Goal: Use online tool/utility: Utilize a website feature to perform a specific function

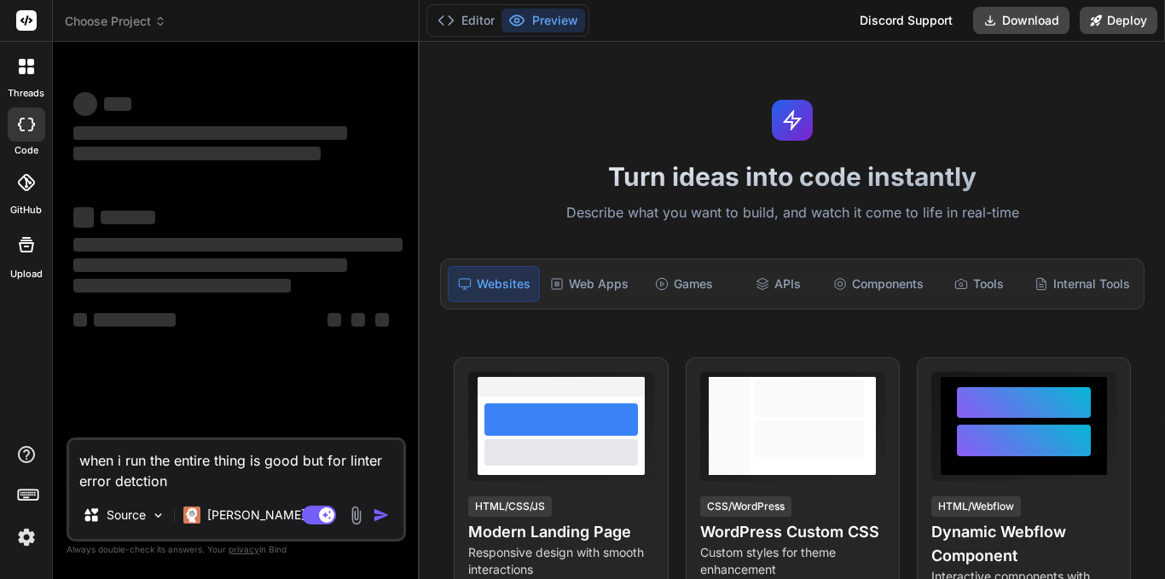
type textarea "x"
drag, startPoint x: 188, startPoint y: 489, endPoint x: 55, endPoint y: 456, distance: 137.9
click at [55, 456] on div "Bind AI Web Search Created with Pixso. Code Generator ‌ ‌ ‌ ‌ ‌ ‌ ‌ ‌ ‌ ‌ ‌ ‌ ‌…" at bounding box center [236, 310] width 367 height 536
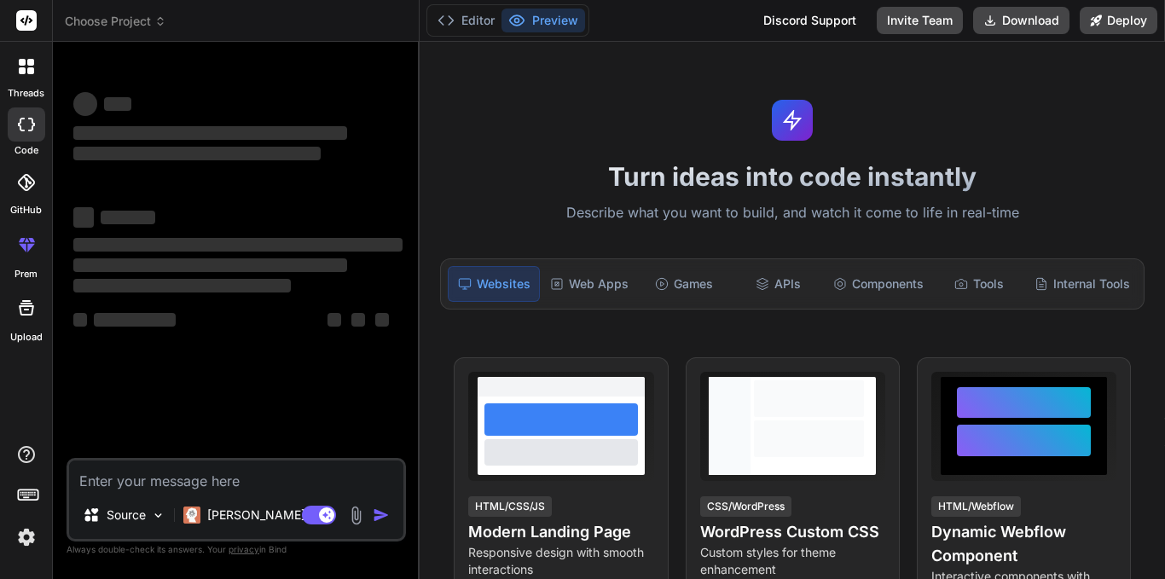
type textarea "x"
click at [31, 78] on div at bounding box center [27, 67] width 36 height 36
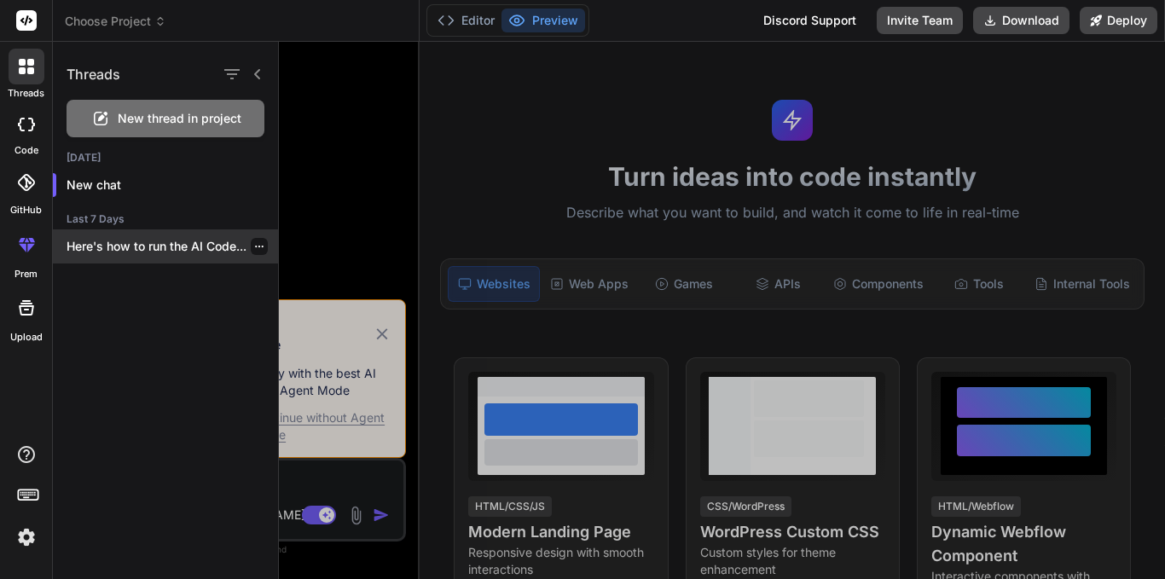
click at [255, 247] on icon "button" at bounding box center [259, 246] width 10 height 10
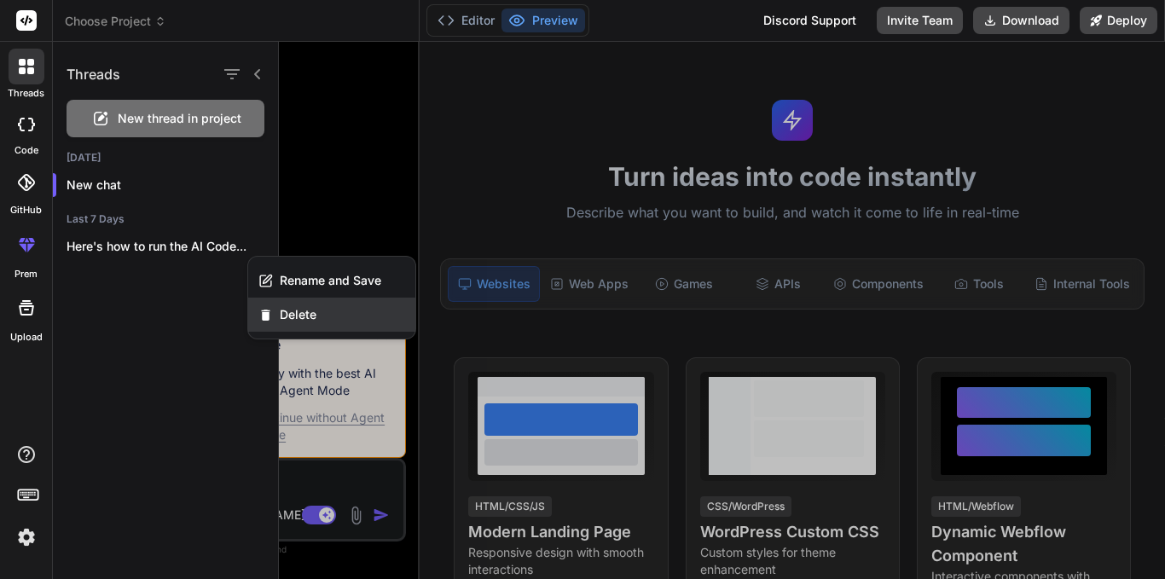
click at [287, 313] on span "Delete" at bounding box center [298, 314] width 37 height 17
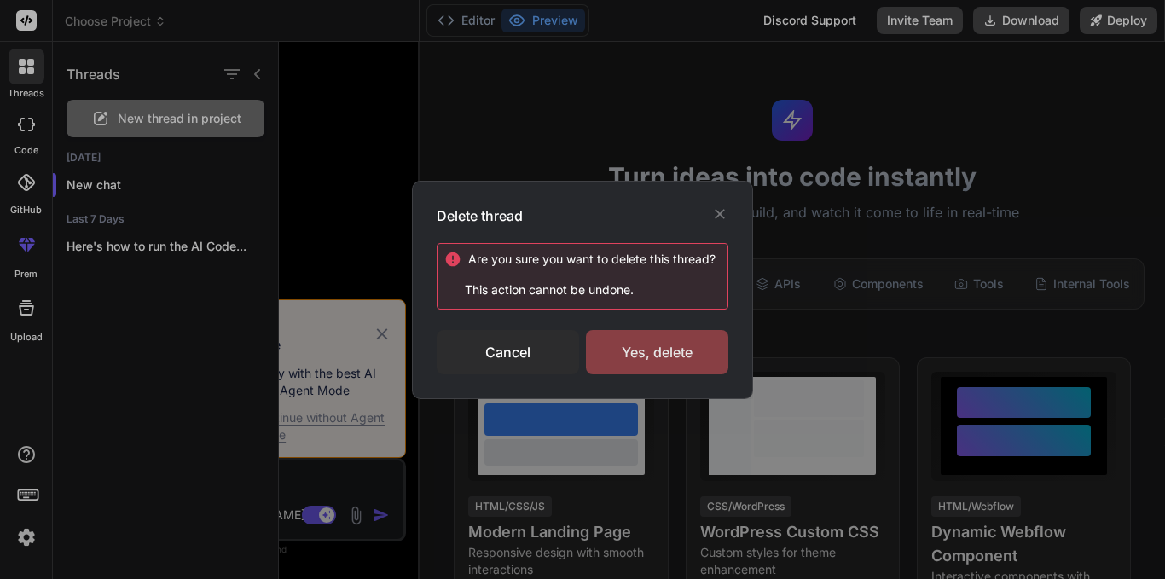
click at [634, 364] on div "Yes, delete" at bounding box center [657, 352] width 142 height 44
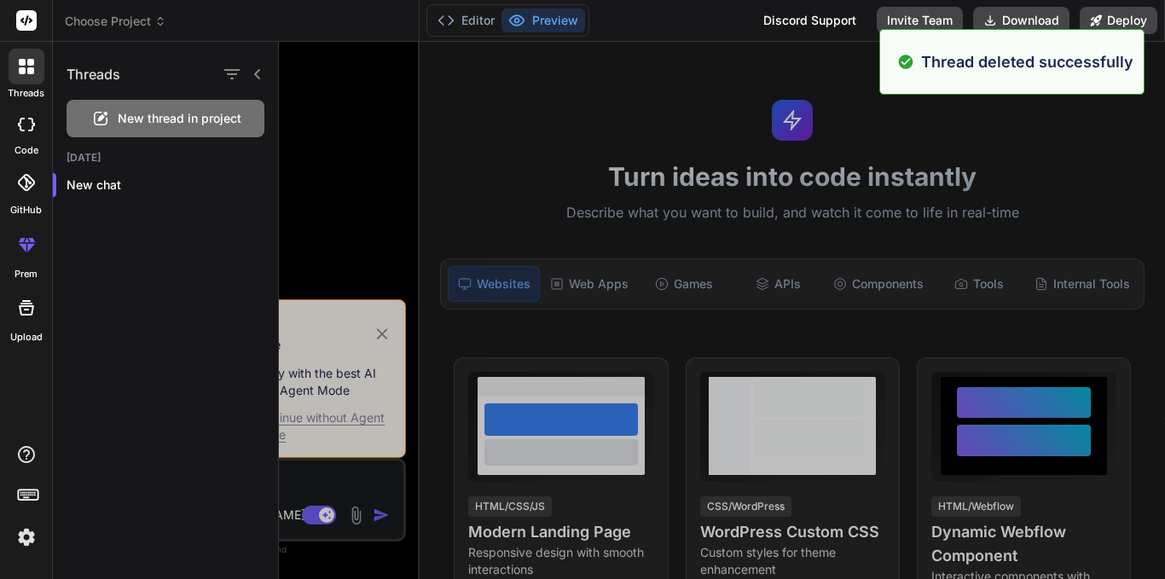
click at [322, 168] on div at bounding box center [722, 310] width 886 height 537
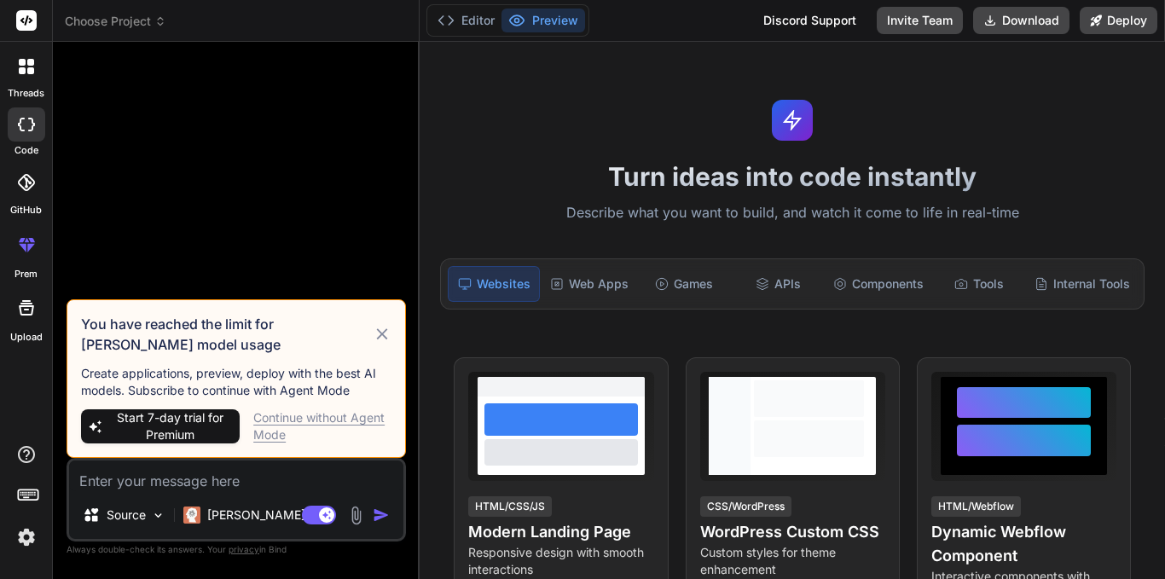
click at [282, 423] on div "Continue without Agent Mode" at bounding box center [322, 426] width 138 height 34
type textarea "x"
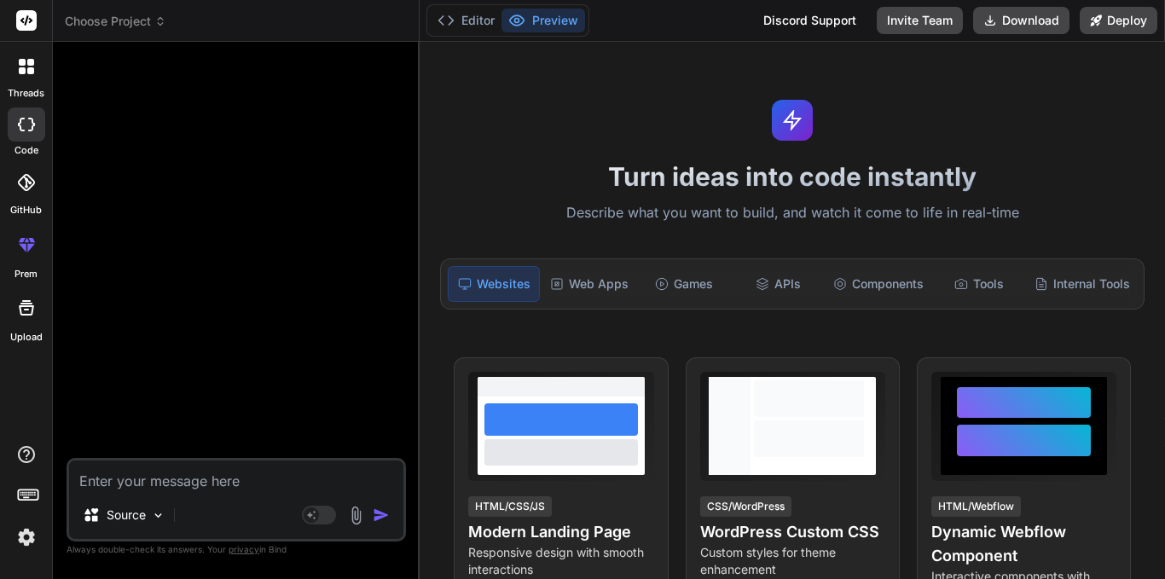
click at [191, 478] on textarea at bounding box center [236, 475] width 334 height 31
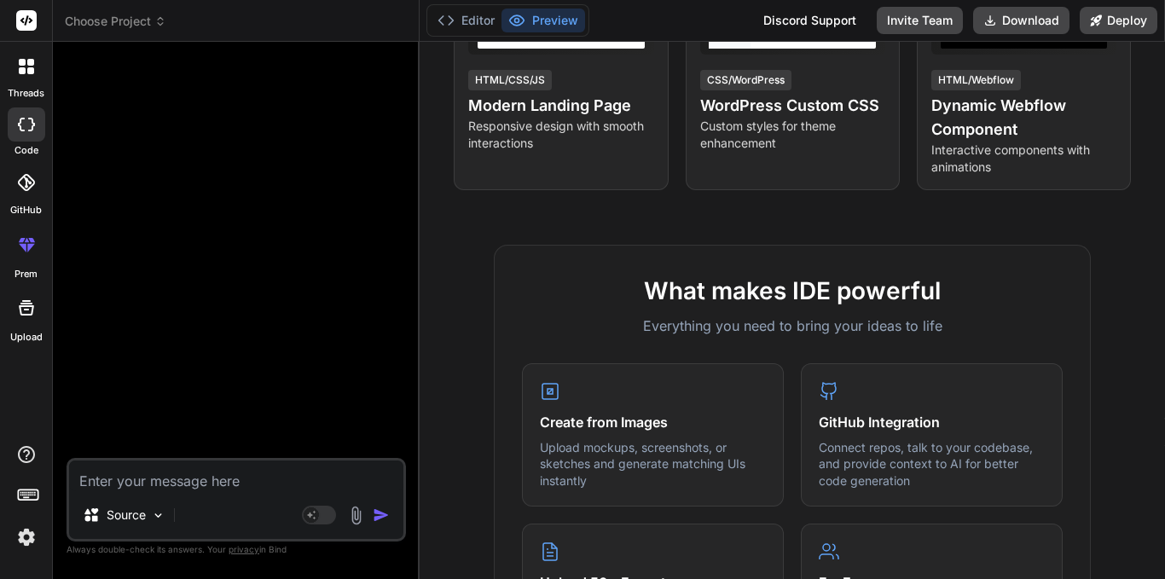
scroll to position [171, 0]
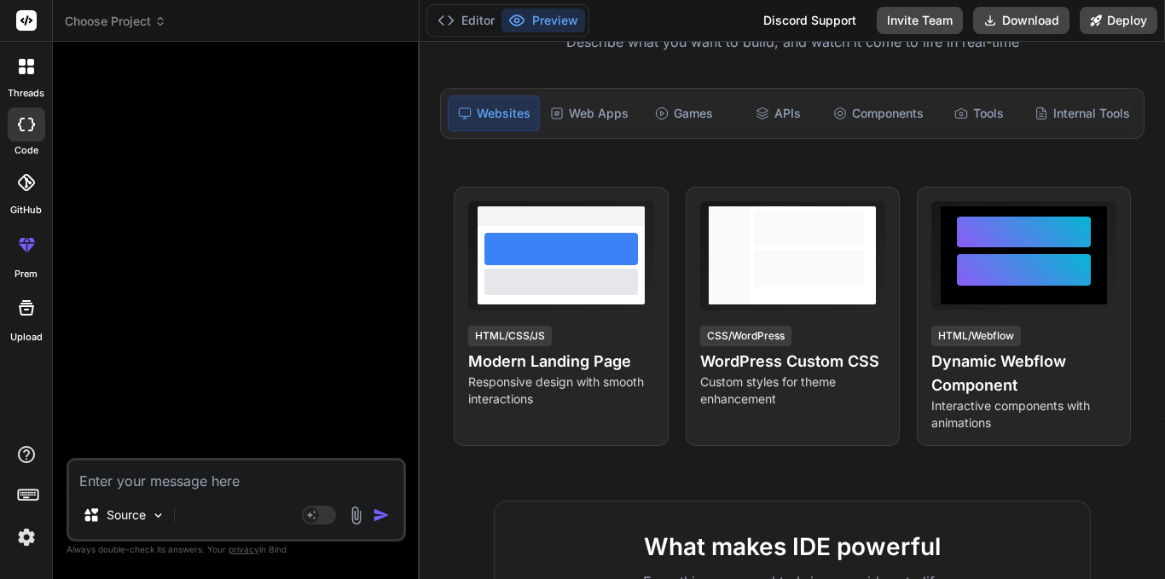
click at [198, 483] on textarea at bounding box center [236, 475] width 334 height 31
paste textarea "Functionalities Implemented: 1. User Authentication – Secure login and sign-up …"
type textarea "Functionalities Implemented: 1. User Authentication – Secure login and sign-up …"
type textarea "x"
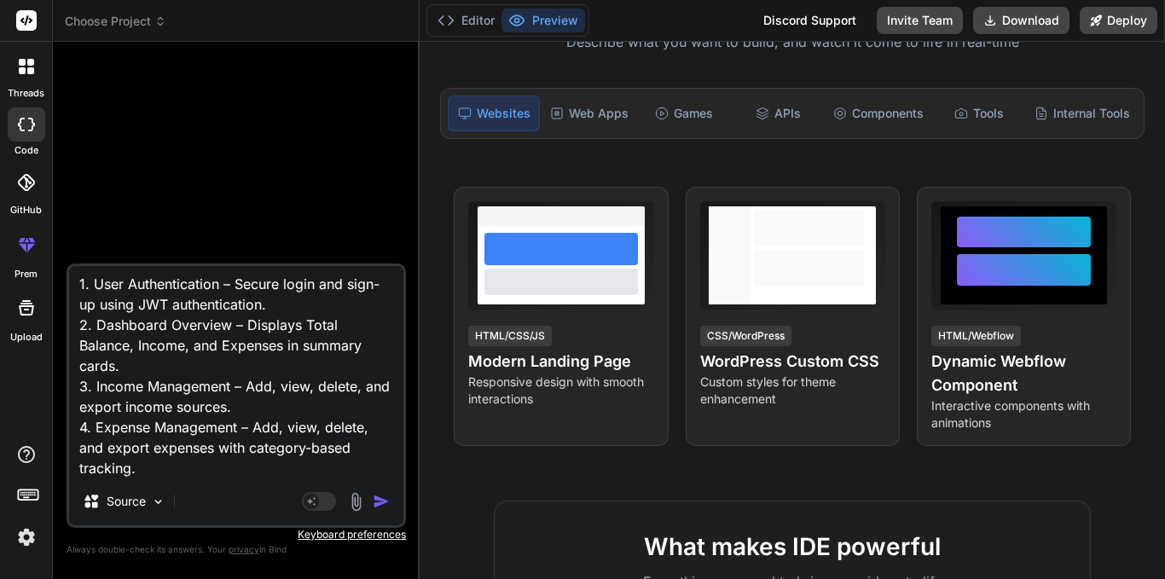
scroll to position [0, 0]
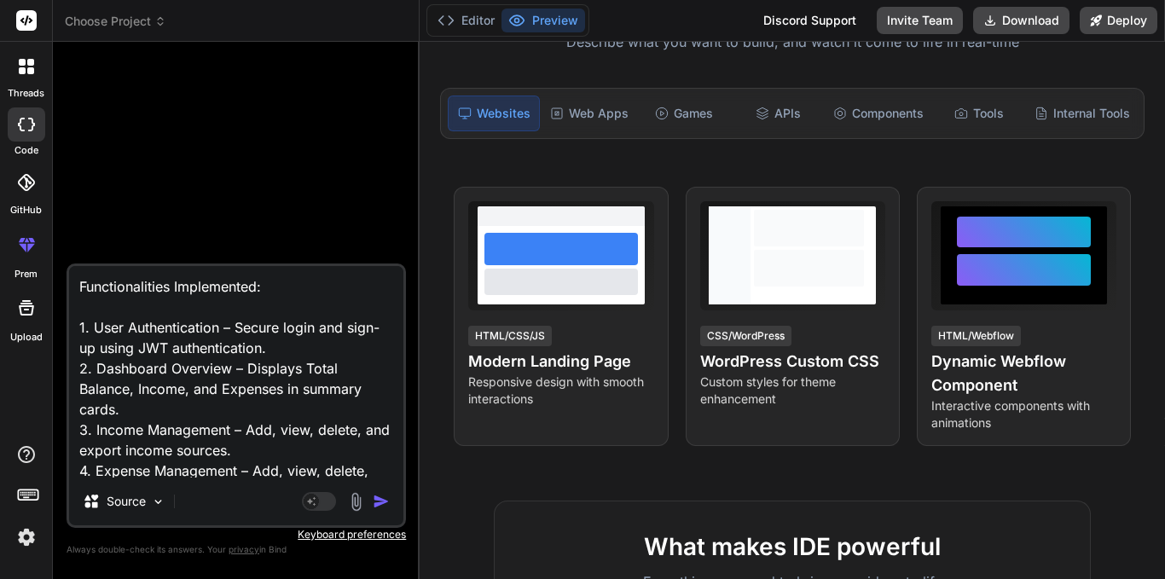
drag, startPoint x: 271, startPoint y: 346, endPoint x: 102, endPoint y: 353, distance: 169.0
click at [102, 353] on textarea "Functionalities Implemented: 1. User Authentication – Secure login and sign-up …" at bounding box center [236, 371] width 334 height 211
type textarea "Functionalities Implemented: 1. User Authentication – Secure login and sign-up …"
type textarea "x"
type textarea "Functionalities Implemented: 1. User Authentication – Secure login and sign-up …"
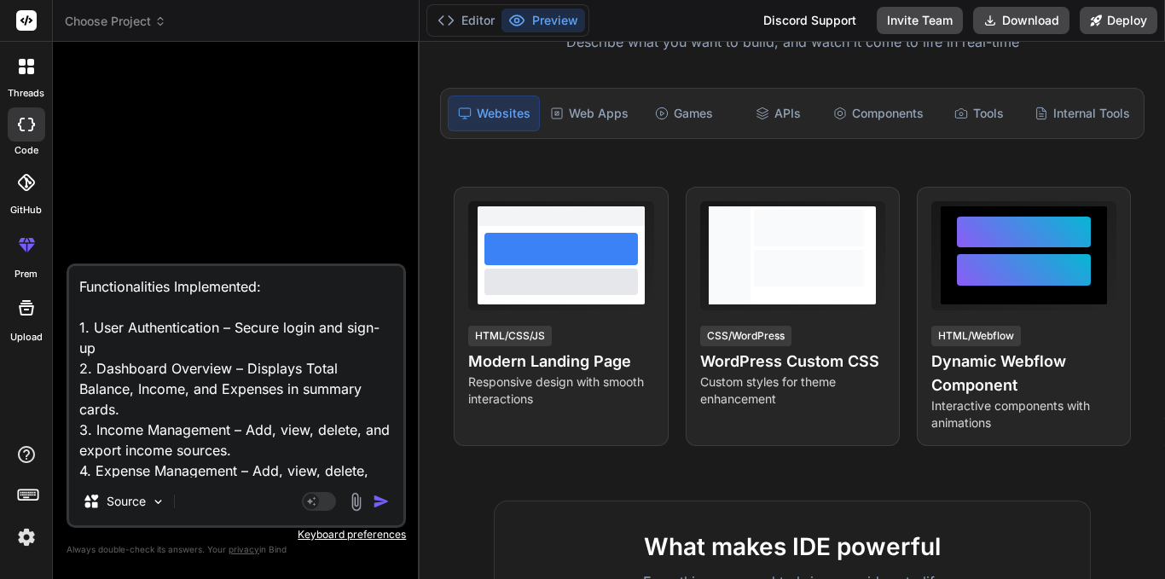
click at [81, 287] on textarea "Functionalities Implemented: 1. User Authentication – Secure login and sign-up …" at bounding box center [236, 371] width 334 height 211
type textarea "x"
type textarea "Functionalities Implemented: 1. User Authentication – Secure login and sign-up …"
type textarea "x"
paste textarea "MERN Expense Tracker"
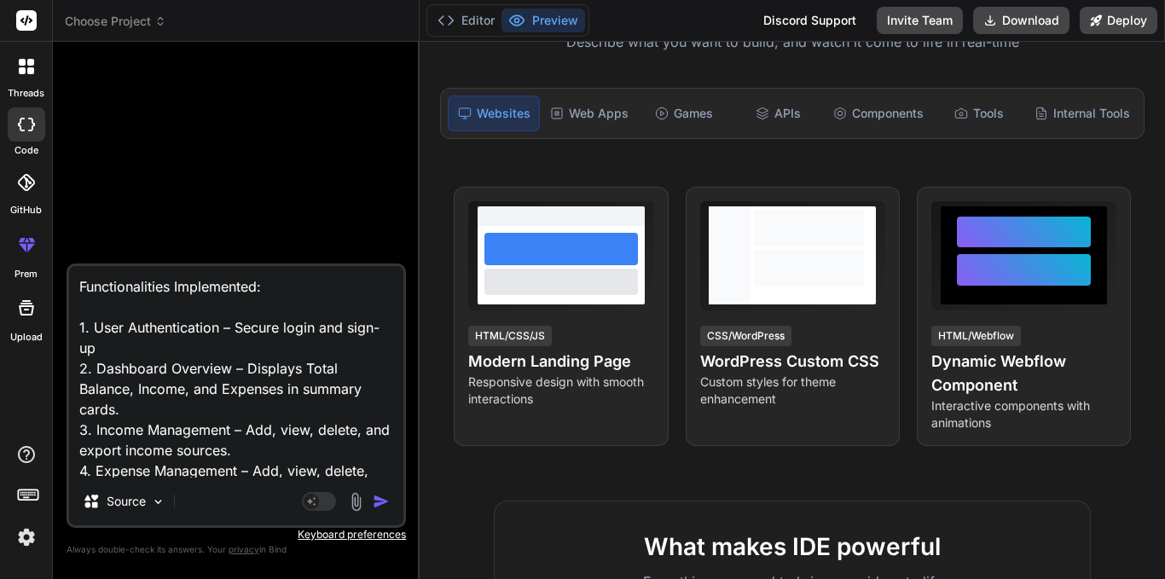
type textarea "MERN Expense Tracker Functionalities Implemented: 1. User Authentication – Secu…"
type textarea "x"
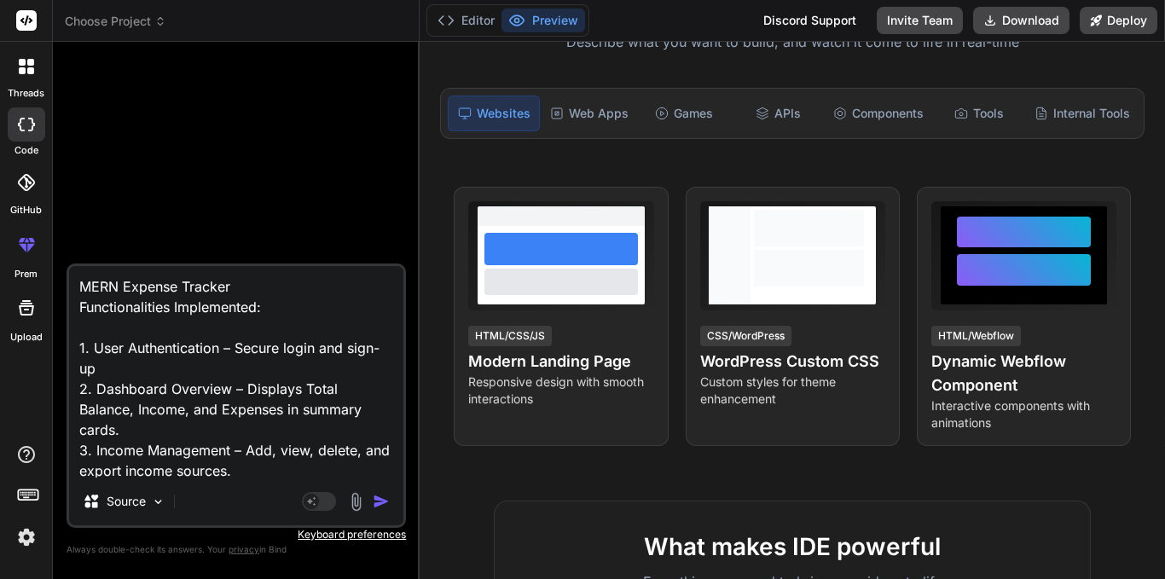
type textarea "MERN Expense Tracker Functionalities Implemented: 1. User Authentication – Secu…"
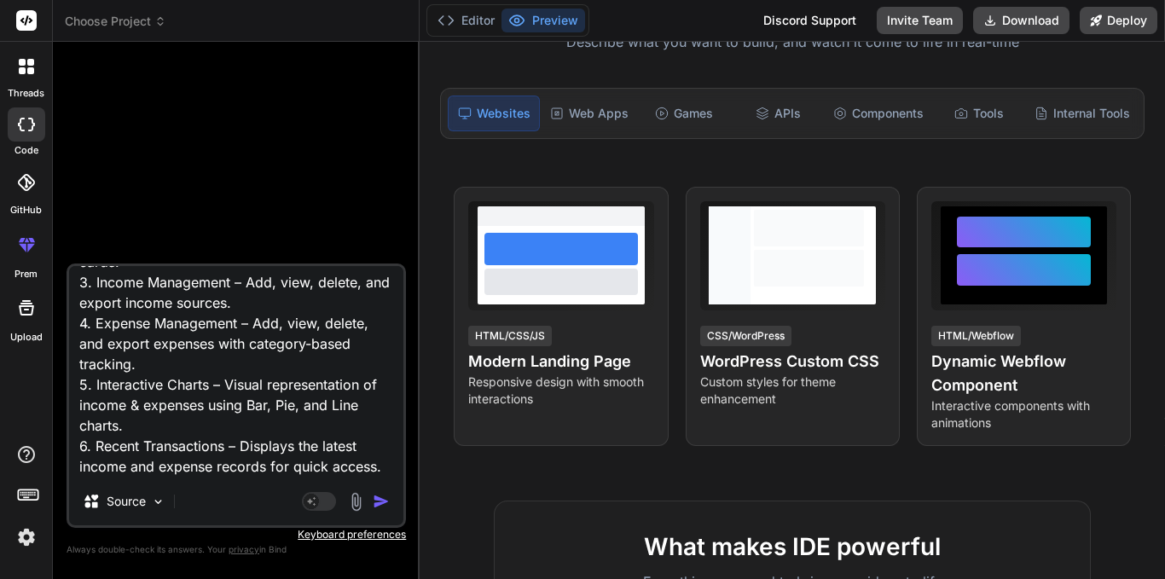
scroll to position [392, 0]
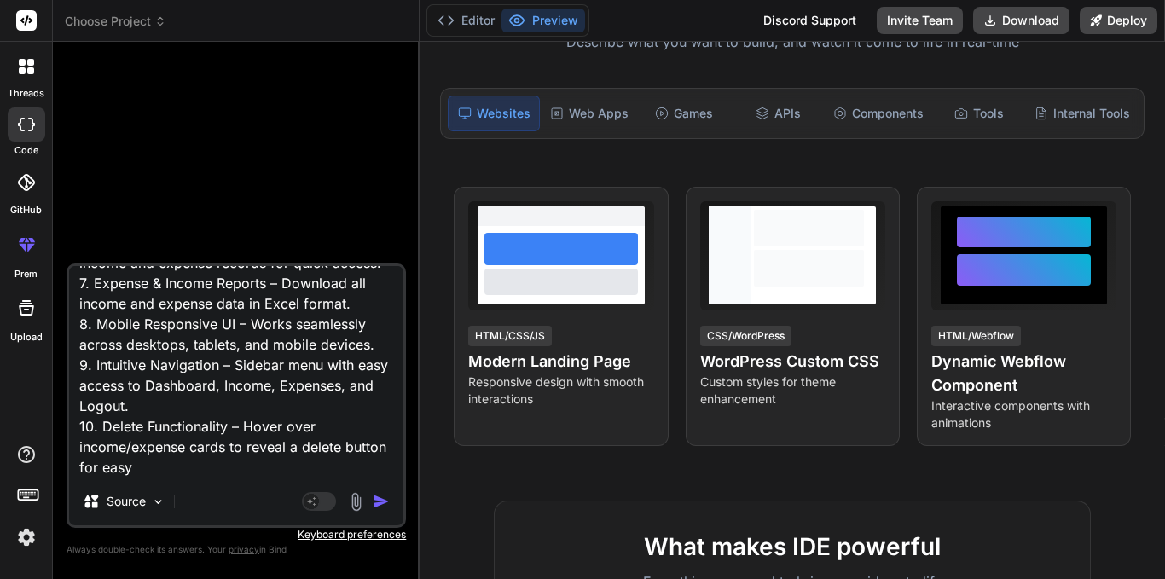
click at [196, 460] on textarea "MERN Expense Tracker Functionalities Implemented: 1. User Authentication – Secu…" at bounding box center [236, 371] width 334 height 211
type textarea "x"
type textarea "MERN Expense Tracker Functionalities Implemented: 1. User Authentication – Secu…"
type textarea "x"
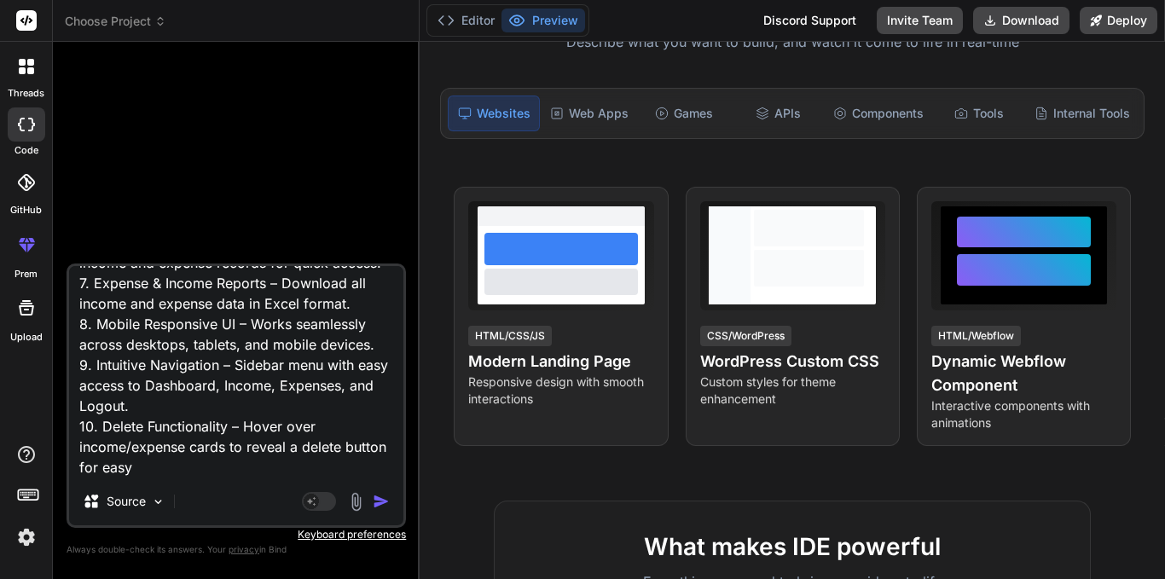
paste textarea "00:00 - Demo of Expense Tracker App 08:06 - Setting Up React App 10:00 - Tailwi…"
type textarea "MERN Expense Tracker Functionalities Implemented: 1. User Authentication – Secu…"
type textarea "x"
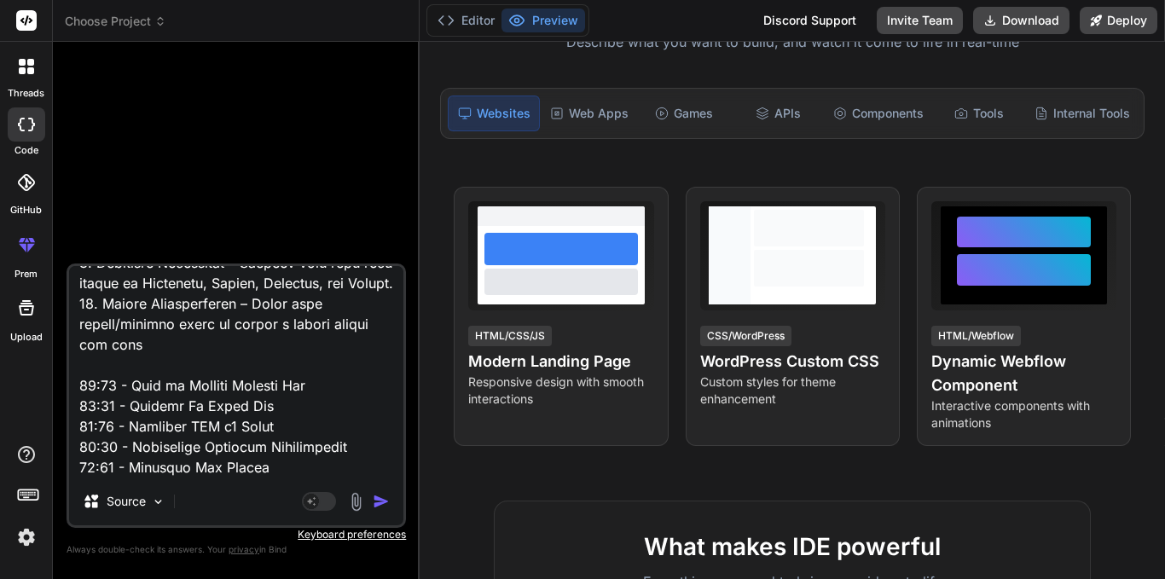
scroll to position [595, 0]
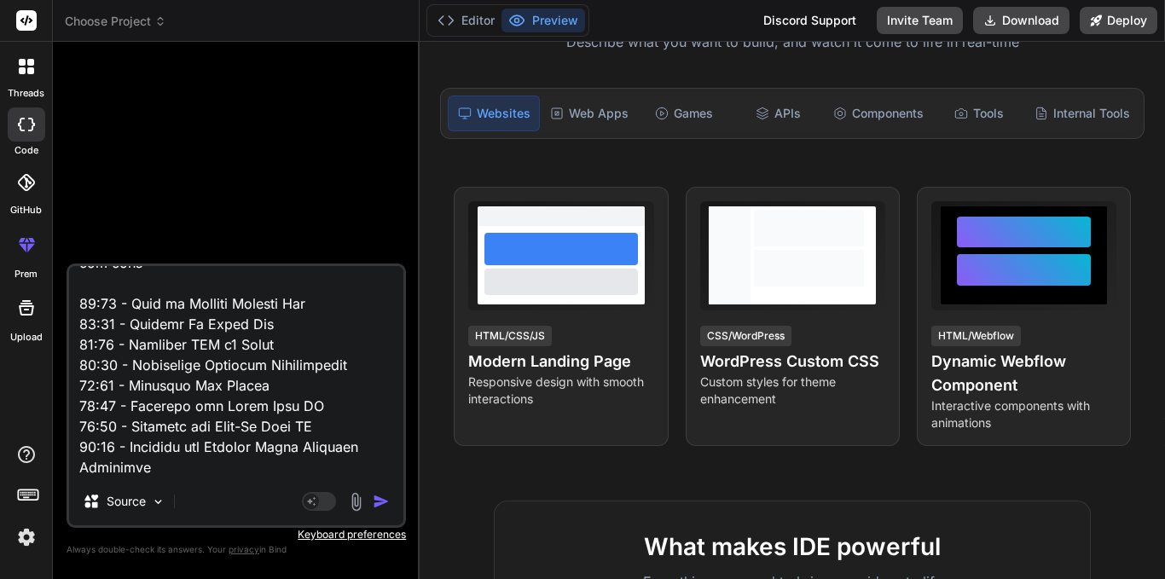
click at [120, 285] on textarea at bounding box center [236, 371] width 334 height 211
paste textarea "Frontend"
type textarea "MERN Expense Tracker Functionalities Implemented: 1. User Authentication – Secu…"
type textarea "x"
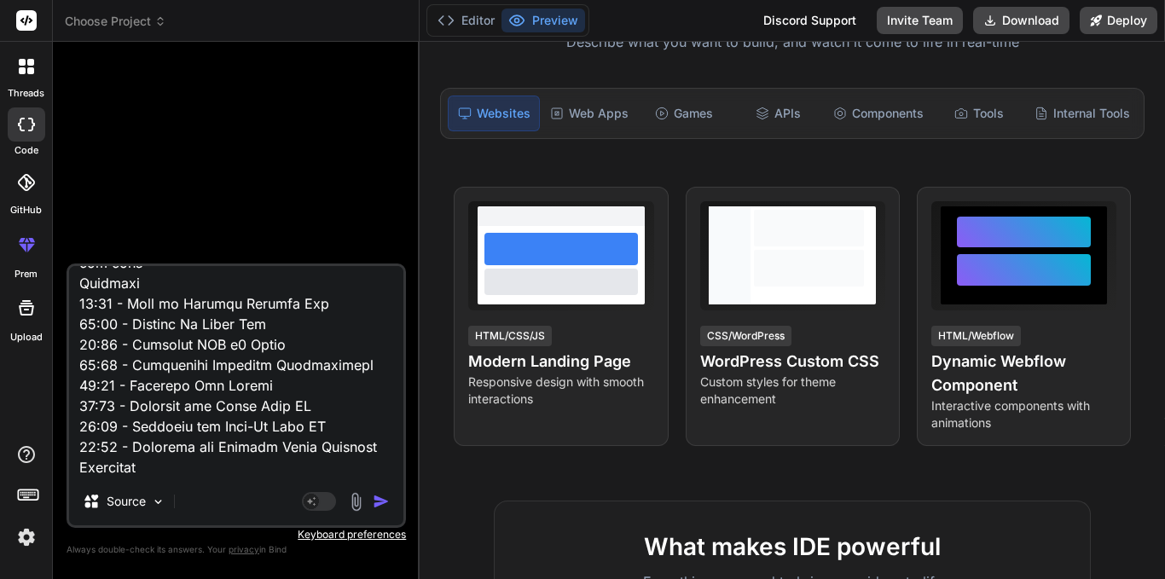
type textarea "MERN Expense Tracker Functionalities Implemented: 1. User Authentication – Secu…"
click at [373, 446] on textarea at bounding box center [236, 371] width 334 height 211
click at [185, 460] on textarea at bounding box center [236, 371] width 334 height 211
type textarea "x"
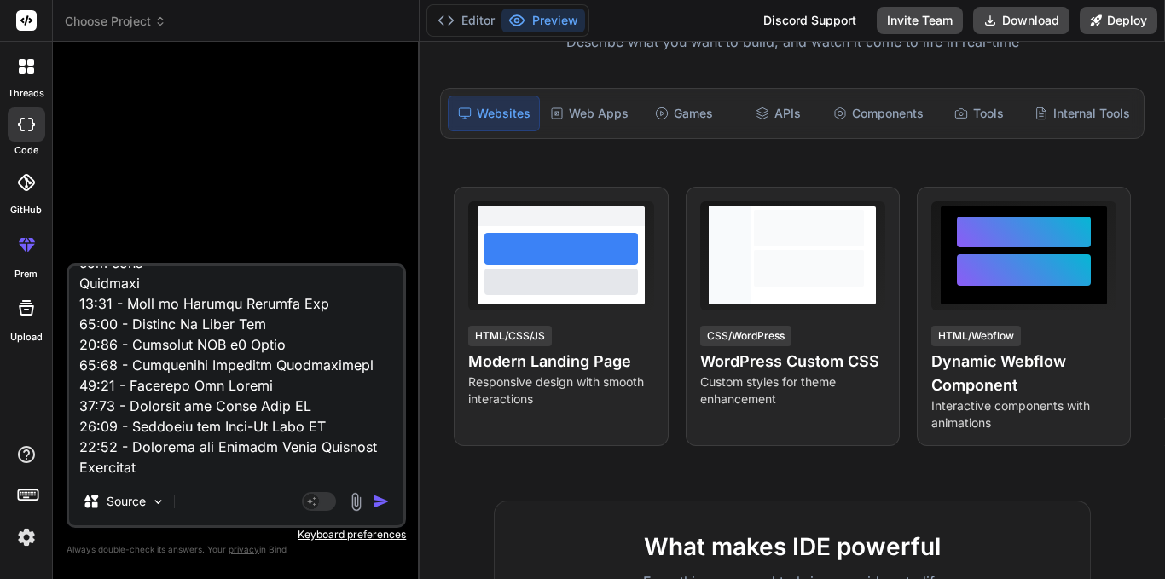
type textarea "MERN Expense Tracker Functionalities Implemented: 1. User Authentication – Secu…"
type textarea "x"
paste textarea "Backend 45:17 - Backend Project Setup 51:23 - Connecting to MongoDB 55:50 - Cre…"
type textarea "MERN Expense Tracker Functionalities Implemented: 1. User Authentication – Secu…"
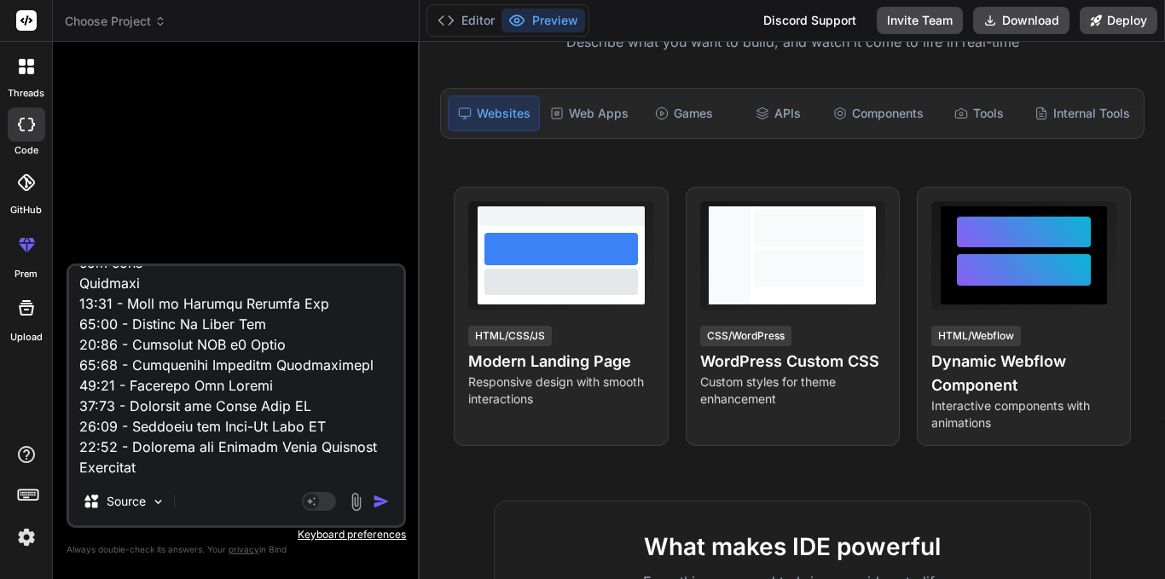
type textarea "x"
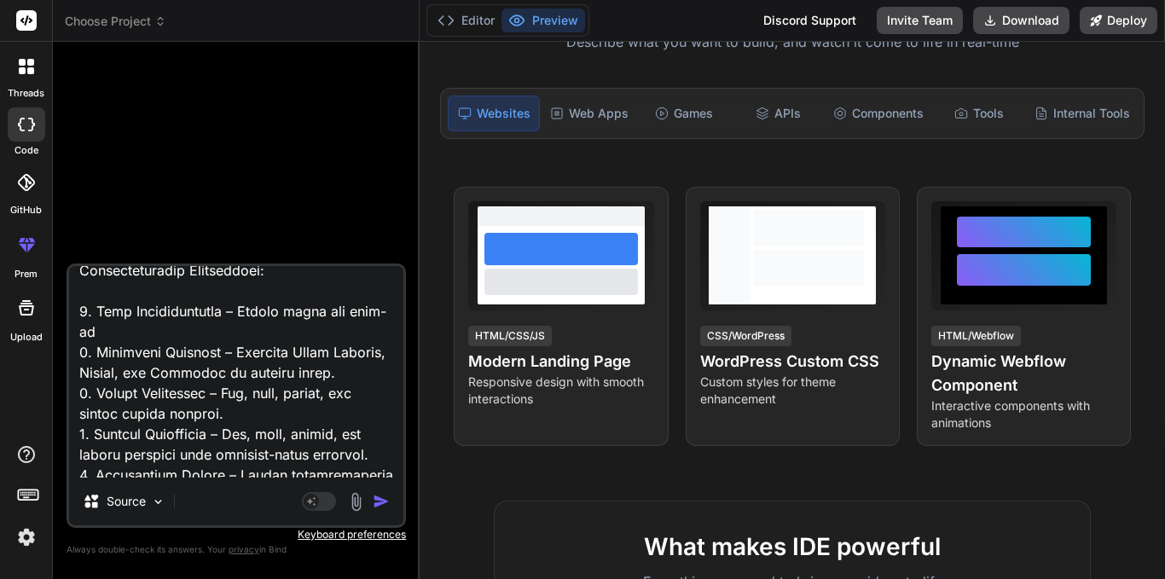
scroll to position [0, 0]
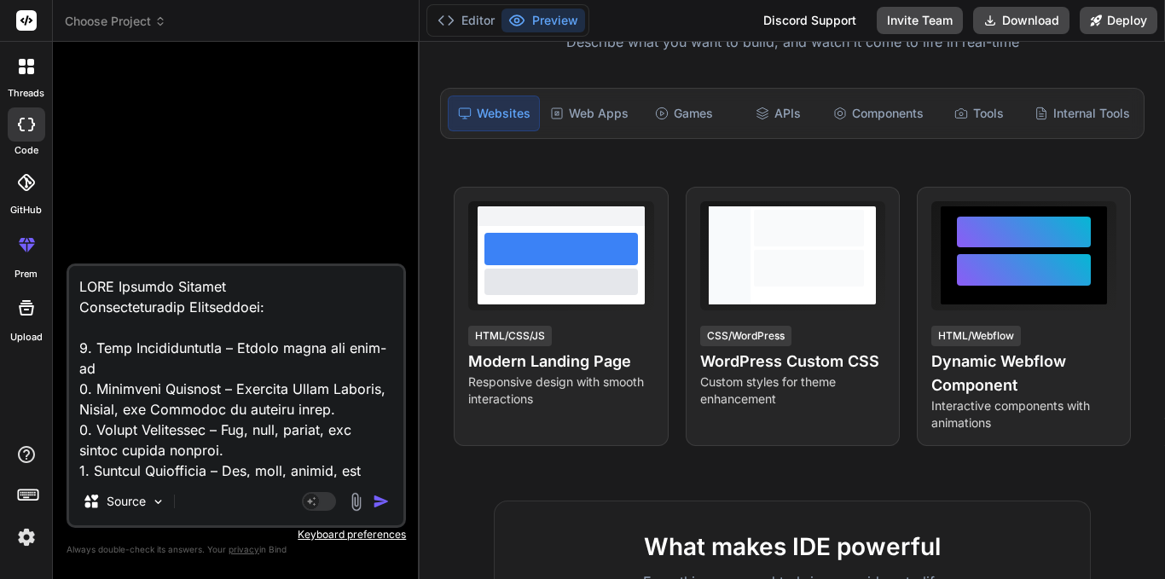
type textarea "MERN Expense Tracker Functionalities Implemented: 1. User Authentication – Secu…"
click at [367, 471] on textarea at bounding box center [236, 371] width 334 height 211
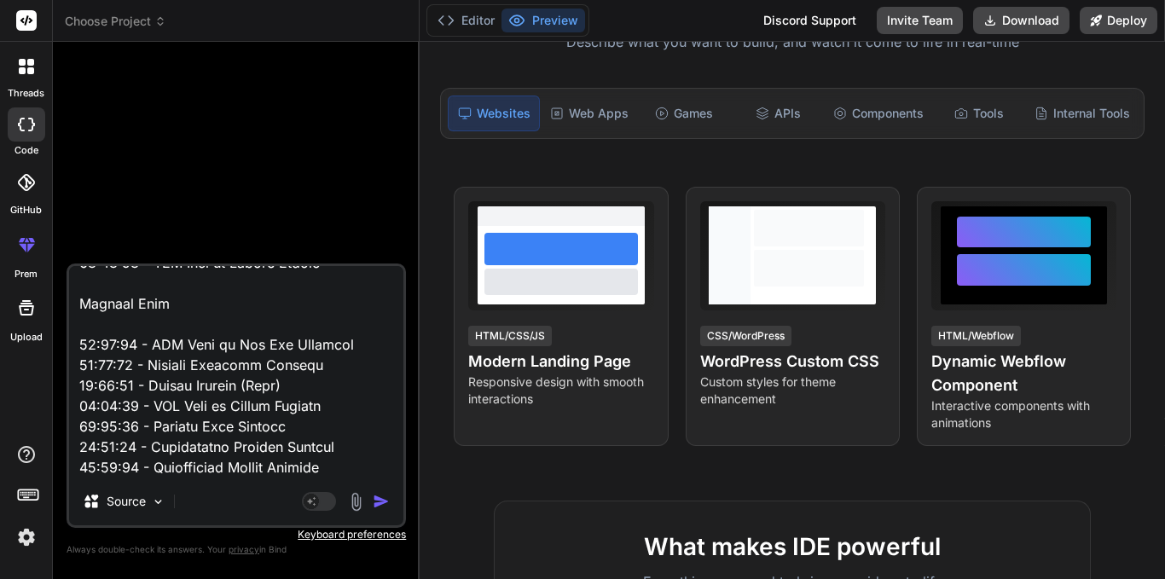
scroll to position [1825, 0]
click at [359, 497] on img at bounding box center [356, 502] width 20 height 20
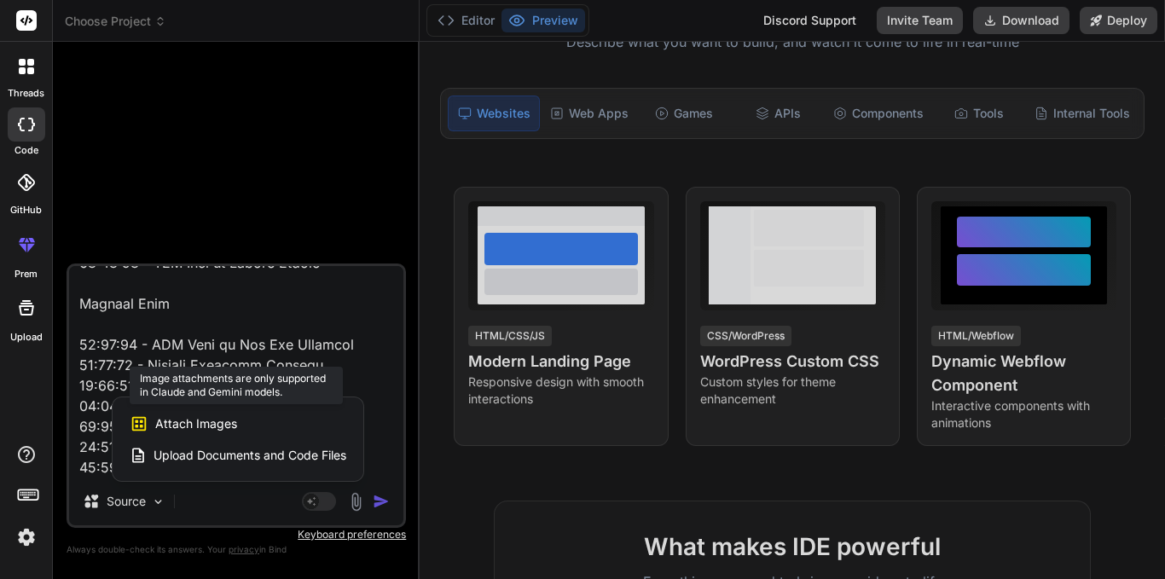
click at [236, 420] on span "Attach Images" at bounding box center [196, 423] width 82 height 17
click at [204, 417] on span "Attach Images" at bounding box center [196, 423] width 82 height 17
click at [152, 501] on div at bounding box center [582, 289] width 1165 height 579
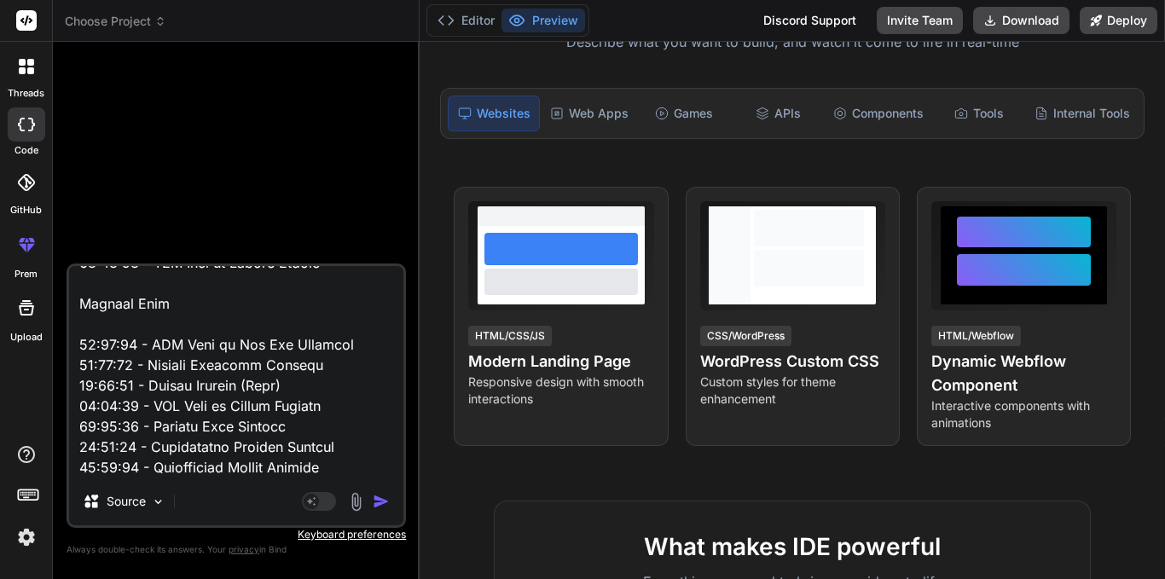
click at [152, 501] on img at bounding box center [158, 502] width 14 height 14
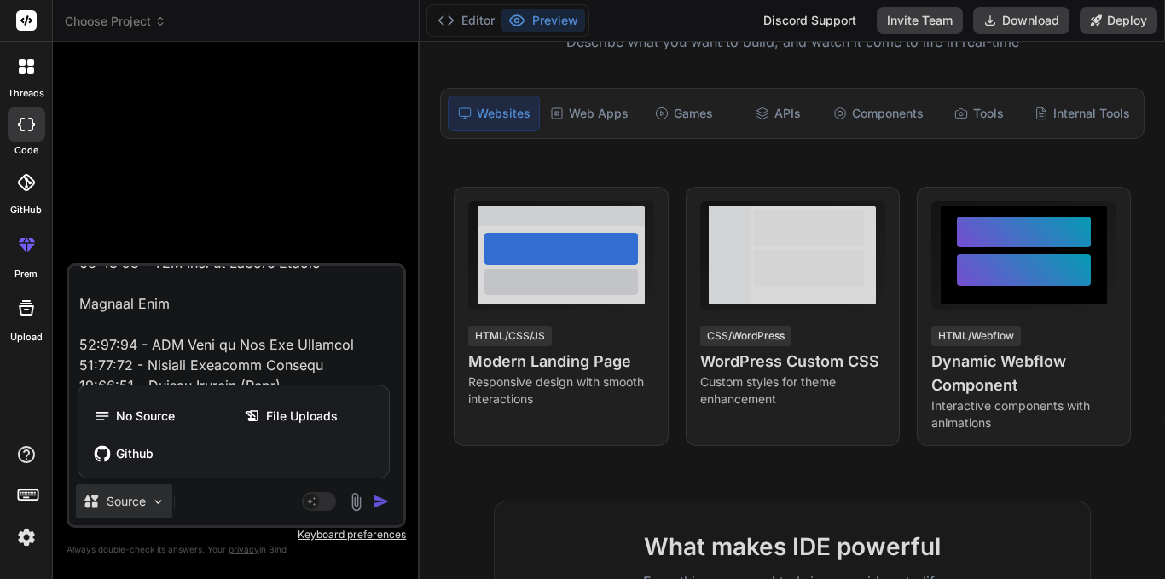
click at [152, 501] on div at bounding box center [582, 289] width 1165 height 579
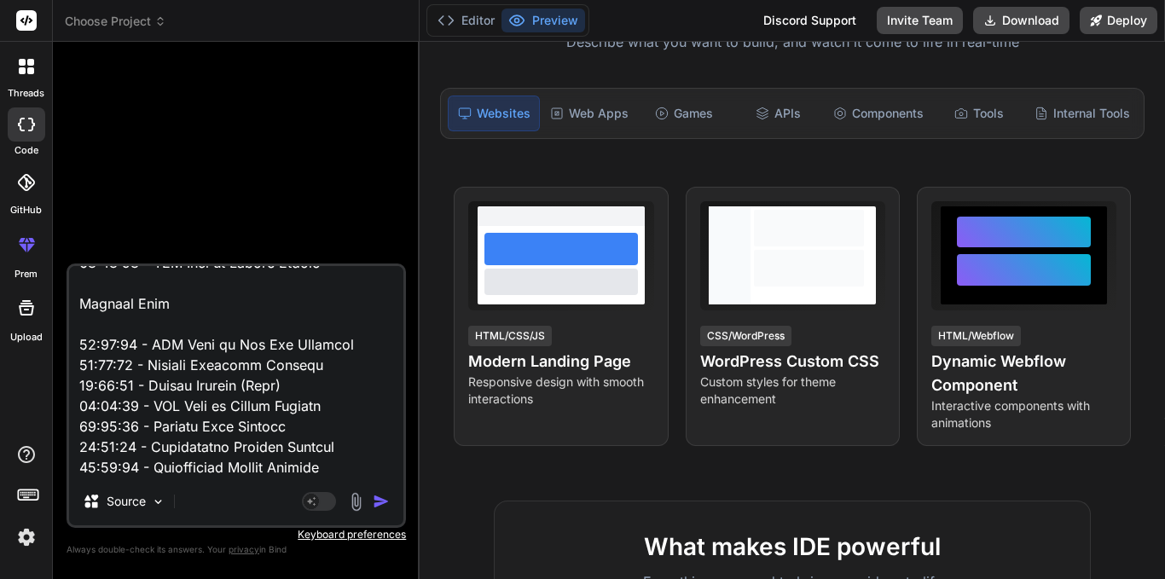
click at [152, 501] on img at bounding box center [158, 502] width 14 height 14
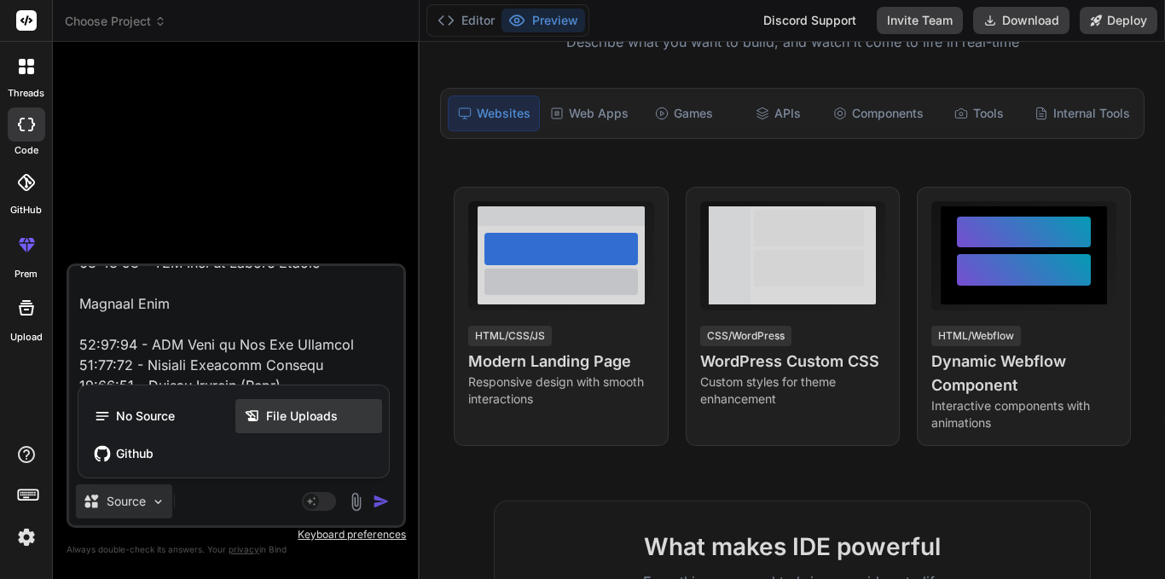
click at [276, 415] on span "File Uploads" at bounding box center [302, 416] width 72 height 17
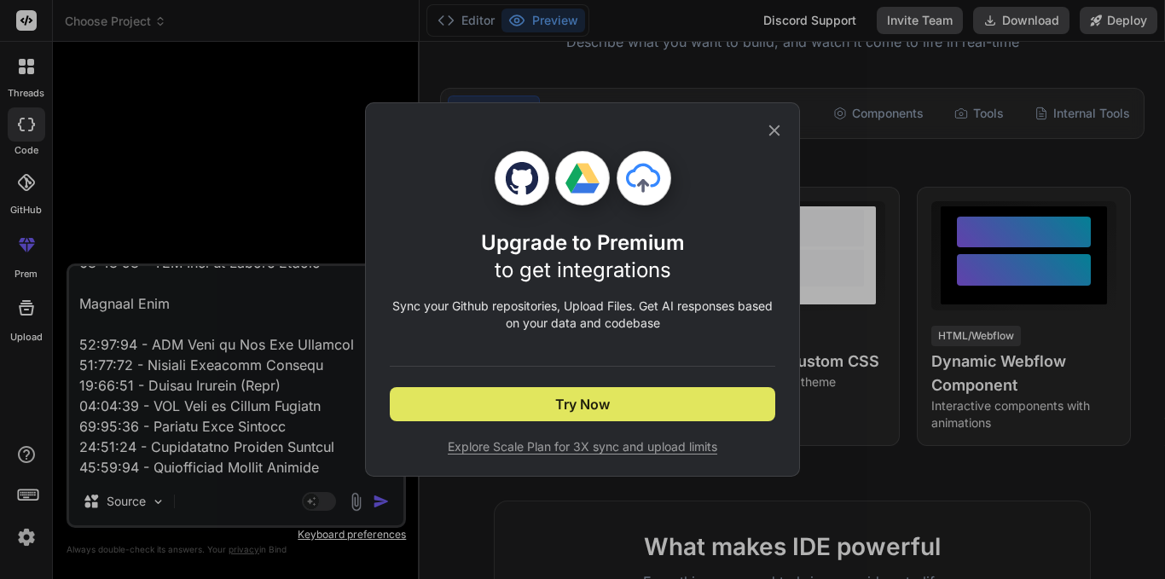
click at [608, 403] on span "Try Now" at bounding box center [582, 404] width 55 height 20
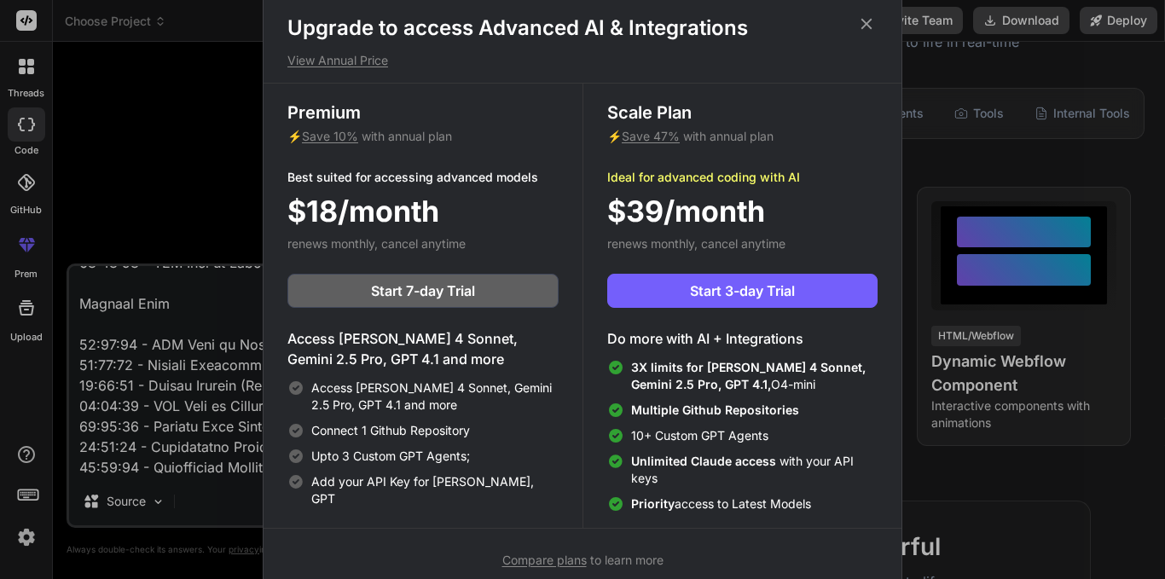
scroll to position [0, 0]
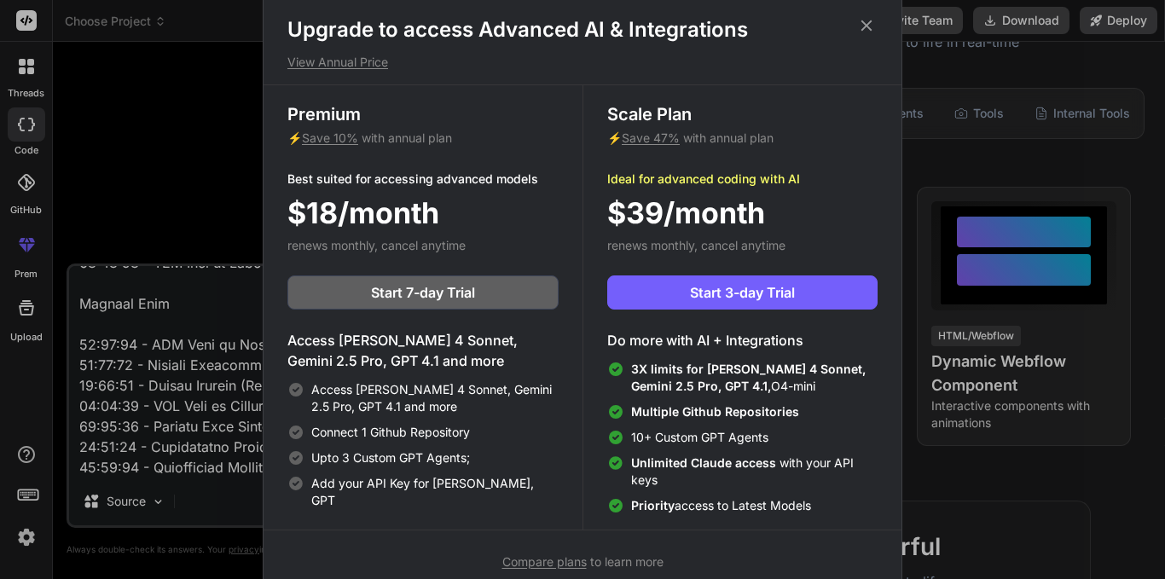
click at [860, 29] on icon at bounding box center [866, 25] width 19 height 19
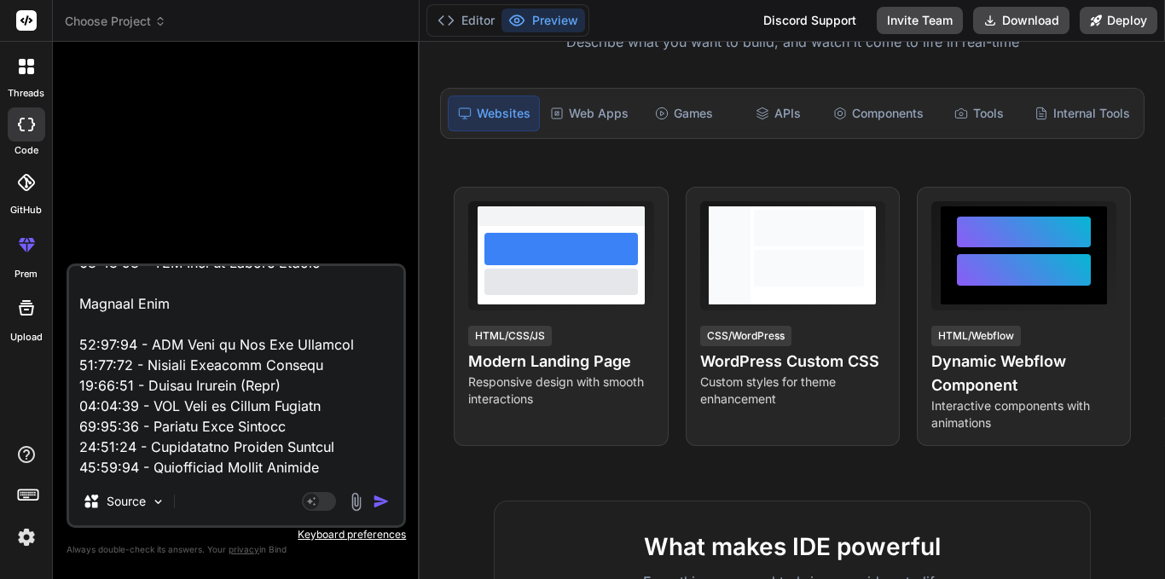
click at [384, 495] on img "button" at bounding box center [381, 501] width 17 height 17
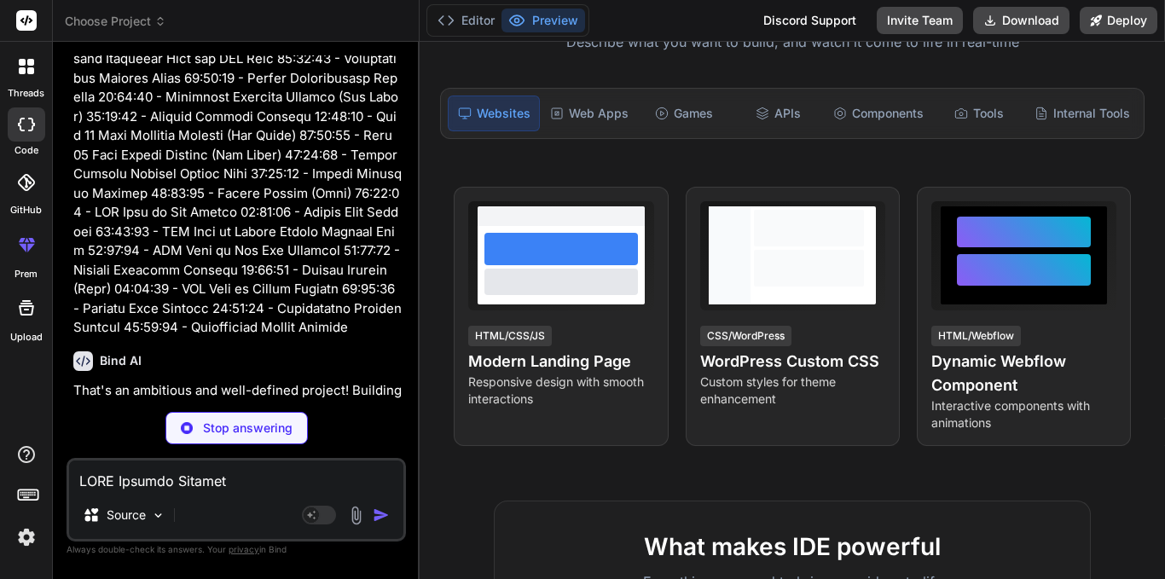
scroll to position [734, 0]
type textarea "x"
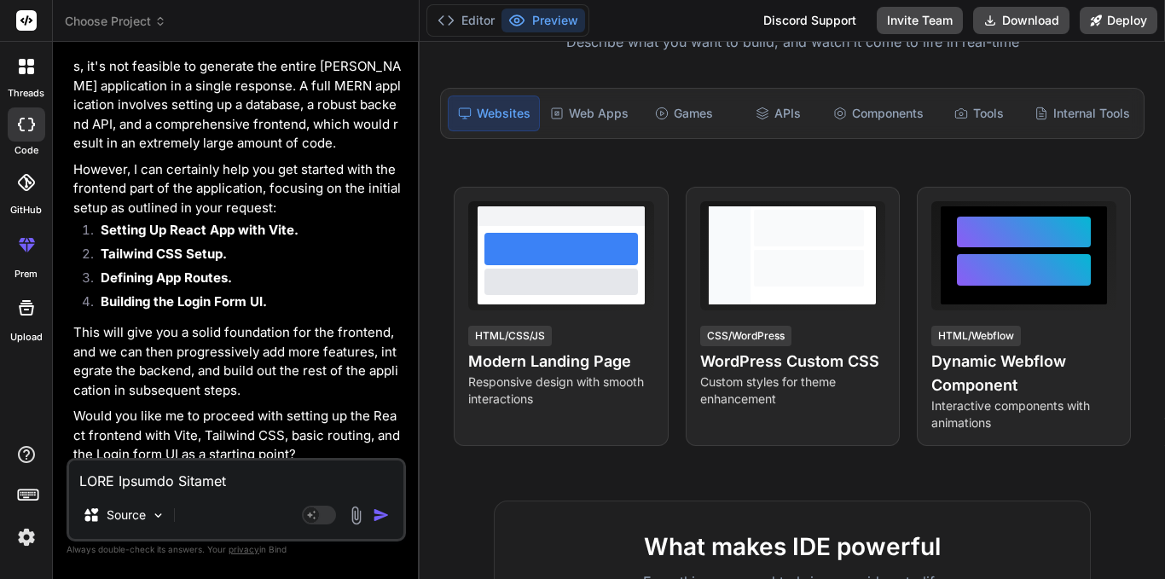
scroll to position [1171, 0]
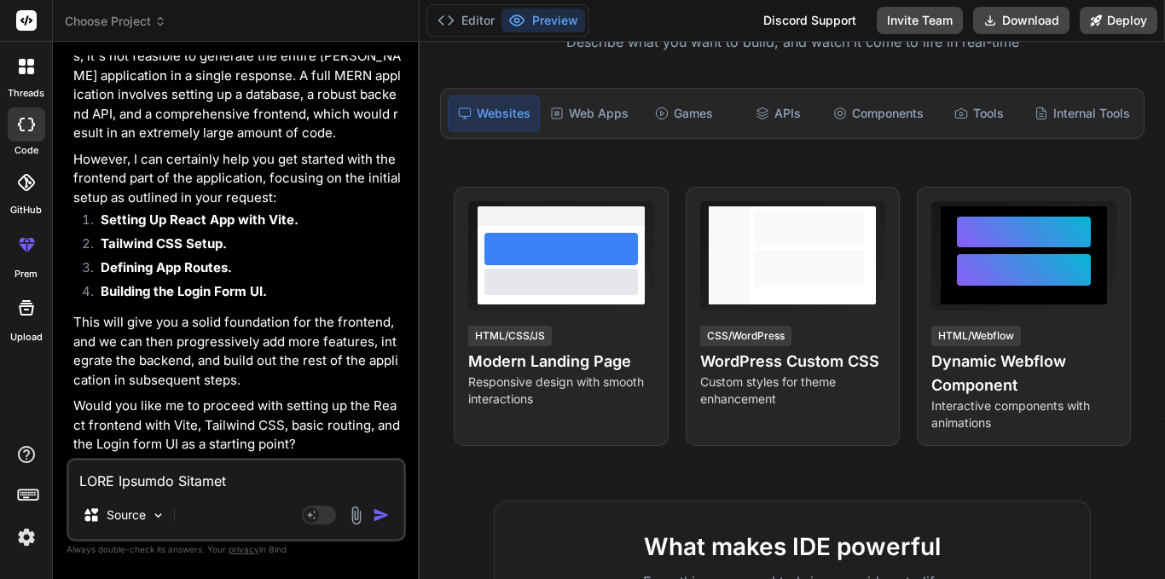
click at [227, 470] on textarea at bounding box center [236, 475] width 334 height 31
type textarea "y"
type textarea "x"
type textarea "ye"
type textarea "x"
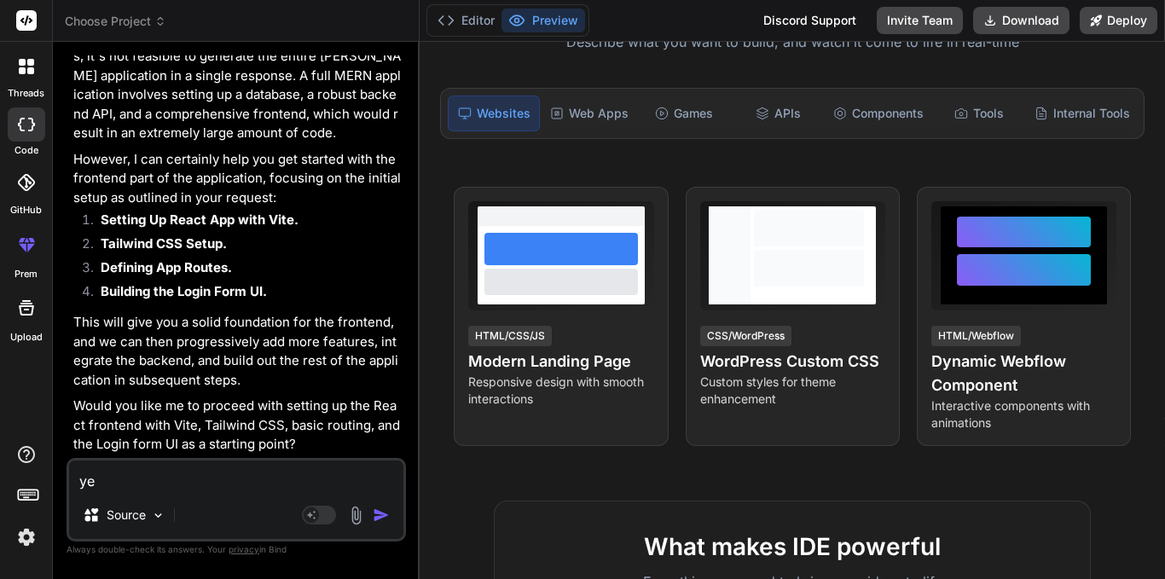
type textarea "yes"
type textarea "x"
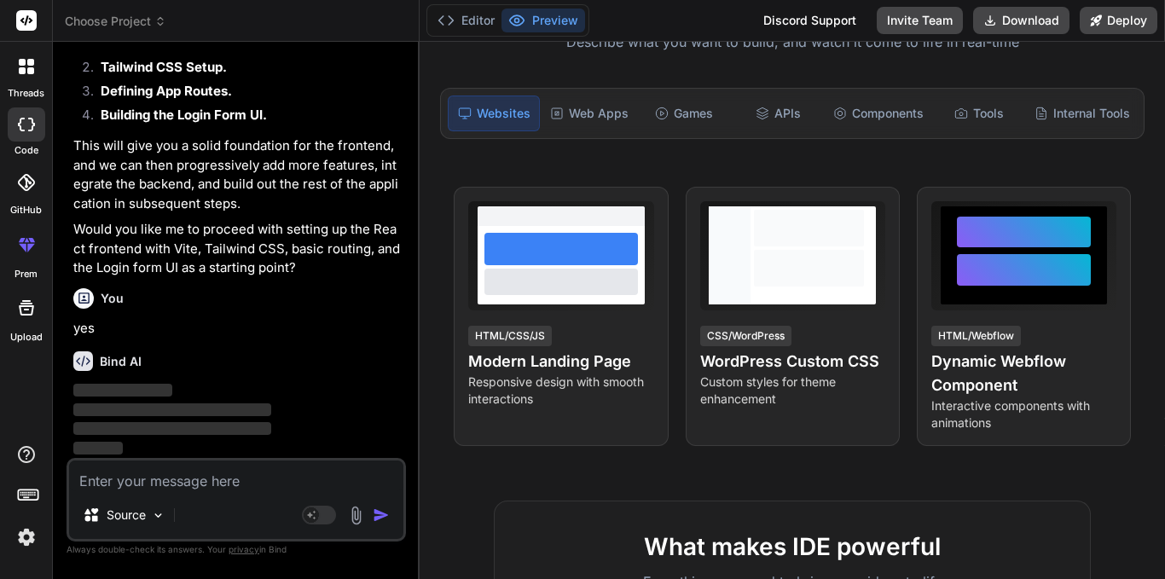
scroll to position [1347, 0]
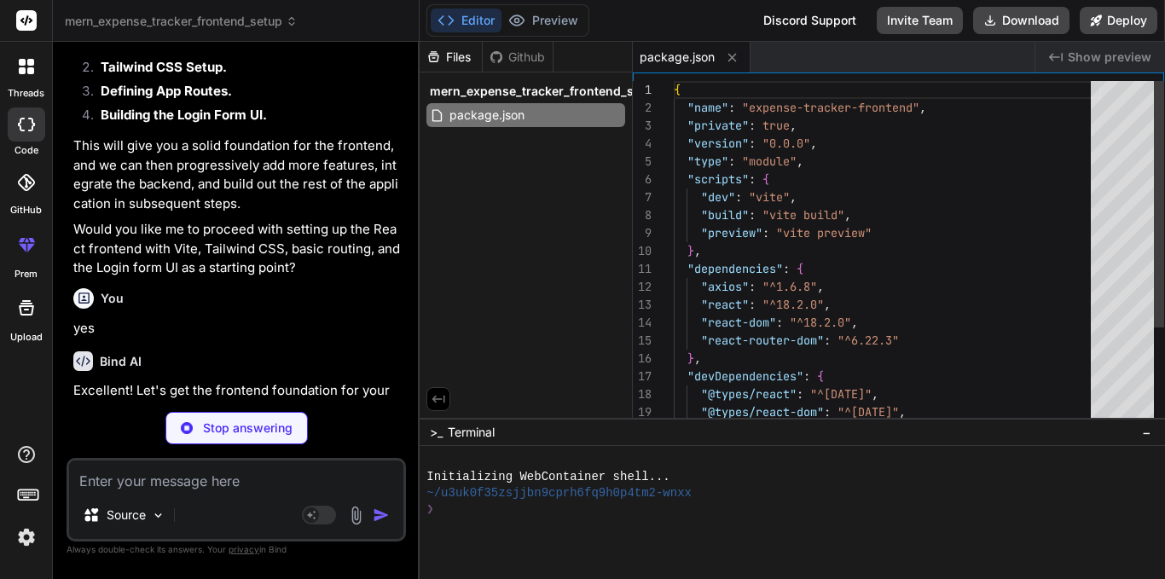
type textarea "x"
type textarea "<div id="root"></div> <script type="module" src="/src/main.jsx"></script> </bod…"
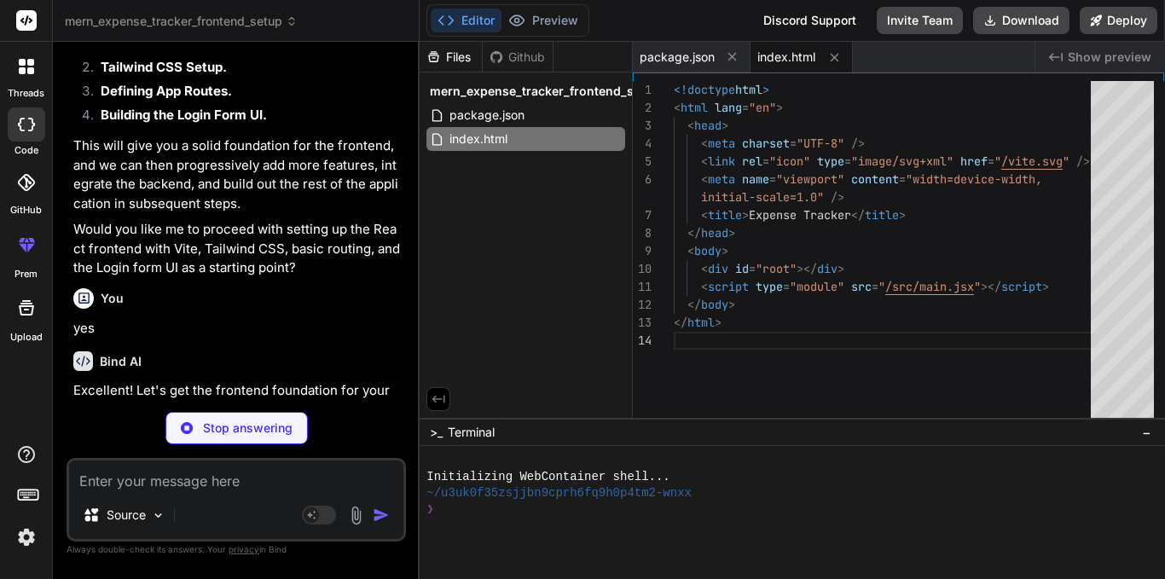
type textarea "x"
type textarea "}"
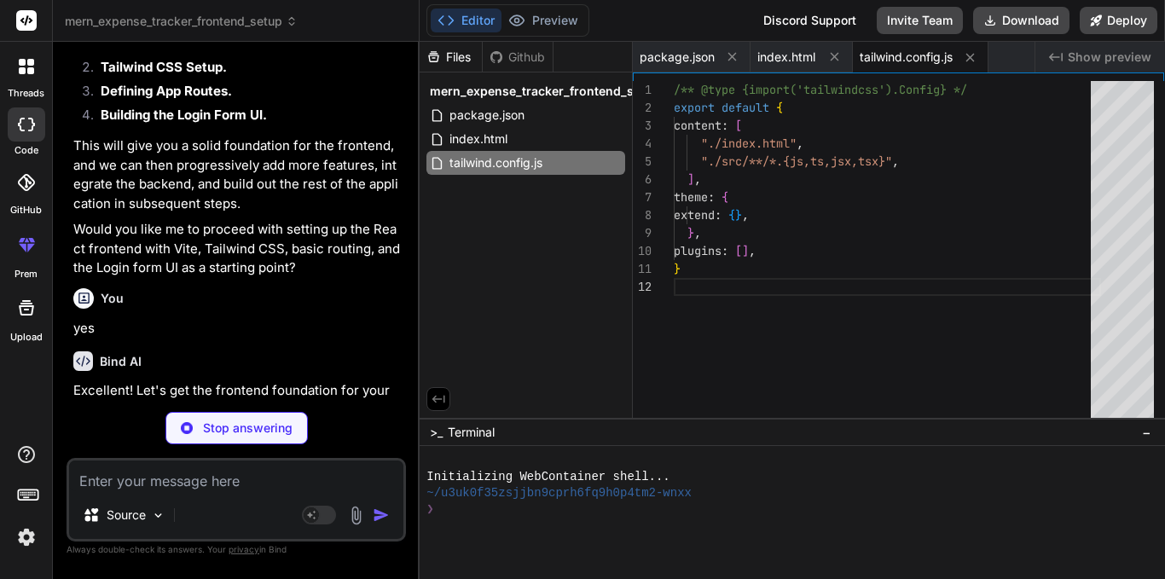
type textarea "x"
type textarea "export default { plugins: { tailwindcss: {}, autoprefixer: {}, }, }"
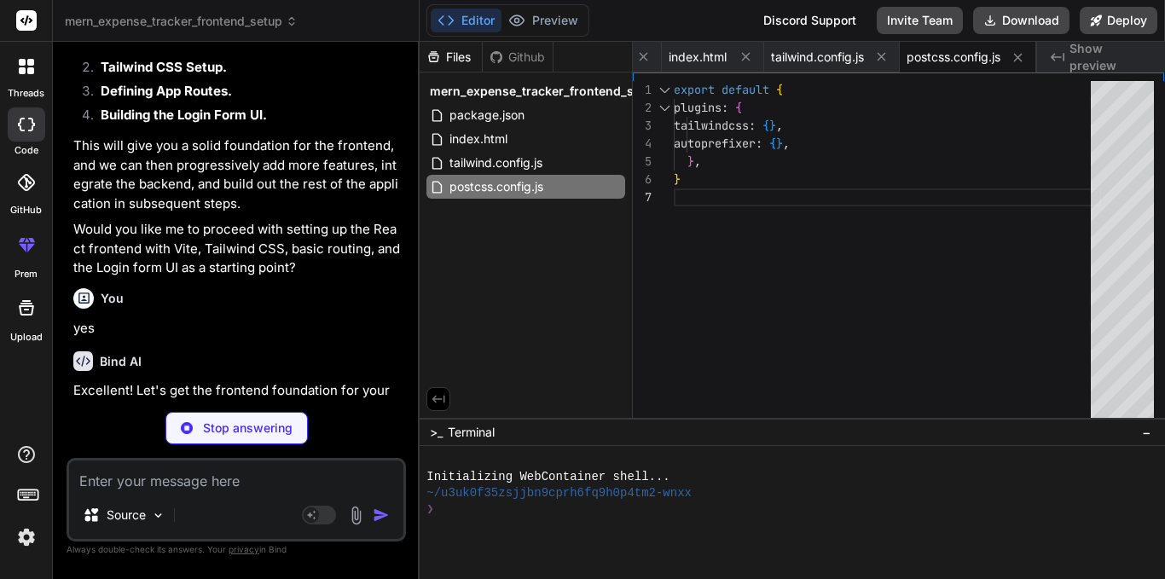
type textarea "x"
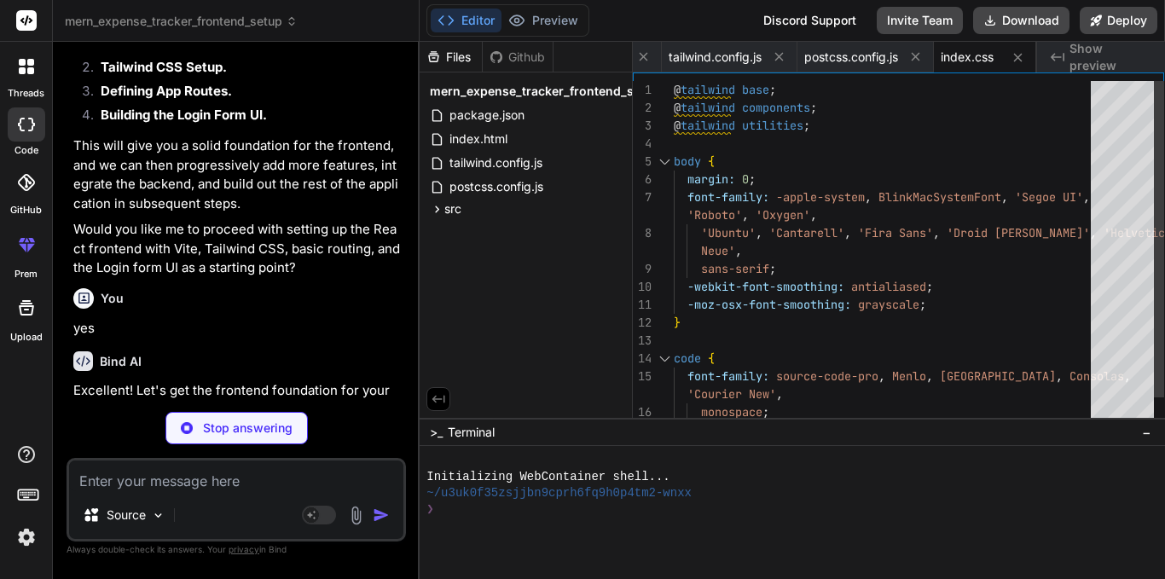
type textarea "x"
type textarea "</BrowserRouter> </React.StrictMode>, )"
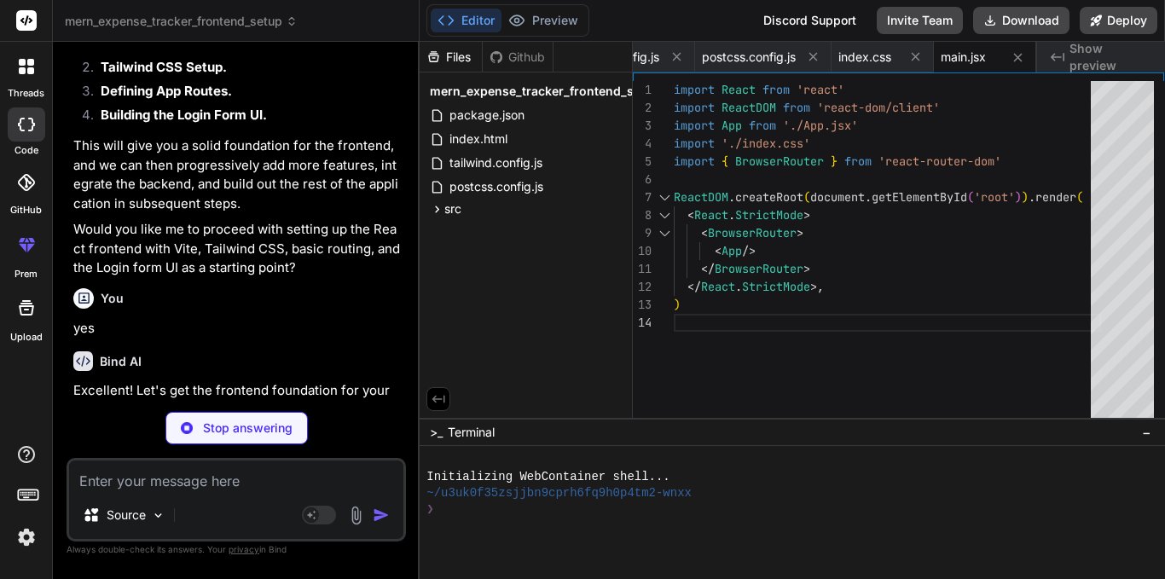
type textarea "x"
type textarea "<Route path="/" element={<LoginPage />} /> {/* Default to login for now */} </R…"
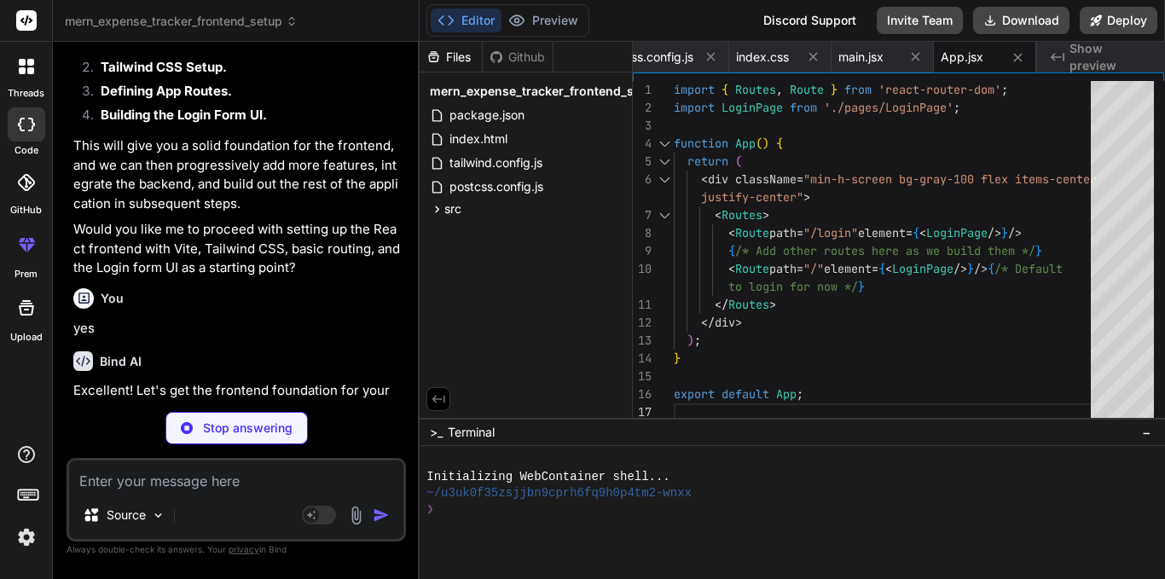
type textarea "x"
type textarea "</div> ); }; export default LoginPage;"
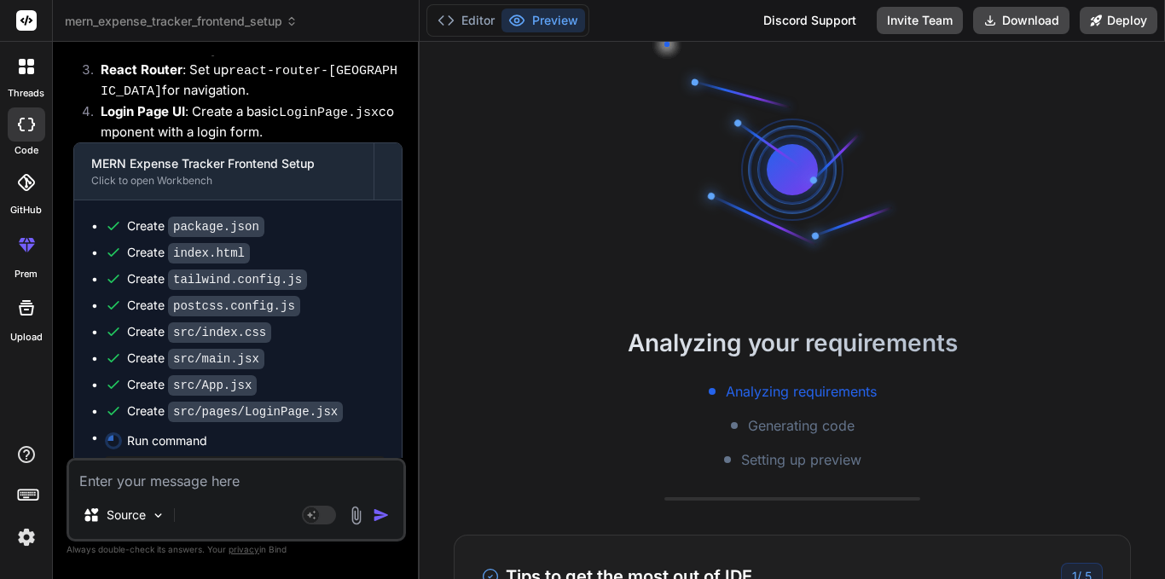
scroll to position [1916, 0]
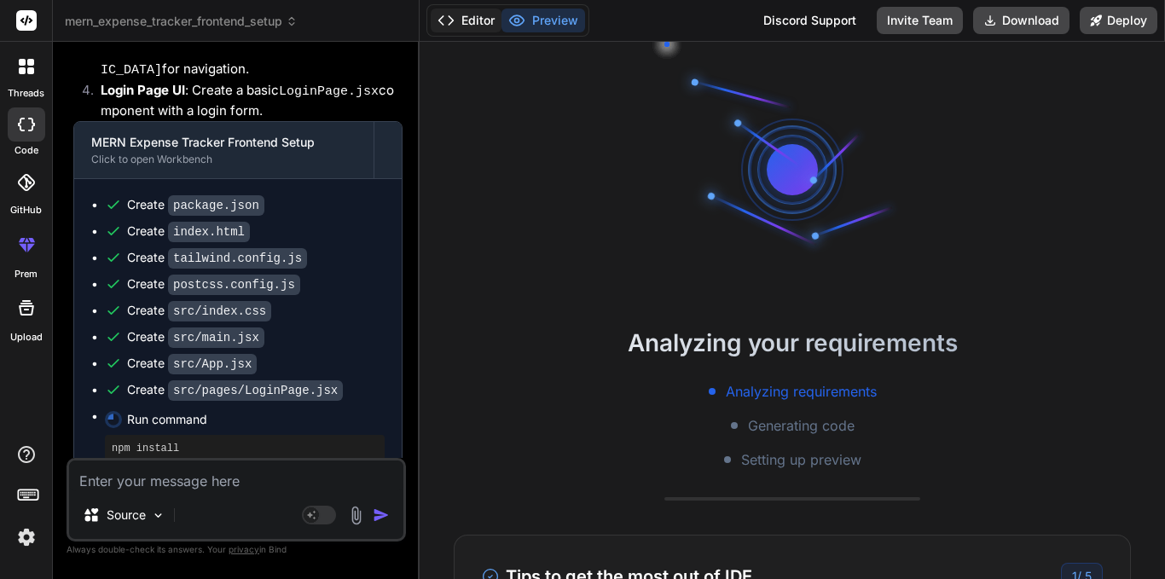
click at [481, 23] on button "Editor" at bounding box center [466, 21] width 71 height 24
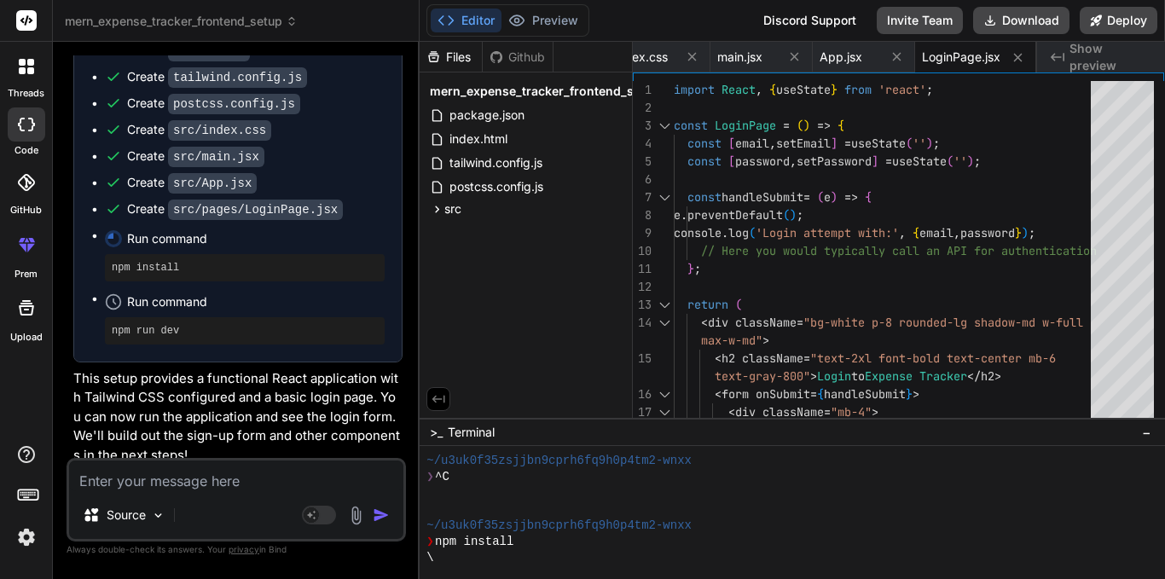
scroll to position [146, 0]
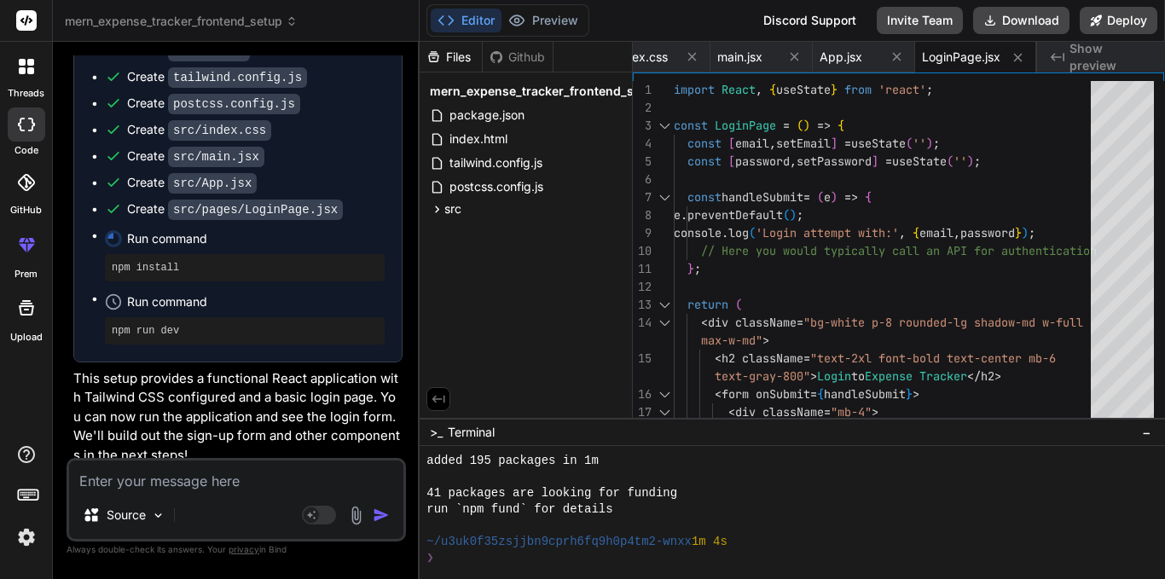
type textarea "x"
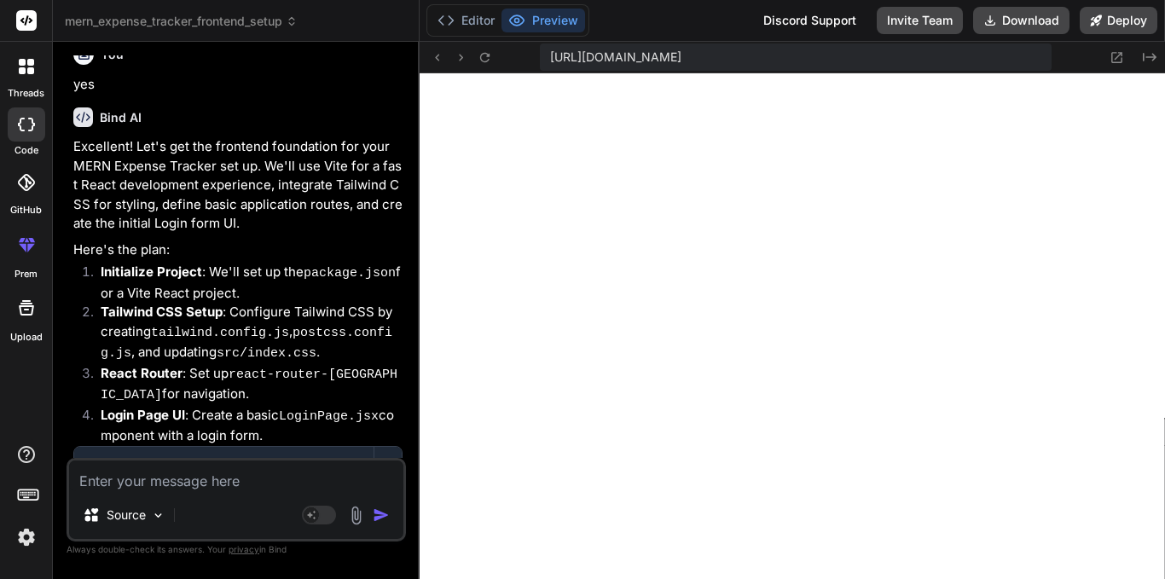
scroll to position [2097, 0]
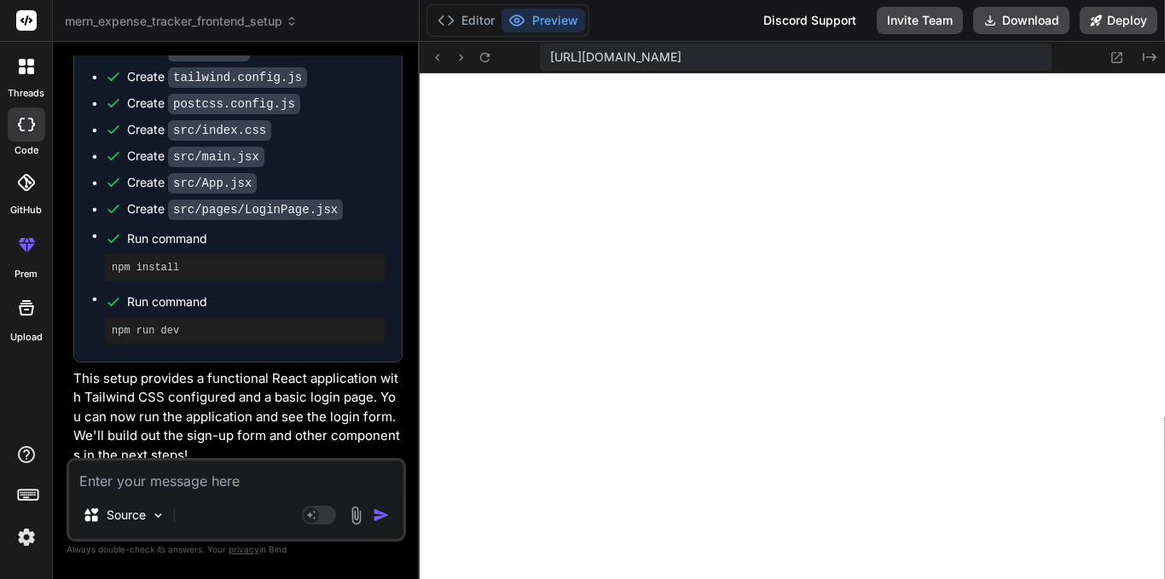
click at [232, 468] on textarea at bounding box center [236, 475] width 334 height 31
type textarea "y"
type textarea "x"
type textarea "yw"
type textarea "x"
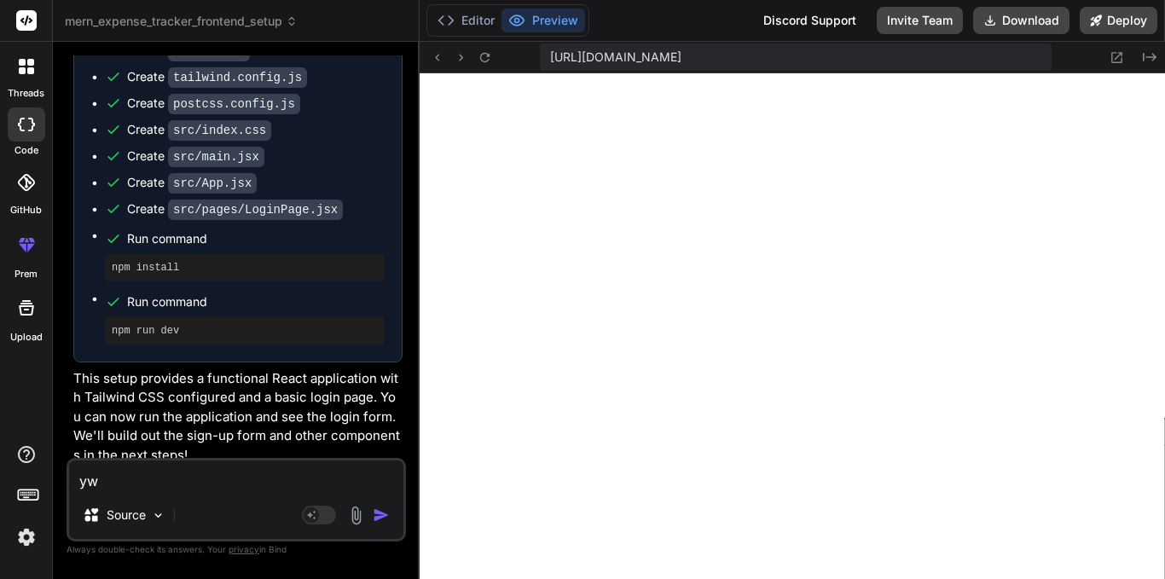
type textarea "y"
type textarea "x"
type textarea "ye"
type textarea "x"
type textarea "yes"
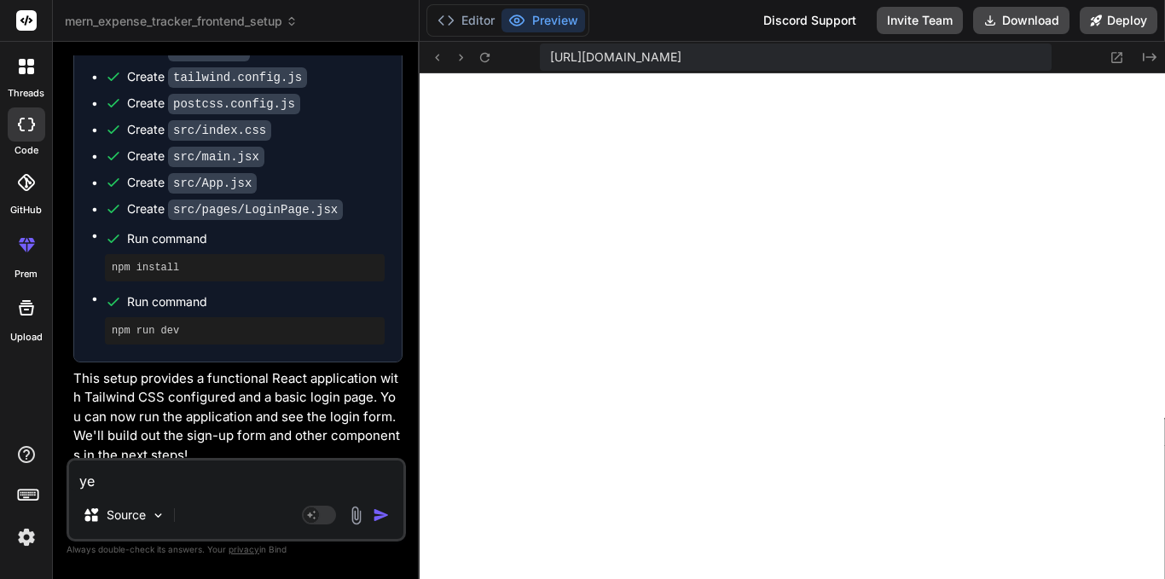
type textarea "x"
type textarea "yes"
type textarea "x"
type textarea "yes g"
type textarea "x"
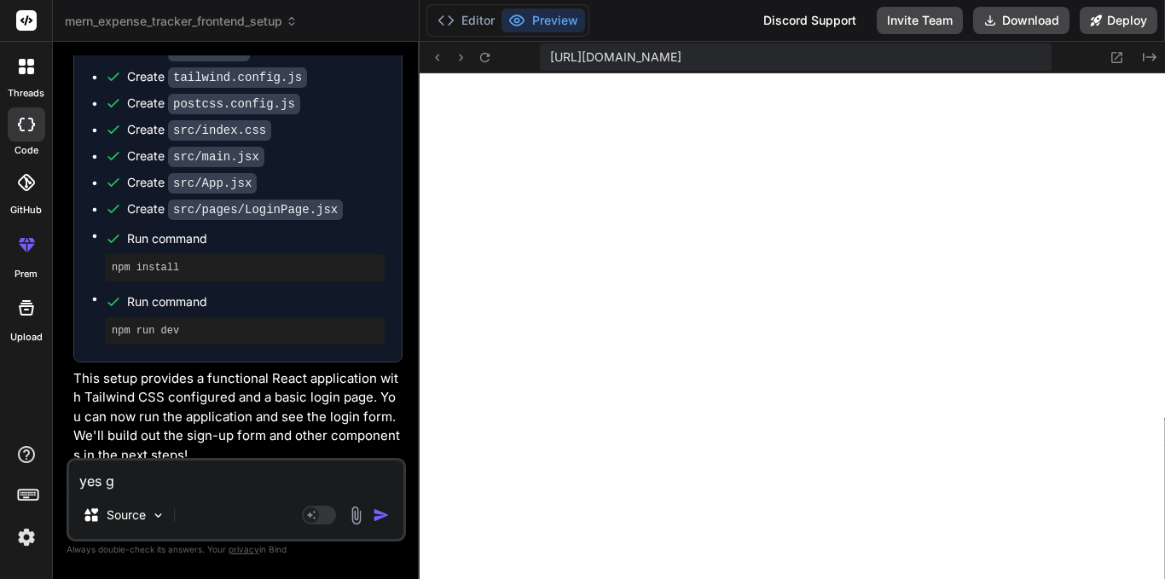
type textarea "yes go"
type textarea "x"
type textarea "yes go"
type textarea "x"
click at [484, 54] on icon at bounding box center [485, 57] width 14 height 14
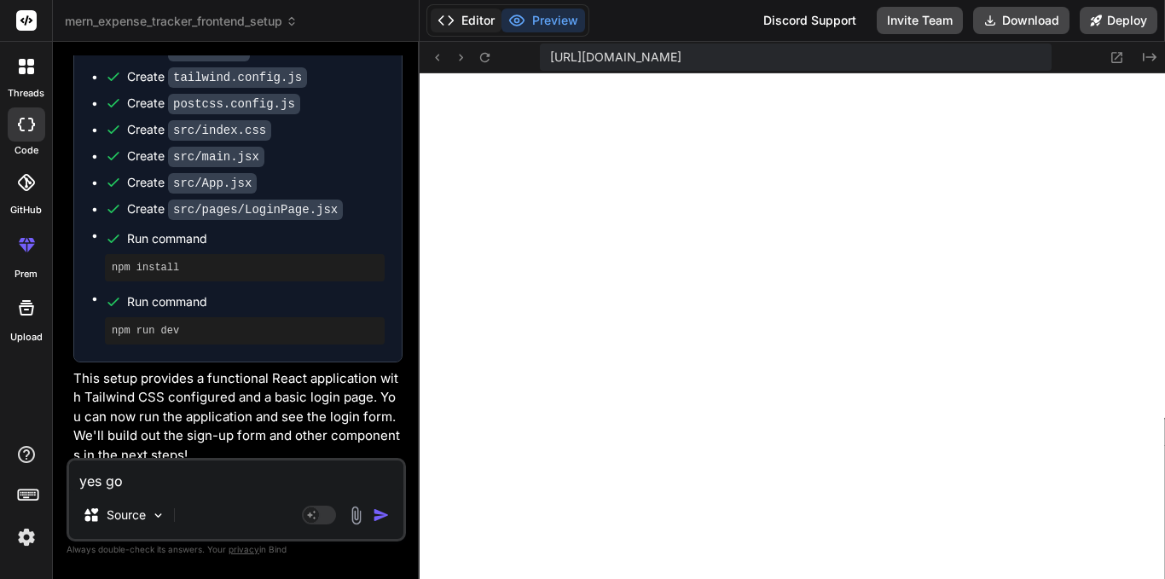
click at [484, 25] on button "Editor" at bounding box center [466, 21] width 71 height 24
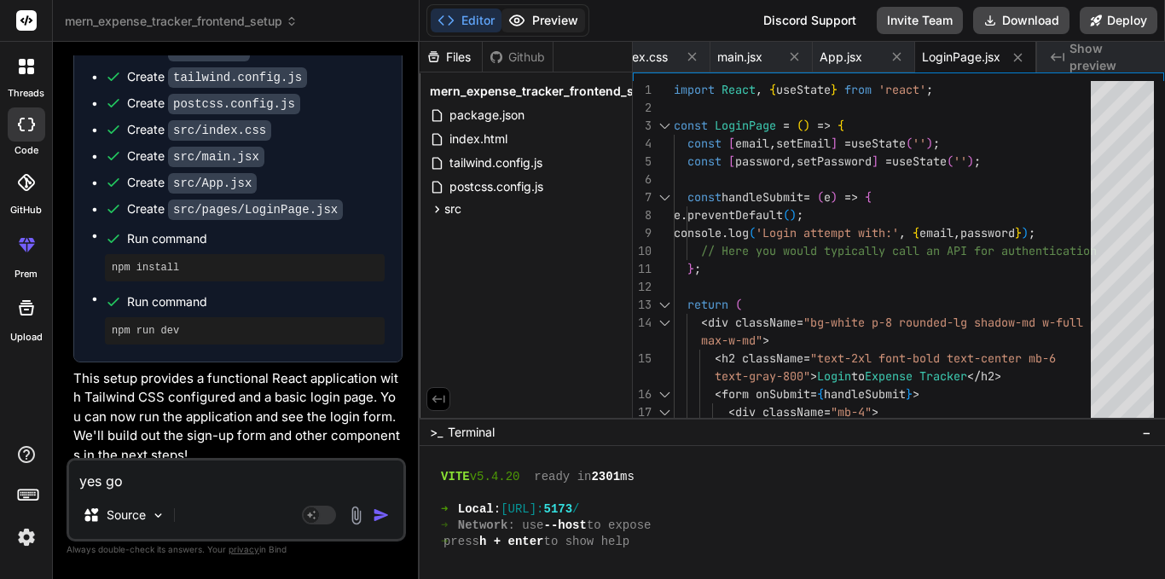
click at [547, 16] on button "Preview" at bounding box center [543, 21] width 84 height 24
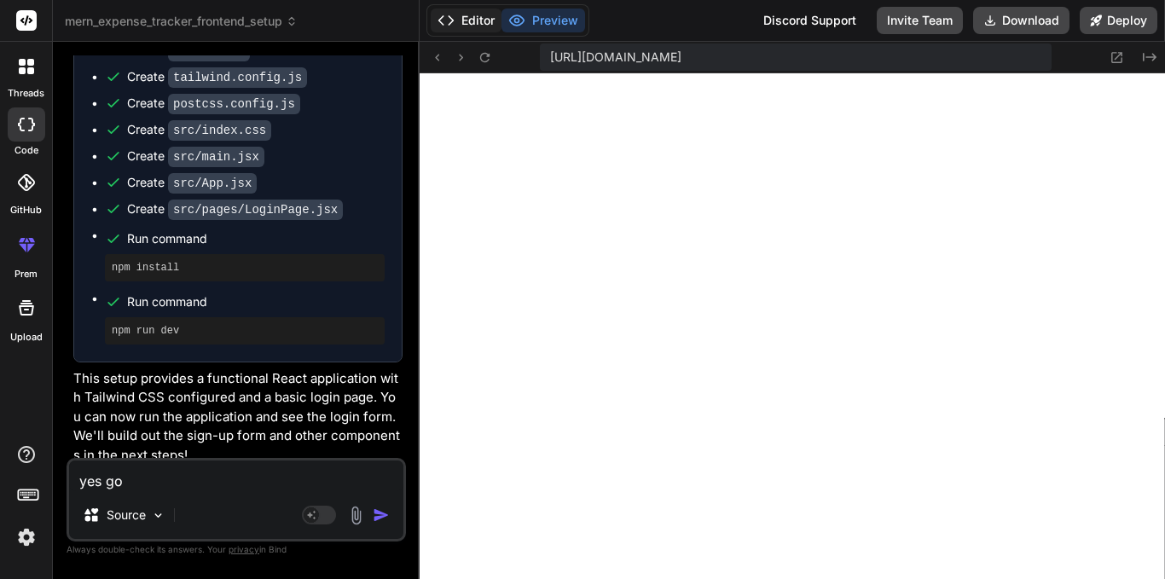
click at [489, 23] on button "Editor" at bounding box center [466, 21] width 71 height 24
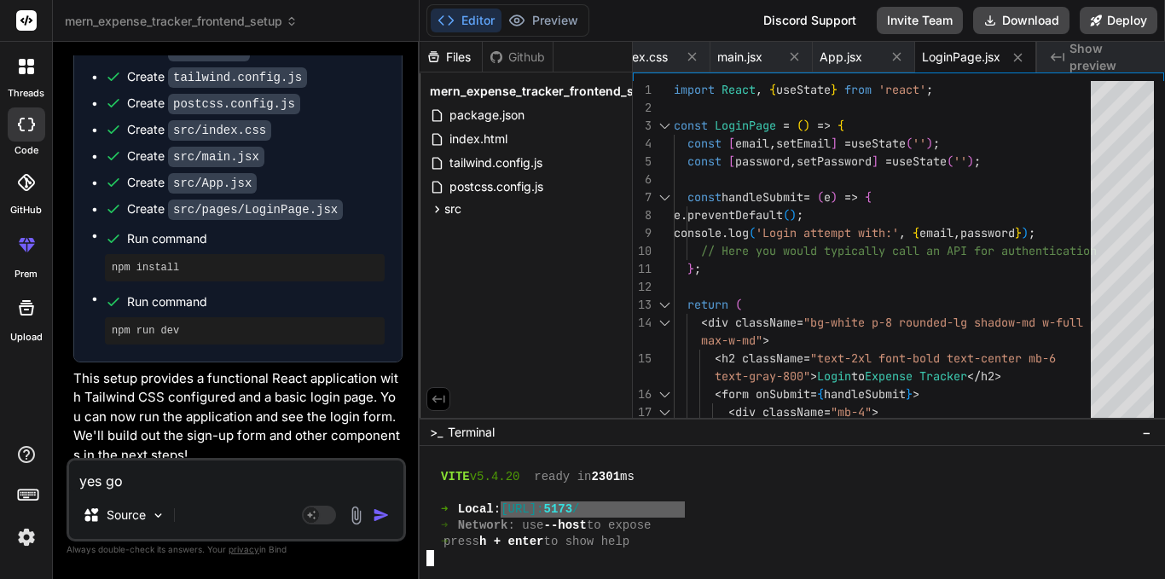
drag, startPoint x: 529, startPoint y: 507, endPoint x: 687, endPoint y: 513, distance: 158.8
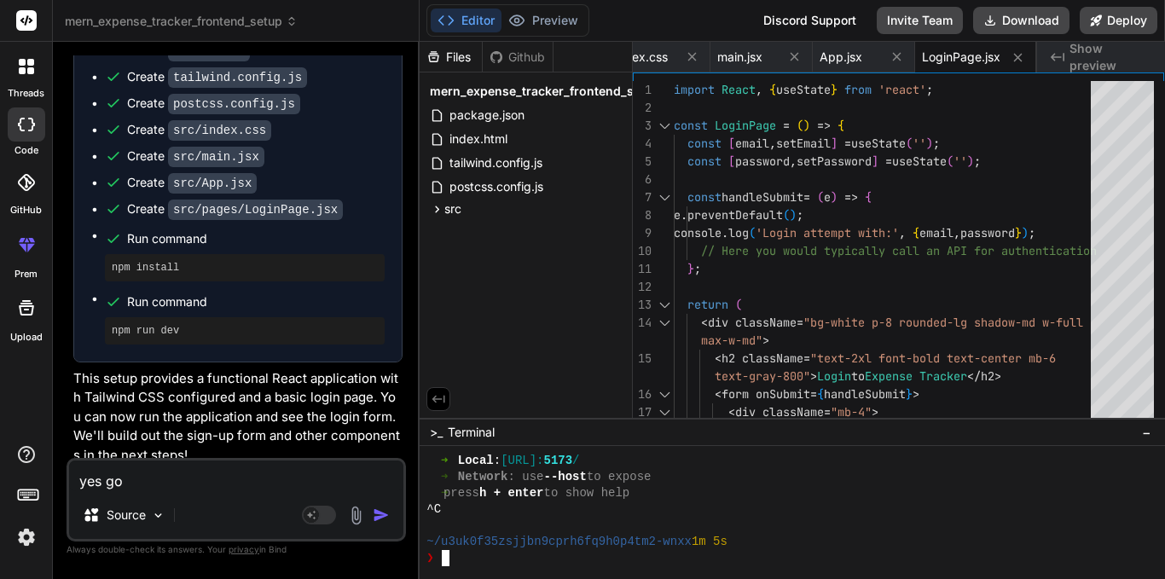
scroll to position [535, 0]
click at [187, 478] on textarea "yes go" at bounding box center [236, 475] width 334 height 31
type textarea "yes go a"
type textarea "x"
type textarea "yes go ah"
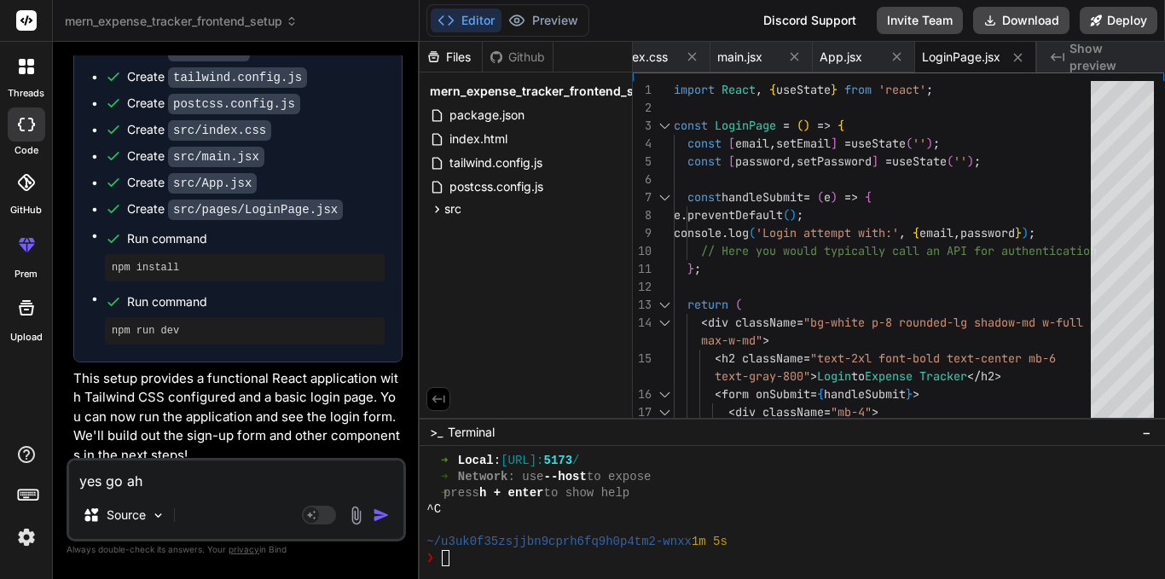
type textarea "x"
type textarea "yes go ahe"
type textarea "x"
type textarea "yes go ahea"
type textarea "x"
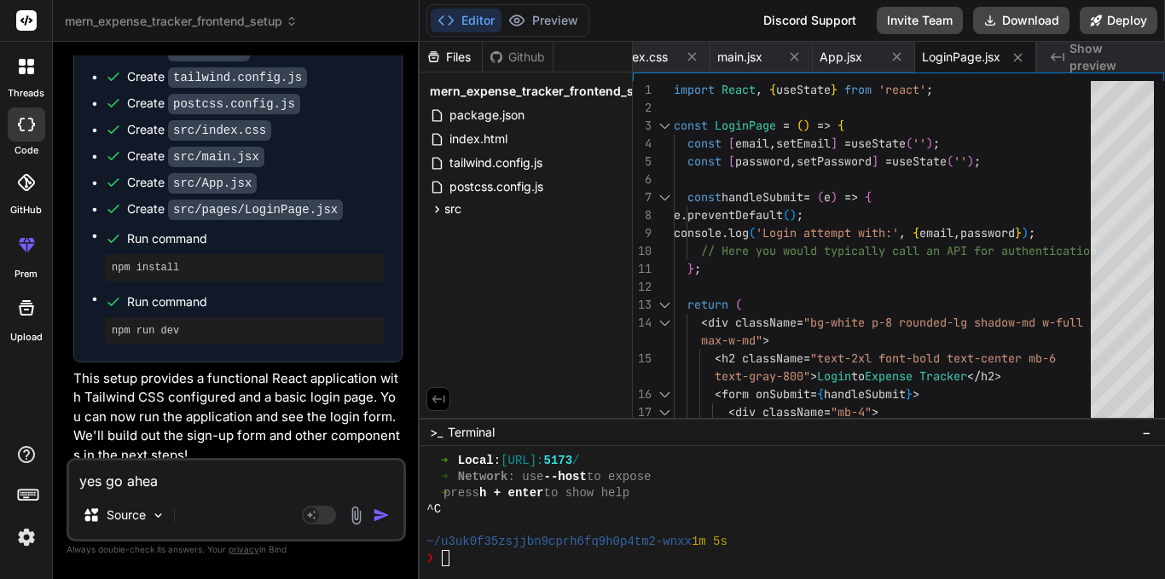
type textarea "yes go ahead"
type textarea "x"
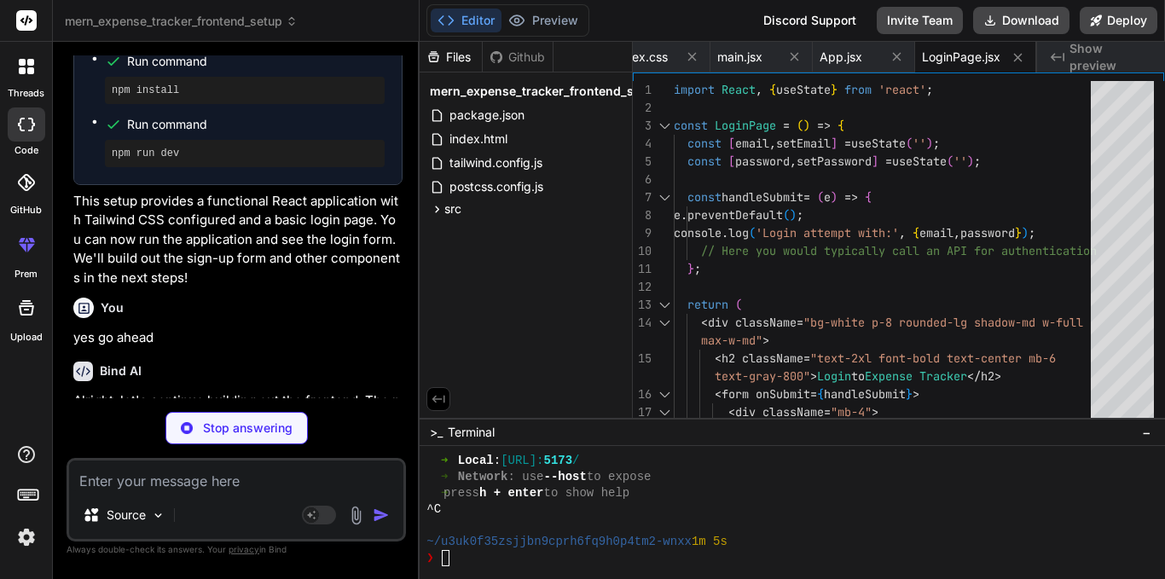
scroll to position [2274, 0]
type textarea "x"
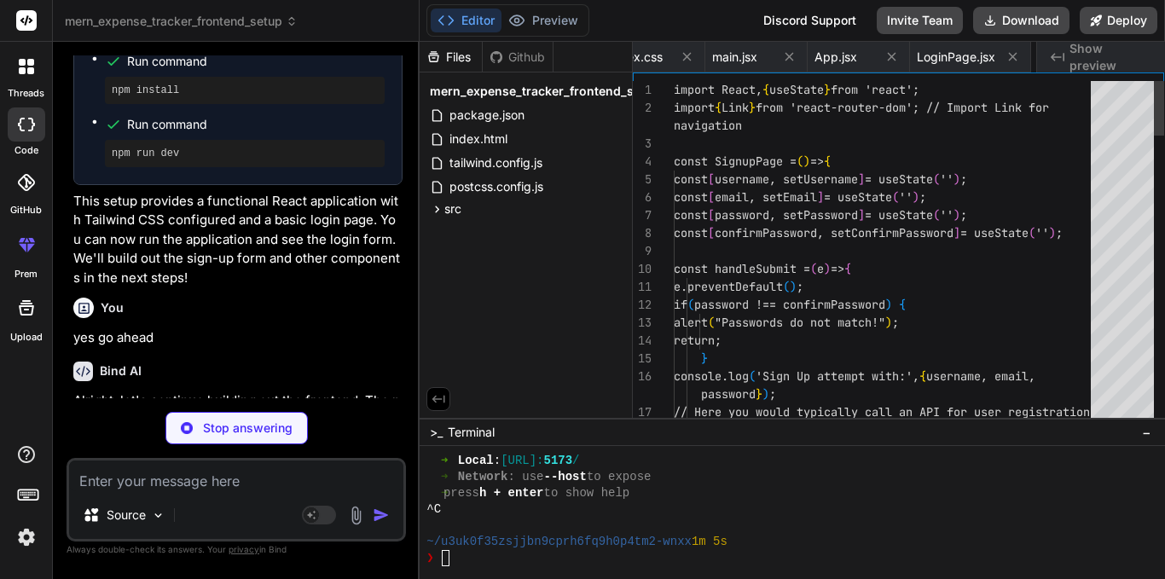
scroll to position [0, 651]
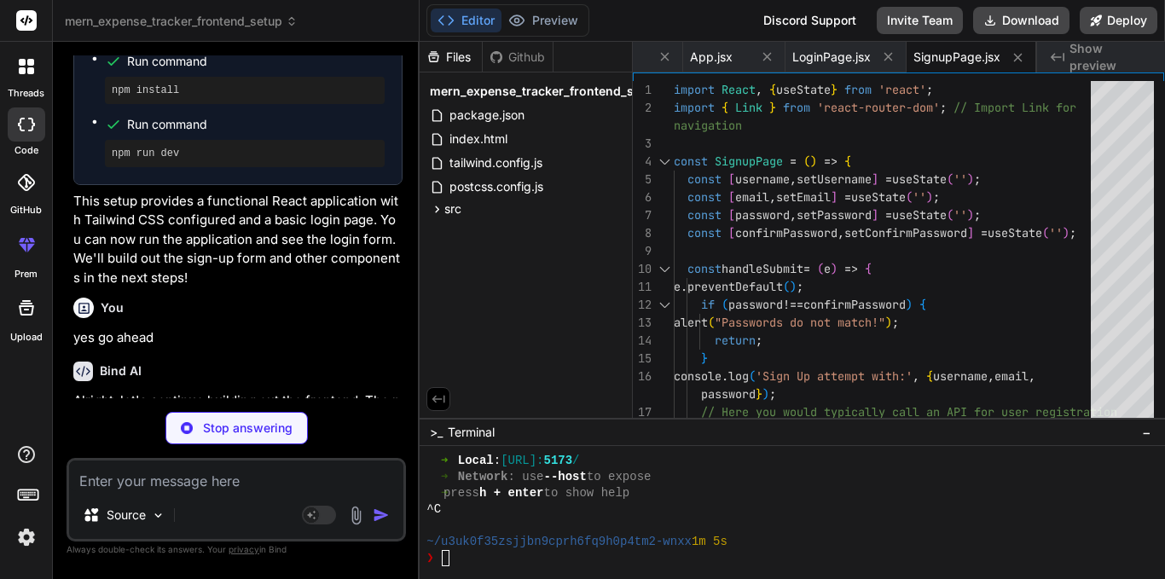
type textarea "x"
type textarea "</p> </form> </div> ); }; export default LoginPage;"
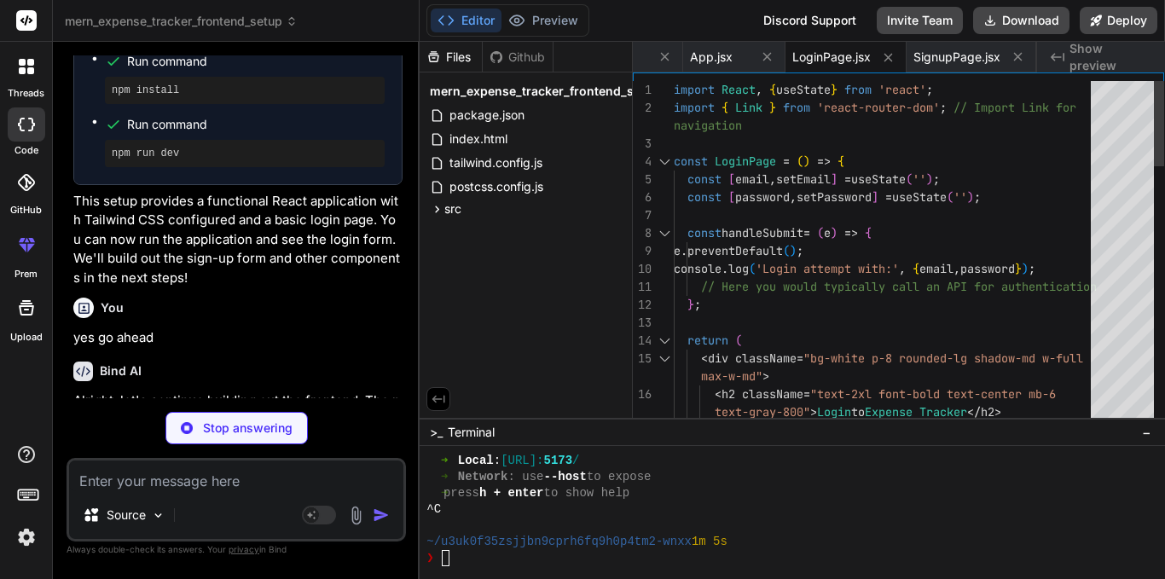
type textarea "x"
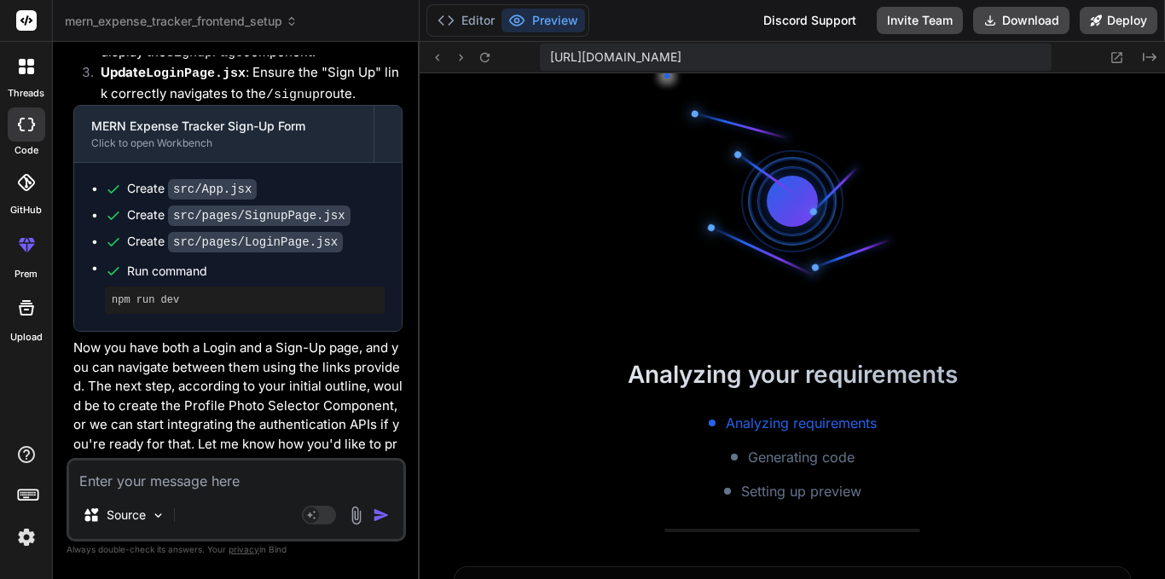
scroll to position [778, 0]
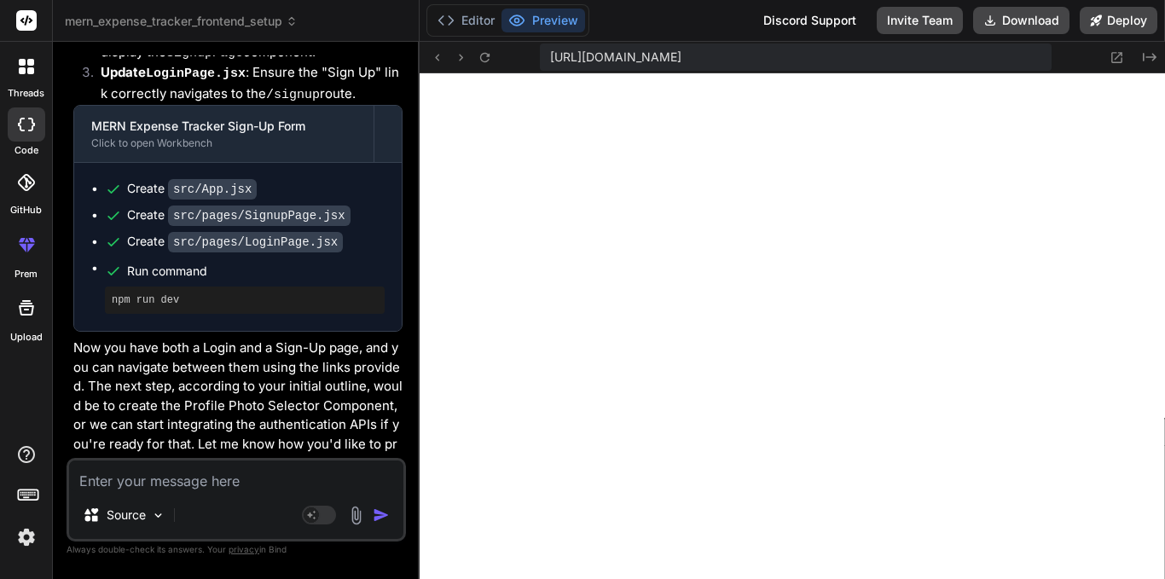
click at [195, 480] on textarea at bounding box center [236, 475] width 334 height 31
type textarea "y"
type textarea "x"
type textarea "ye"
type textarea "x"
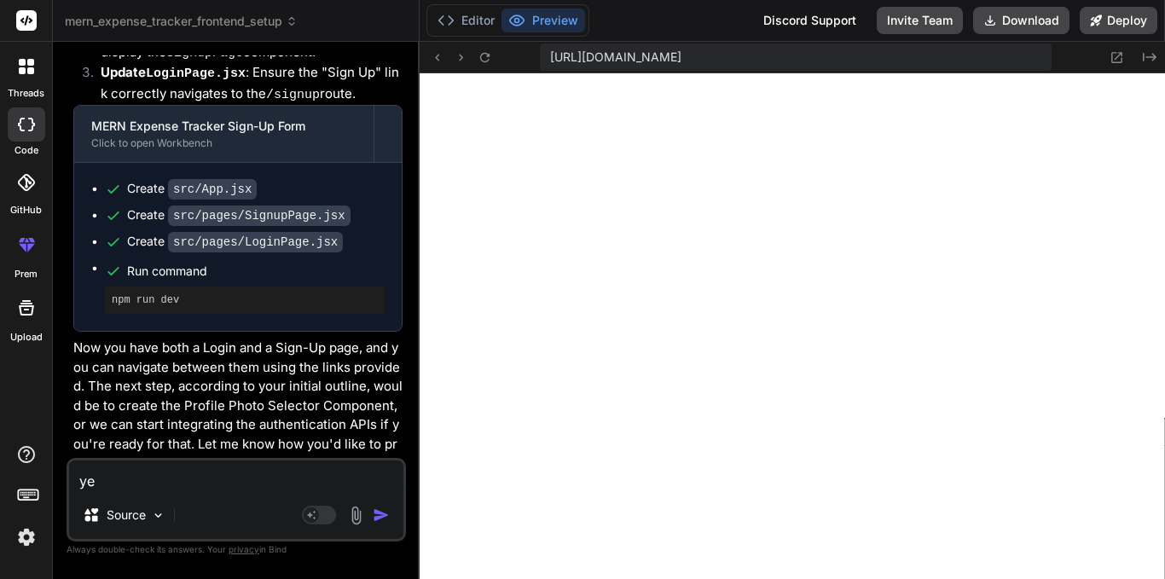
type textarea "yes"
type textarea "x"
type textarea "yes"
type textarea "x"
type textarea "yes g"
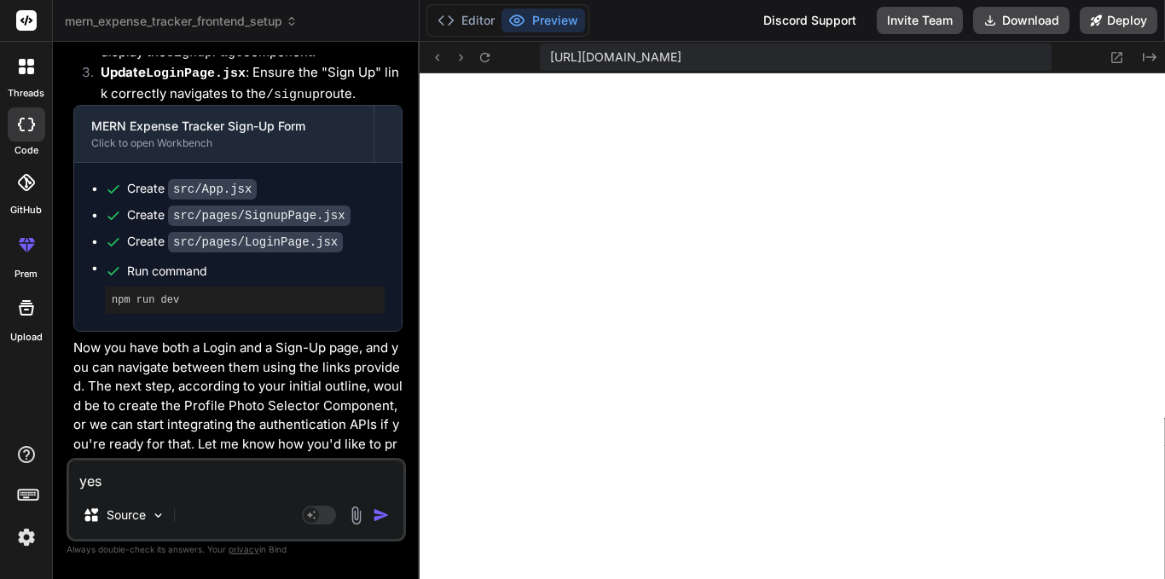
type textarea "x"
type textarea "yes go"
type textarea "x"
type textarea "yes go"
type textarea "x"
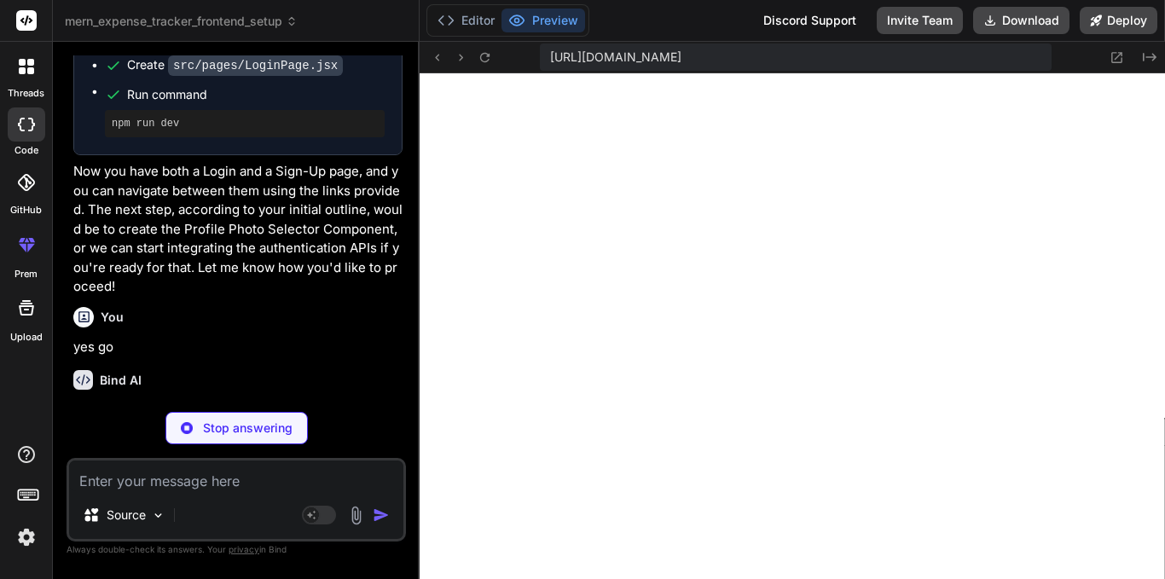
scroll to position [2967, 0]
click at [1117, 61] on icon at bounding box center [1116, 57] width 14 height 14
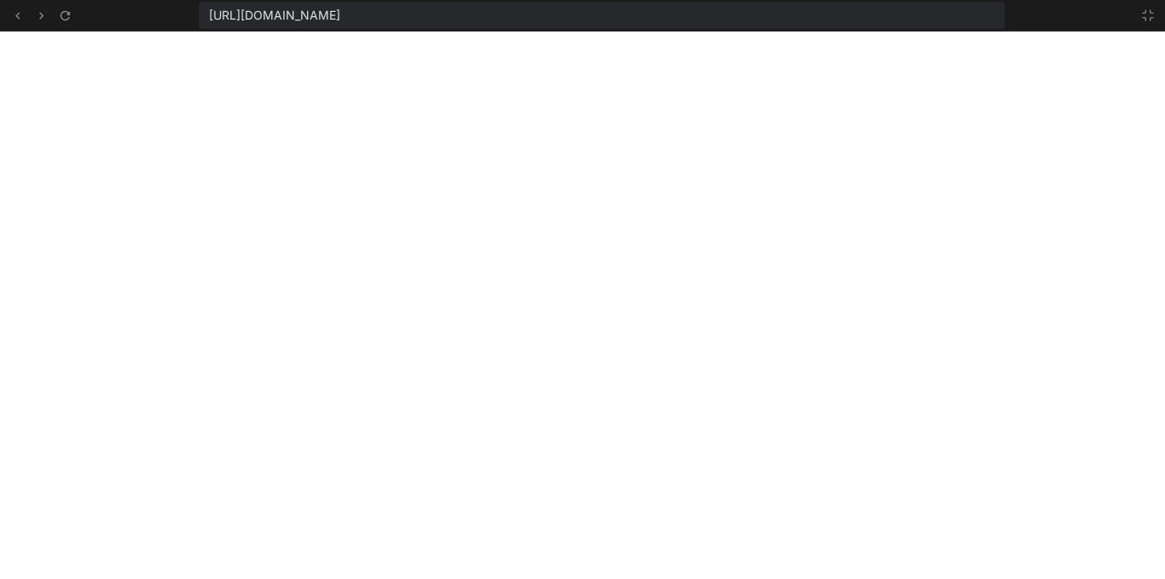
type textarea "x"
type textarea "name}</p> )} </div> ); }; export default ProfilePhotoSelector;"
type textarea "x"
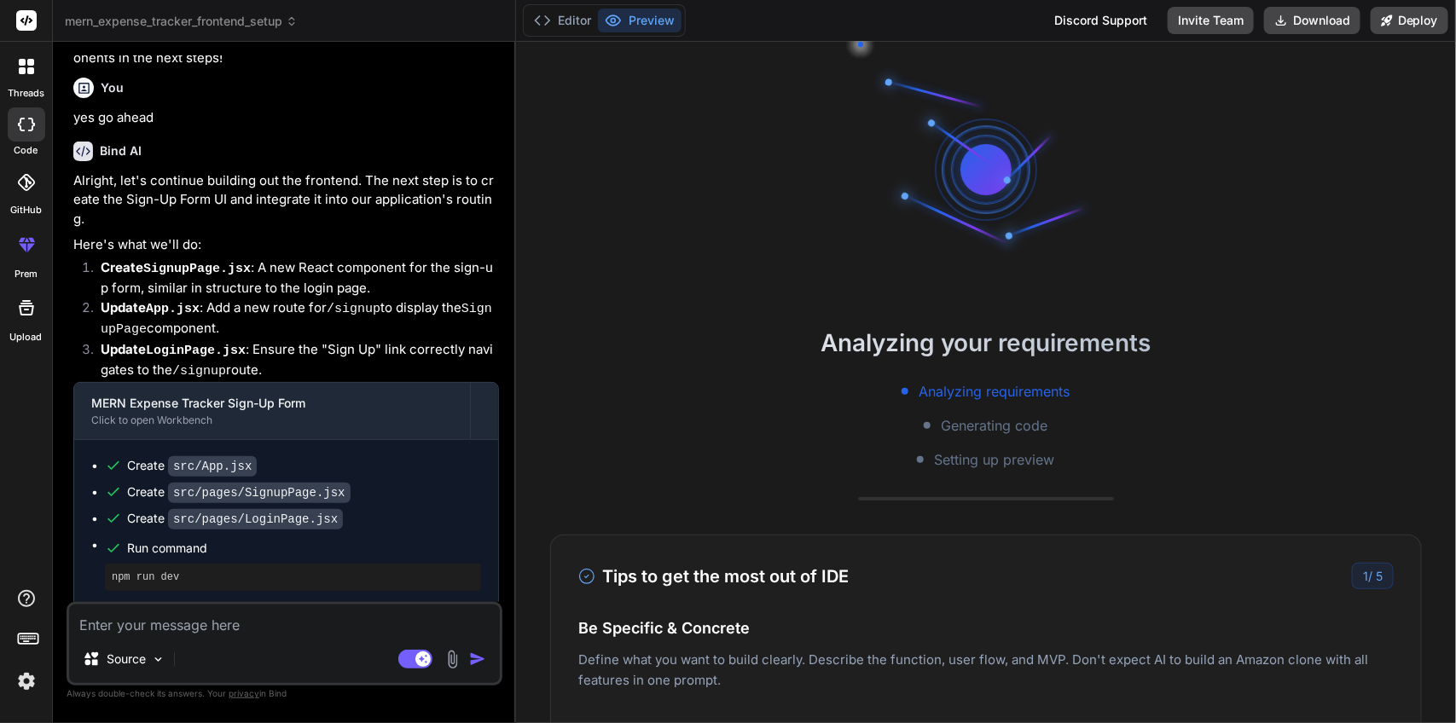
scroll to position [2294, 0]
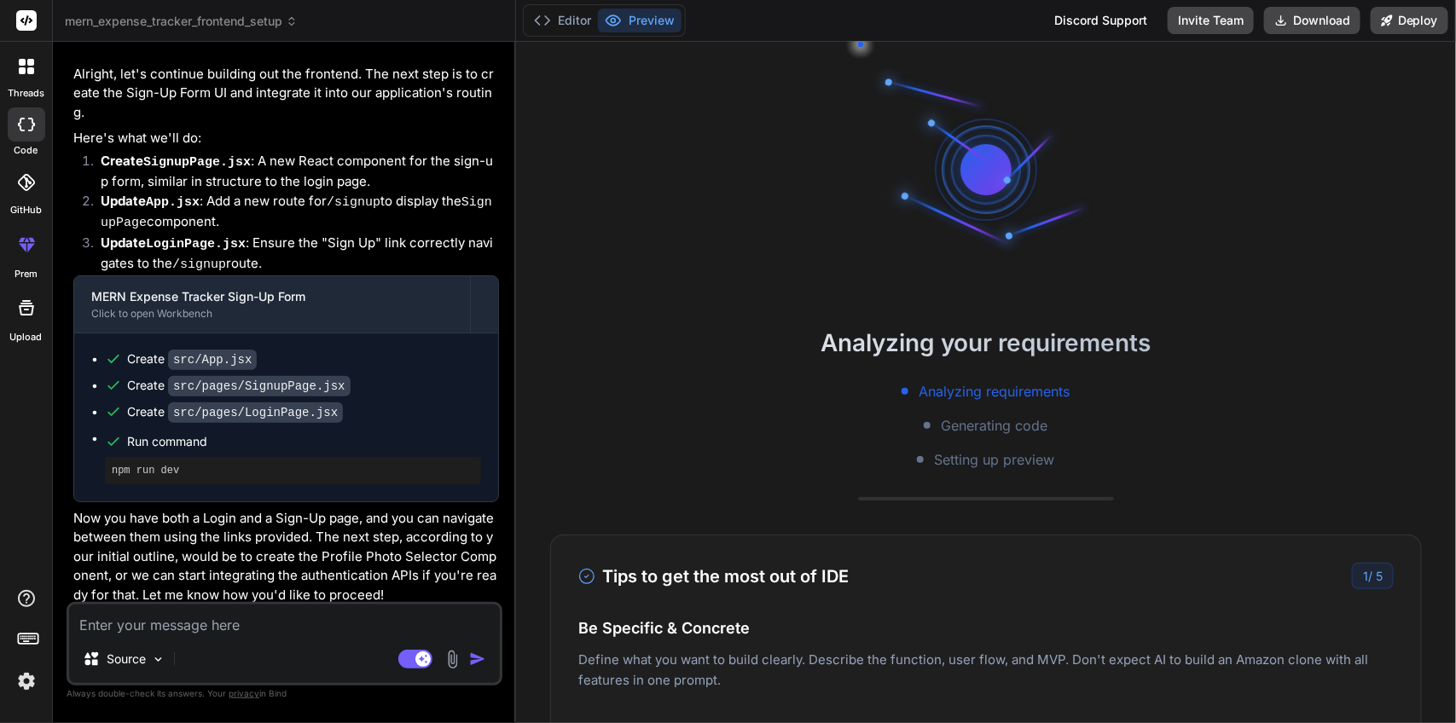
click at [568, 34] on div "Editor Preview" at bounding box center [604, 20] width 163 height 32
click at [568, 24] on button "Editor" at bounding box center [562, 21] width 71 height 24
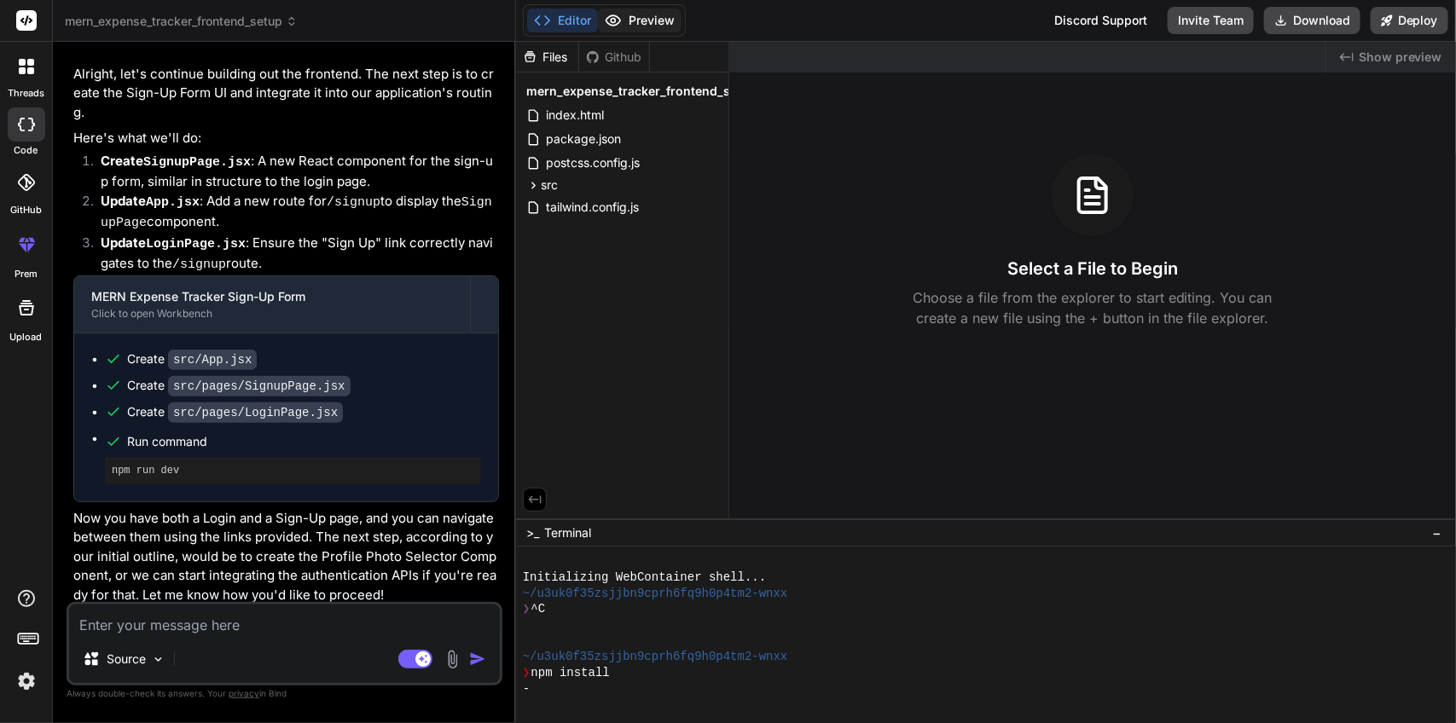
click at [644, 27] on button "Preview" at bounding box center [640, 21] width 84 height 24
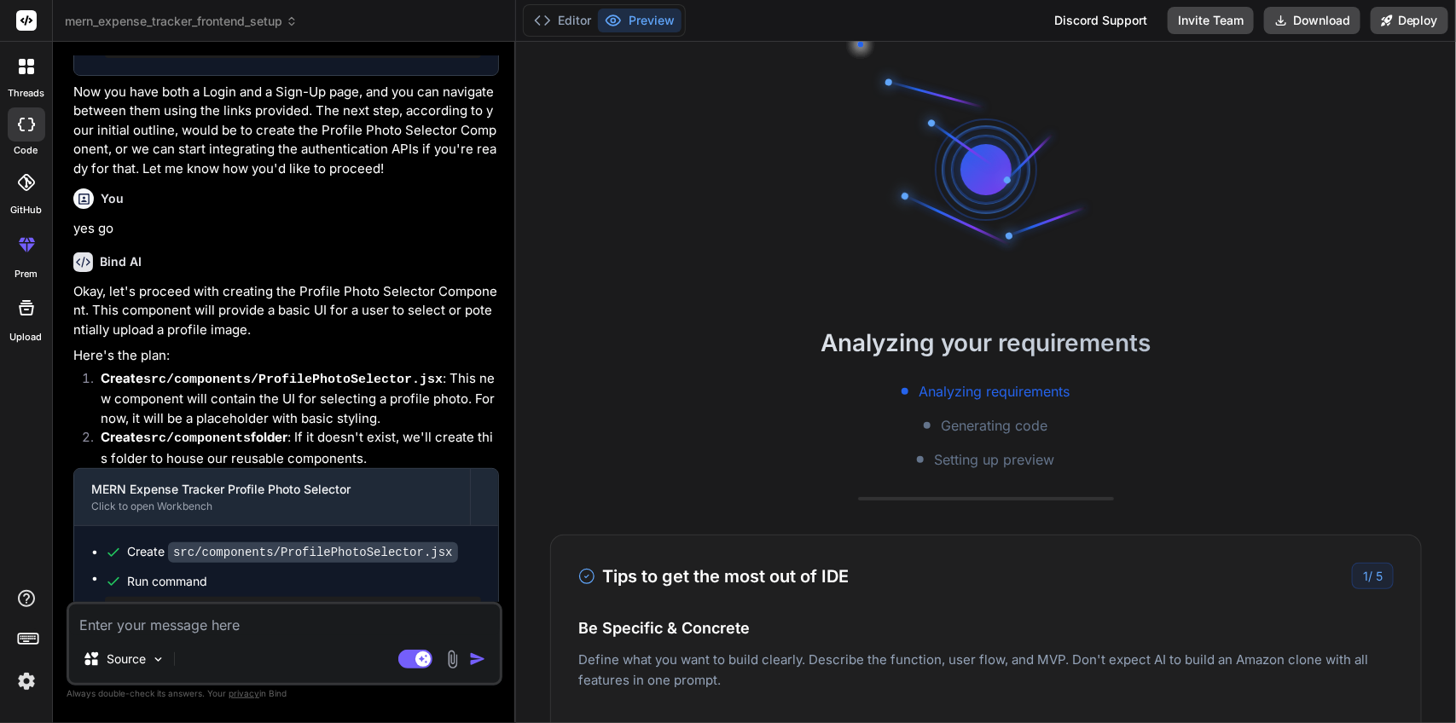
scroll to position [2838, 0]
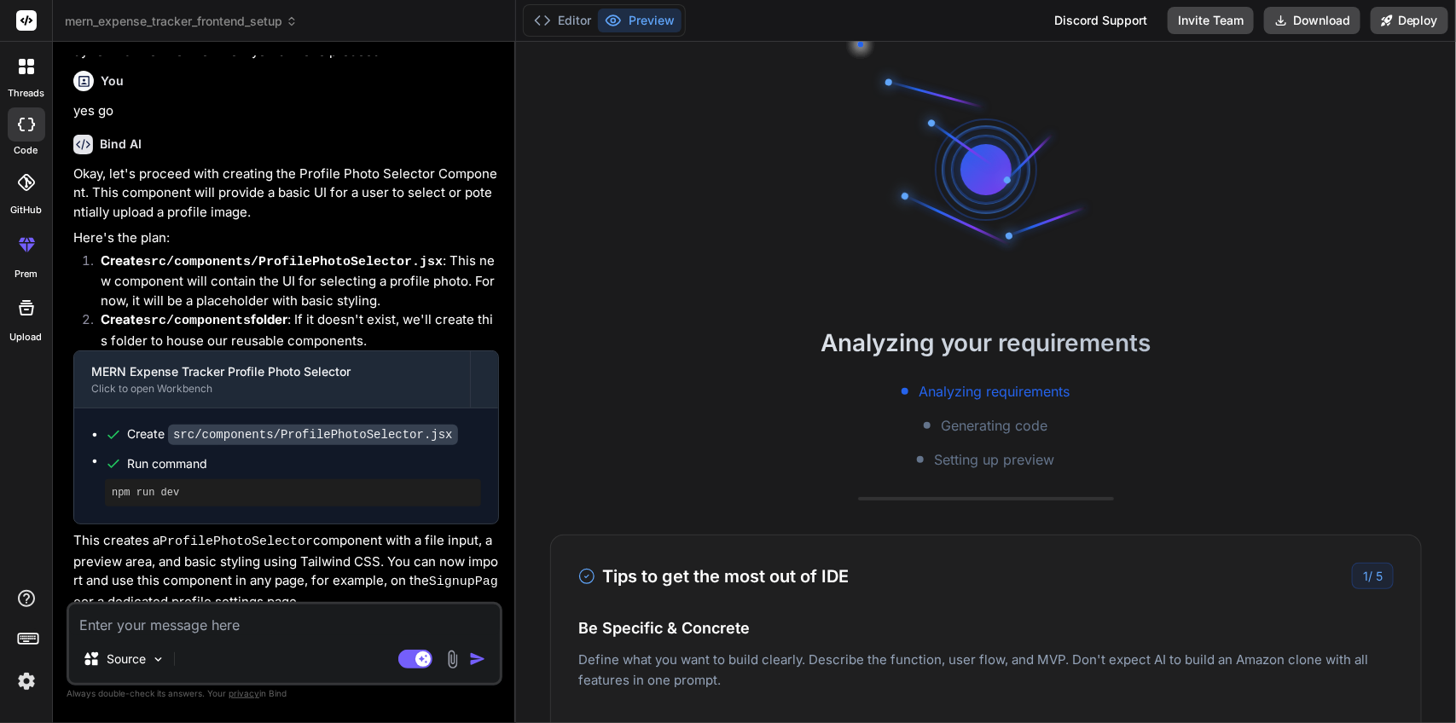
click at [194, 628] on textarea at bounding box center [284, 620] width 431 height 31
type textarea "x"
type textarea "d"
type textarea "x"
type textarea "do"
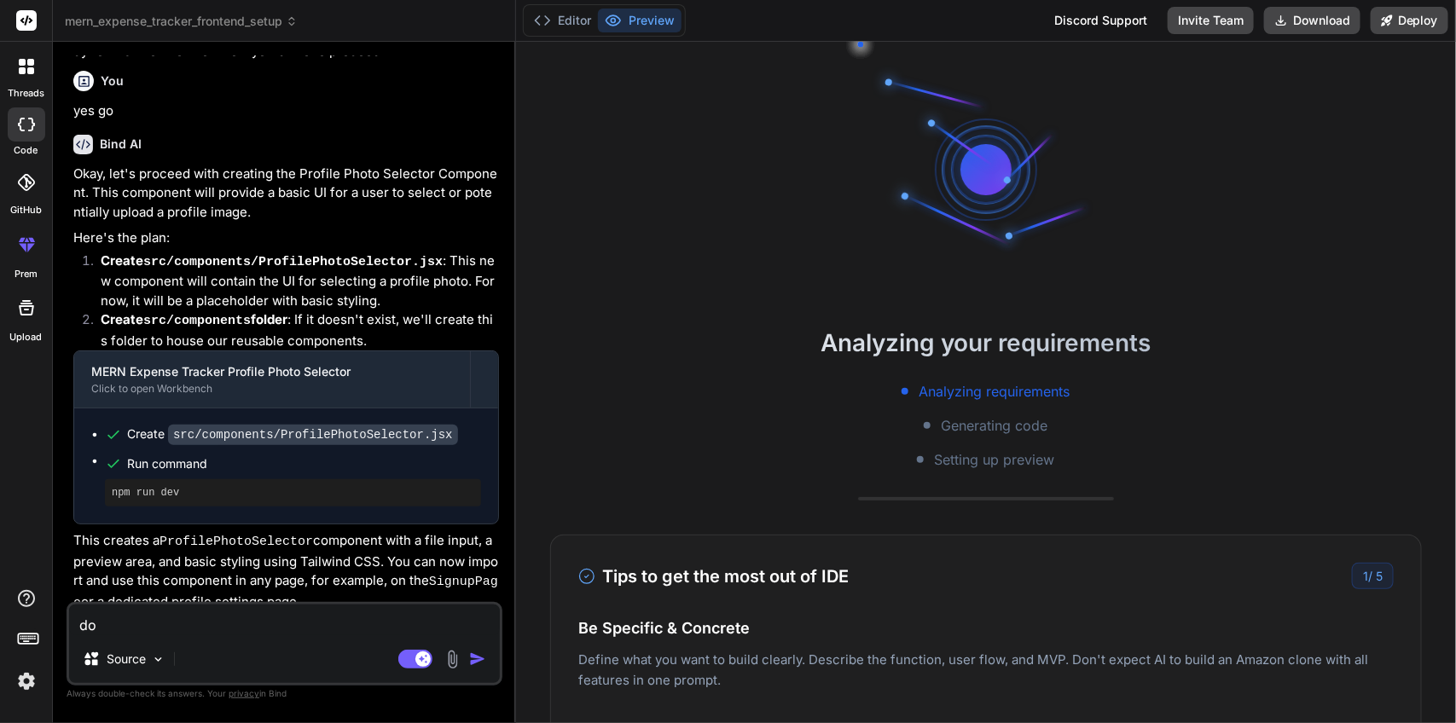
type textarea "x"
type textarea "do"
type textarea "x"
type textarea "do a"
type textarea "x"
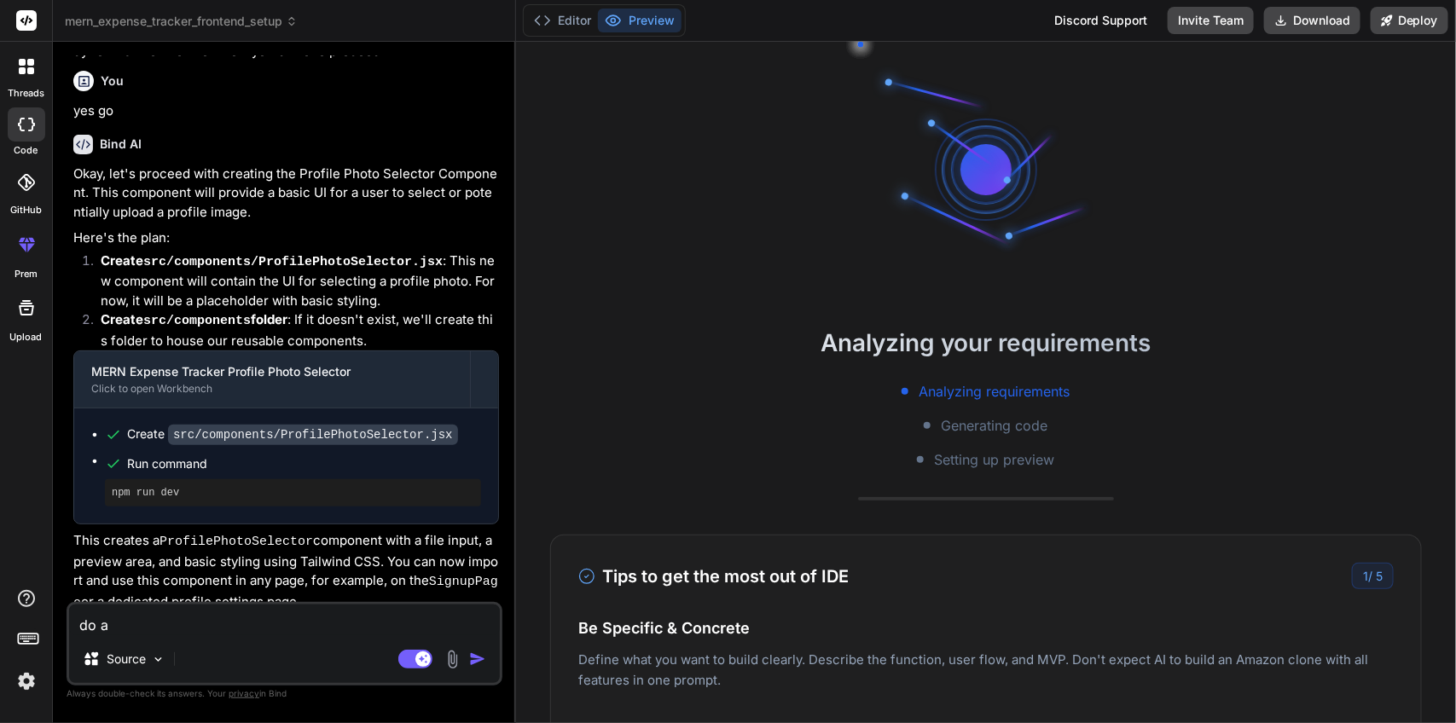
type textarea "do as"
type textarea "x"
type textarea "do ask"
type textarea "x"
type textarea "do ask"
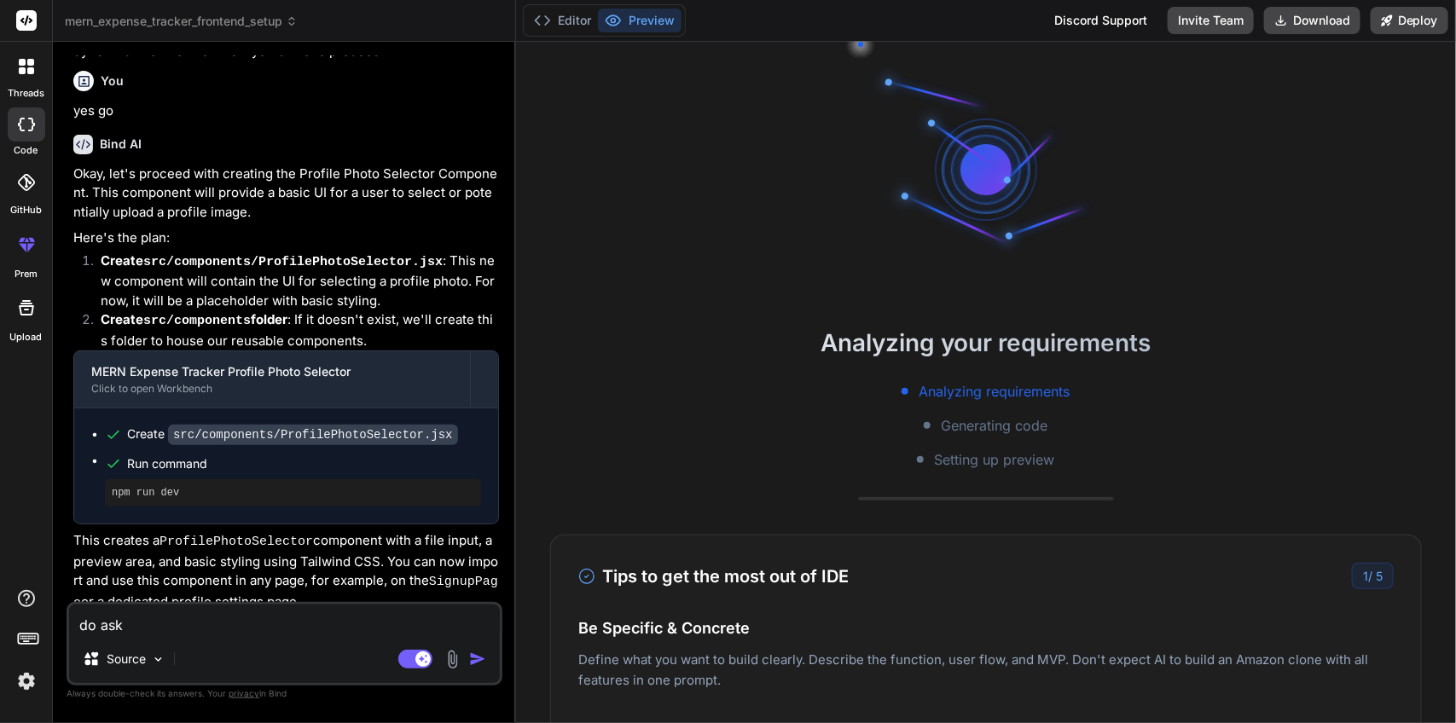
type textarea "x"
type textarea "do ask e"
type textarea "x"
type textarea "do ask ev"
type textarea "x"
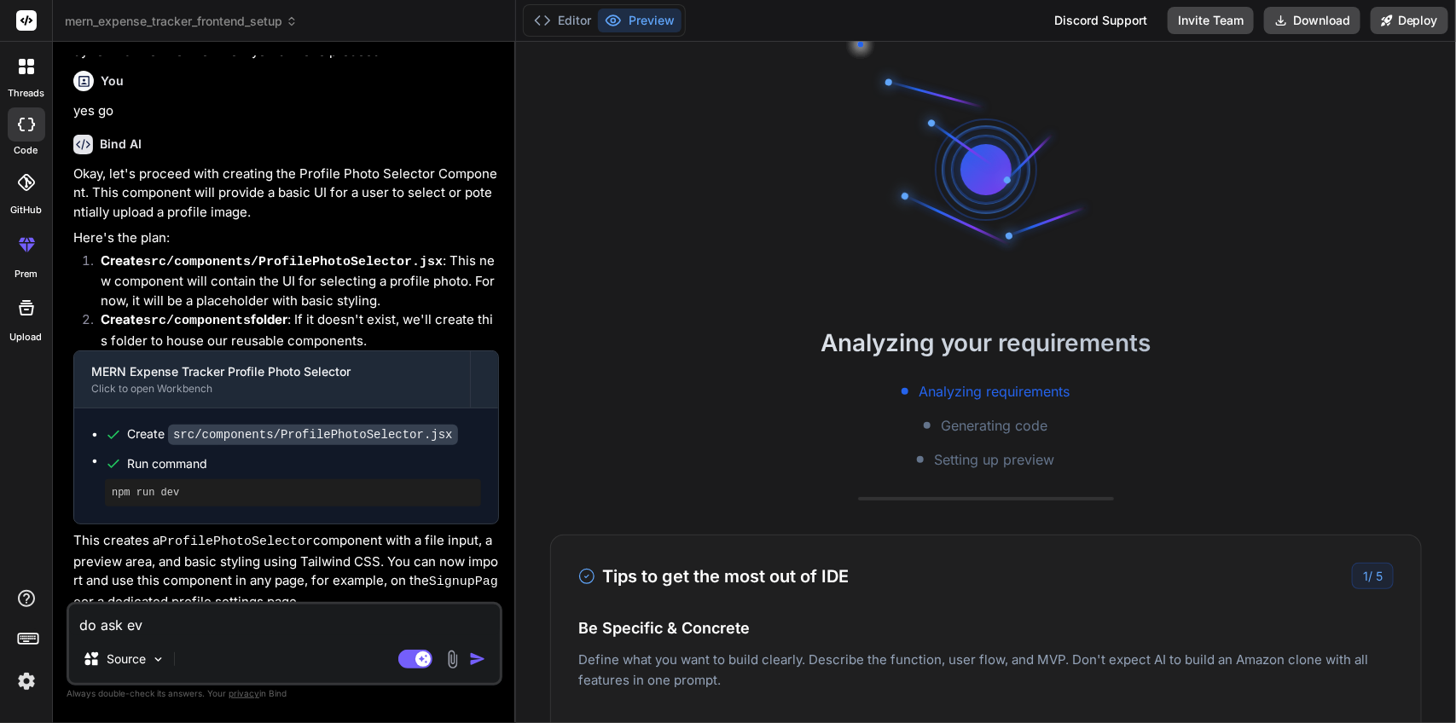
type textarea "do ask eve"
type textarea "x"
type textarea "do ask ever"
type textarea "x"
type textarea "do ask every"
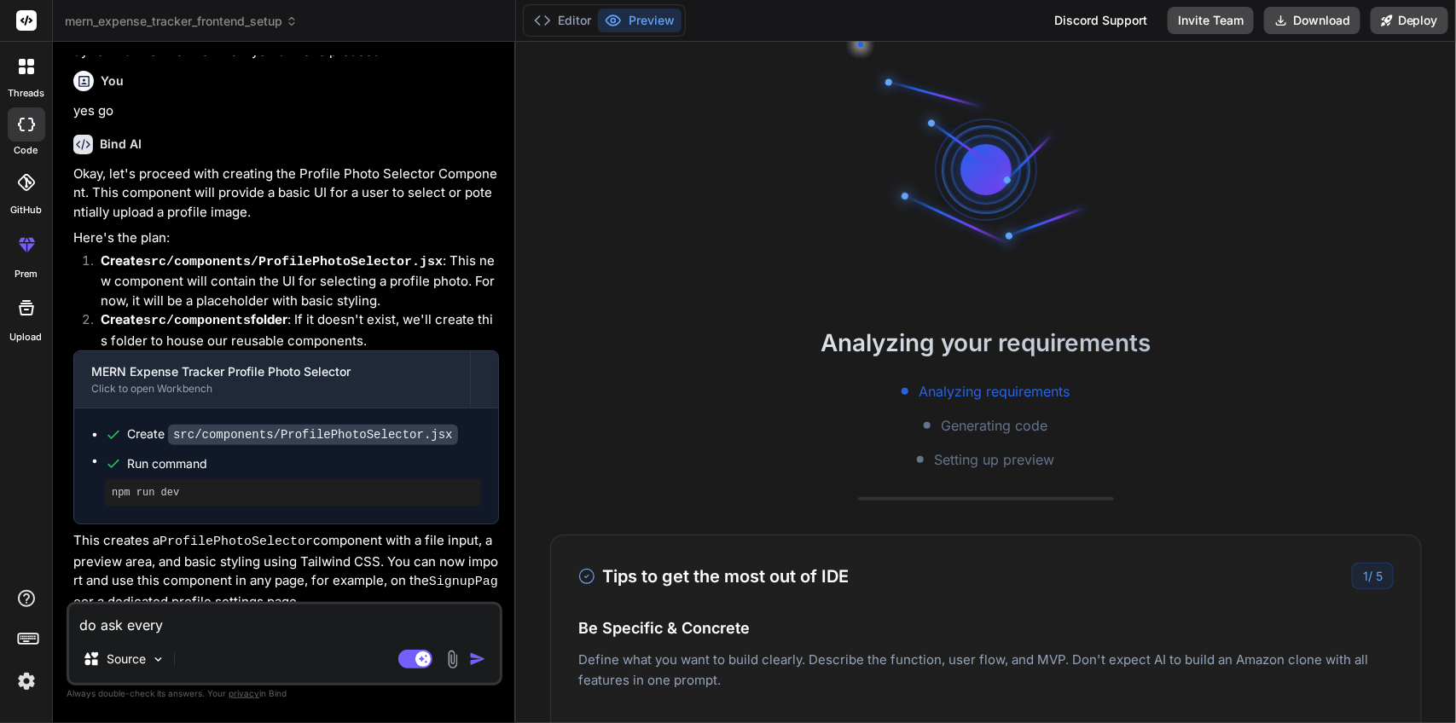
type textarea "x"
type textarea "do ask everyt"
type textarea "x"
type textarea "do ask everyti"
type textarea "x"
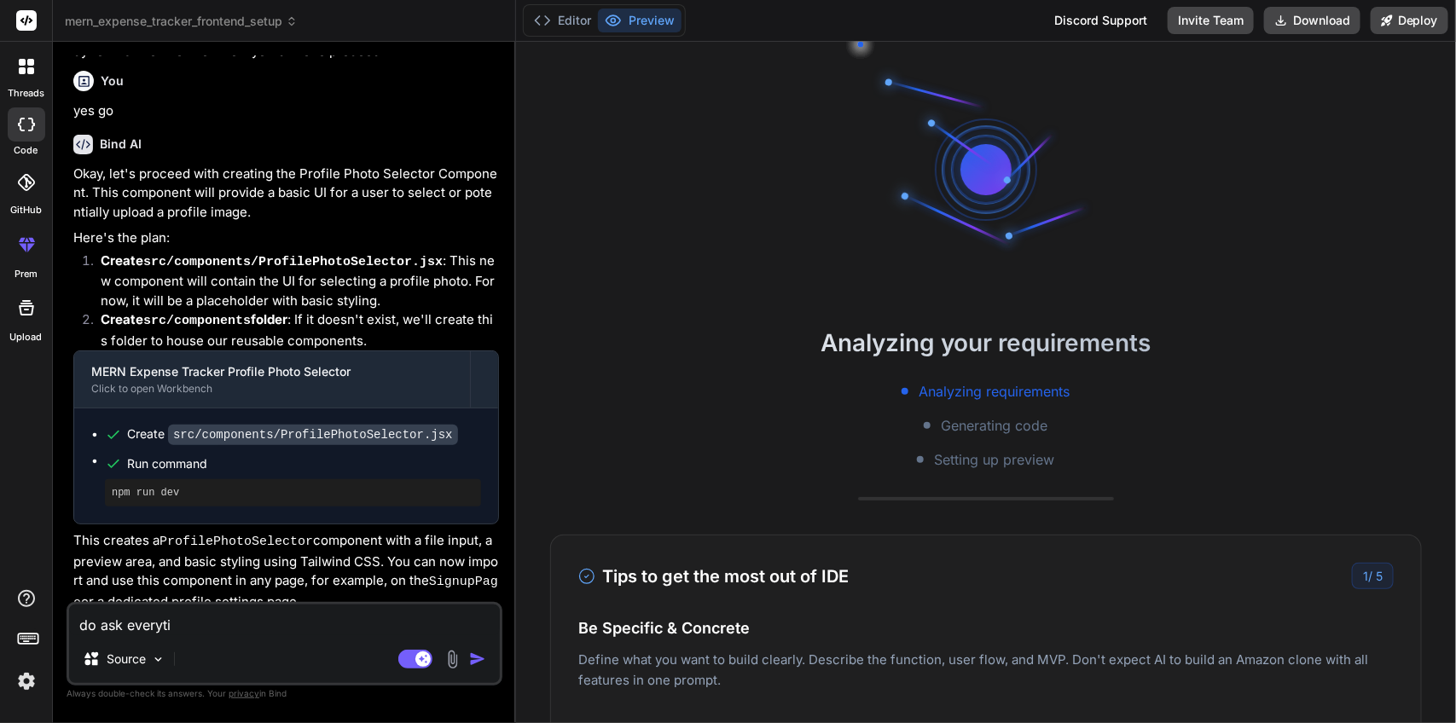
type textarea "do ask everytim"
type textarea "x"
type textarea "do ask everytime"
type textarea "x"
type textarea "do ask everytime"
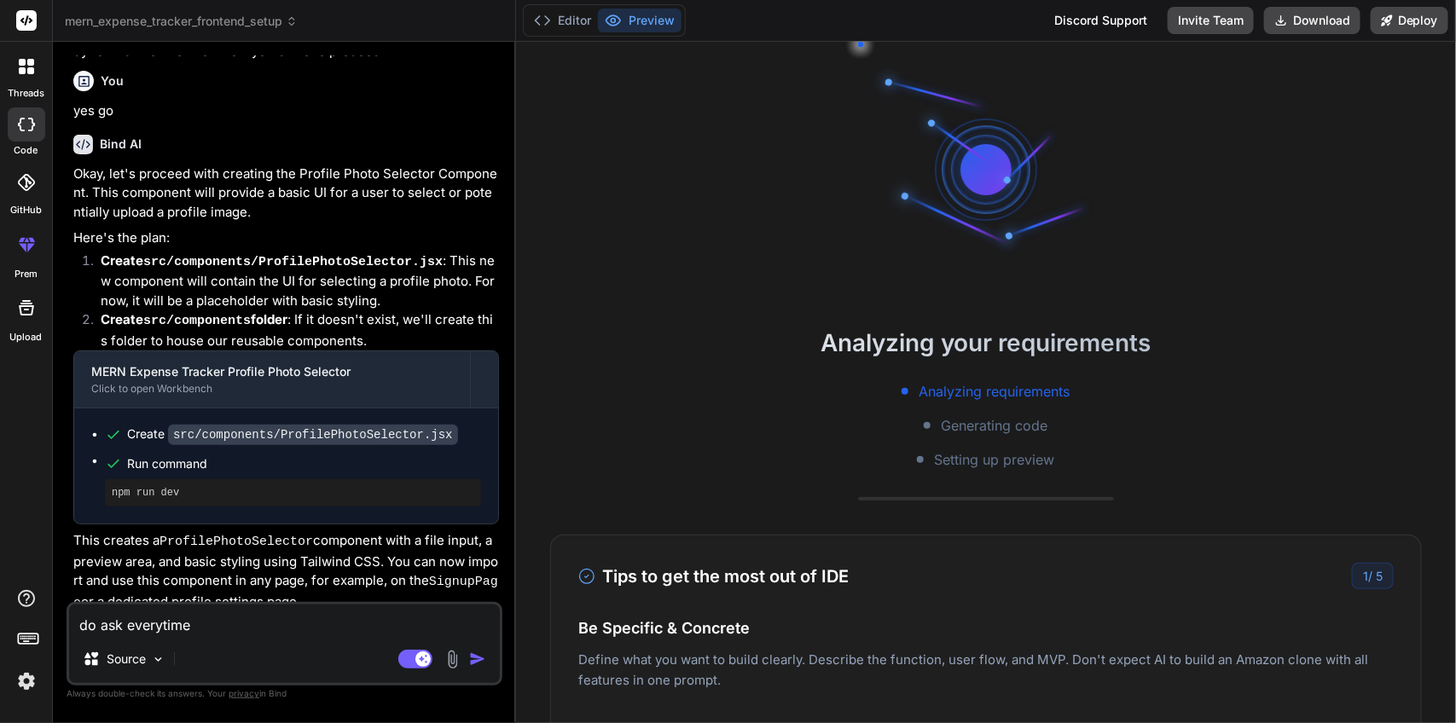
type textarea "x"
type textarea "do ask everytime b"
type textarea "x"
type textarea "do ask everytime bu"
type textarea "x"
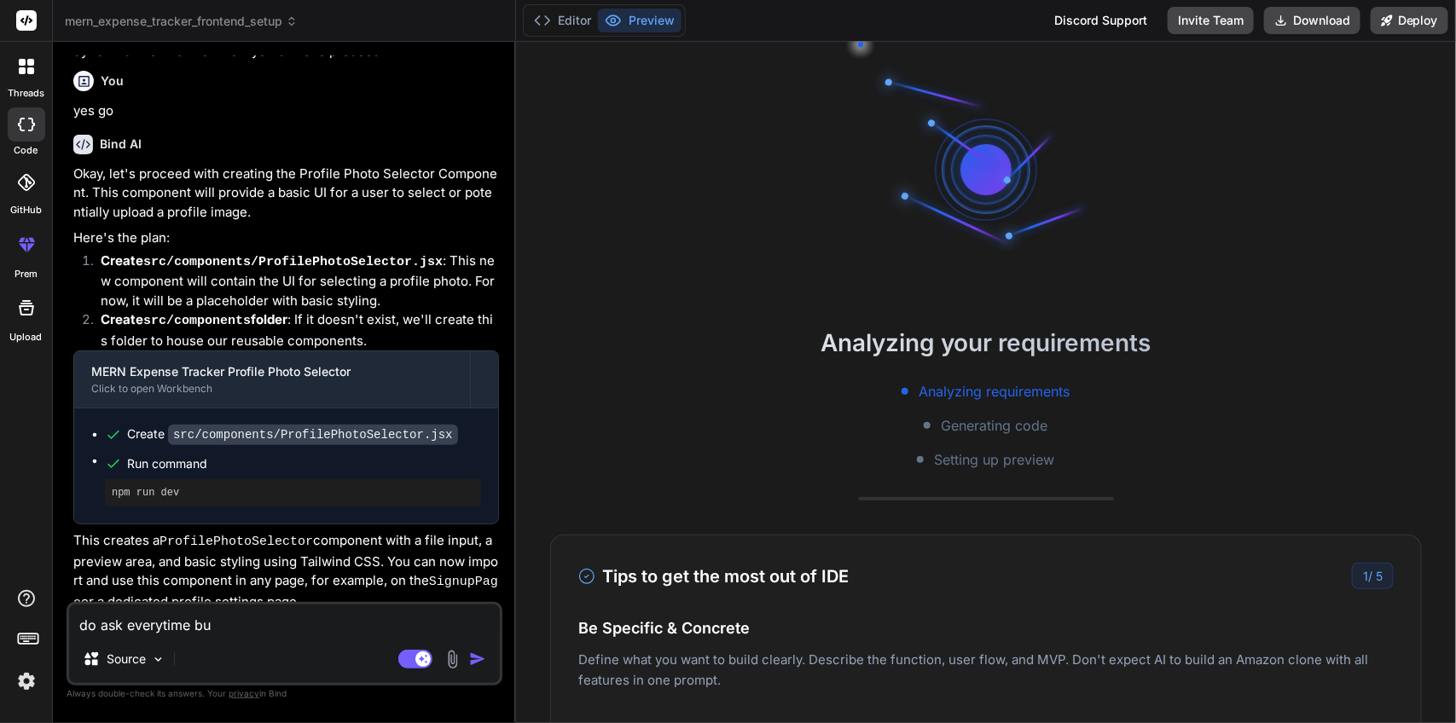
type textarea "do ask everytime bui"
type textarea "x"
type textarea "do ask everytime buil"
type textarea "x"
type textarea "do ask everytime build"
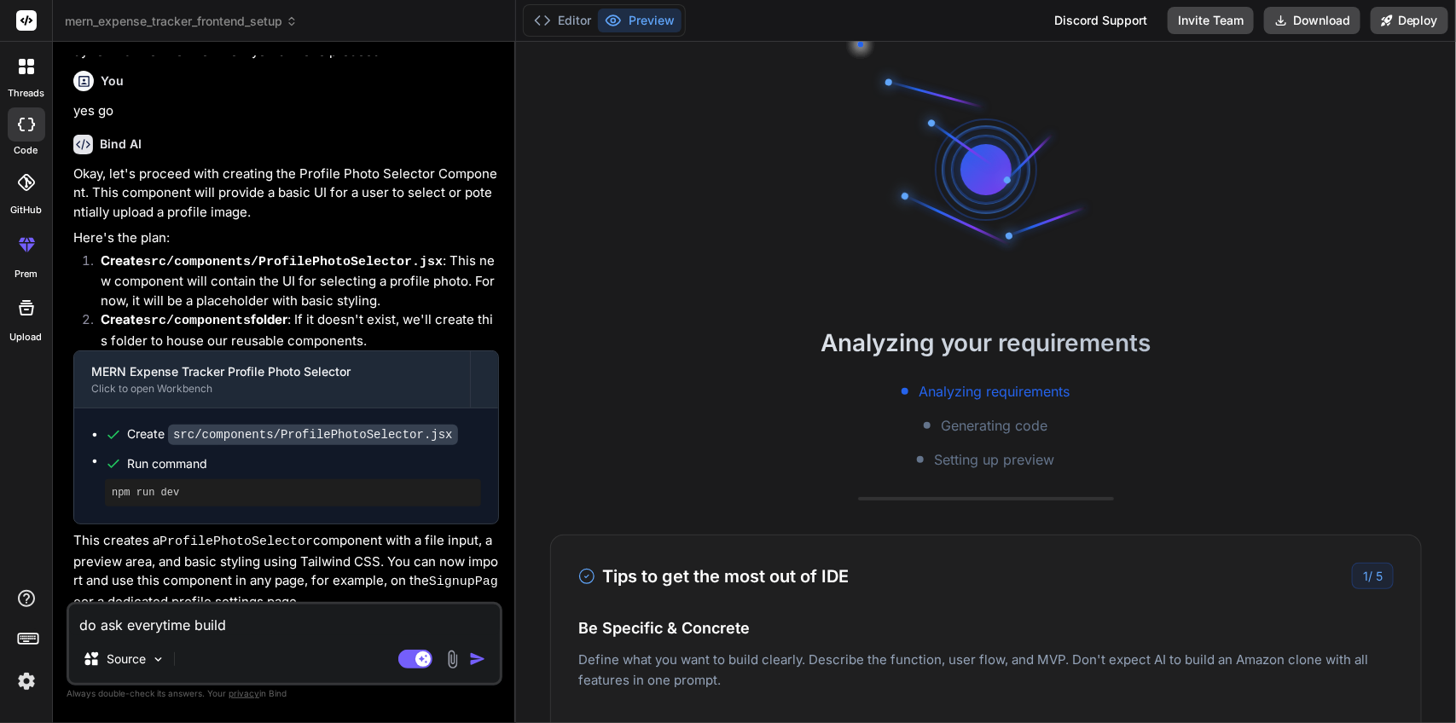
type textarea "x"
type textarea "do ask everytime build"
type textarea "x"
type textarea "do ask everytime build o"
type textarea "x"
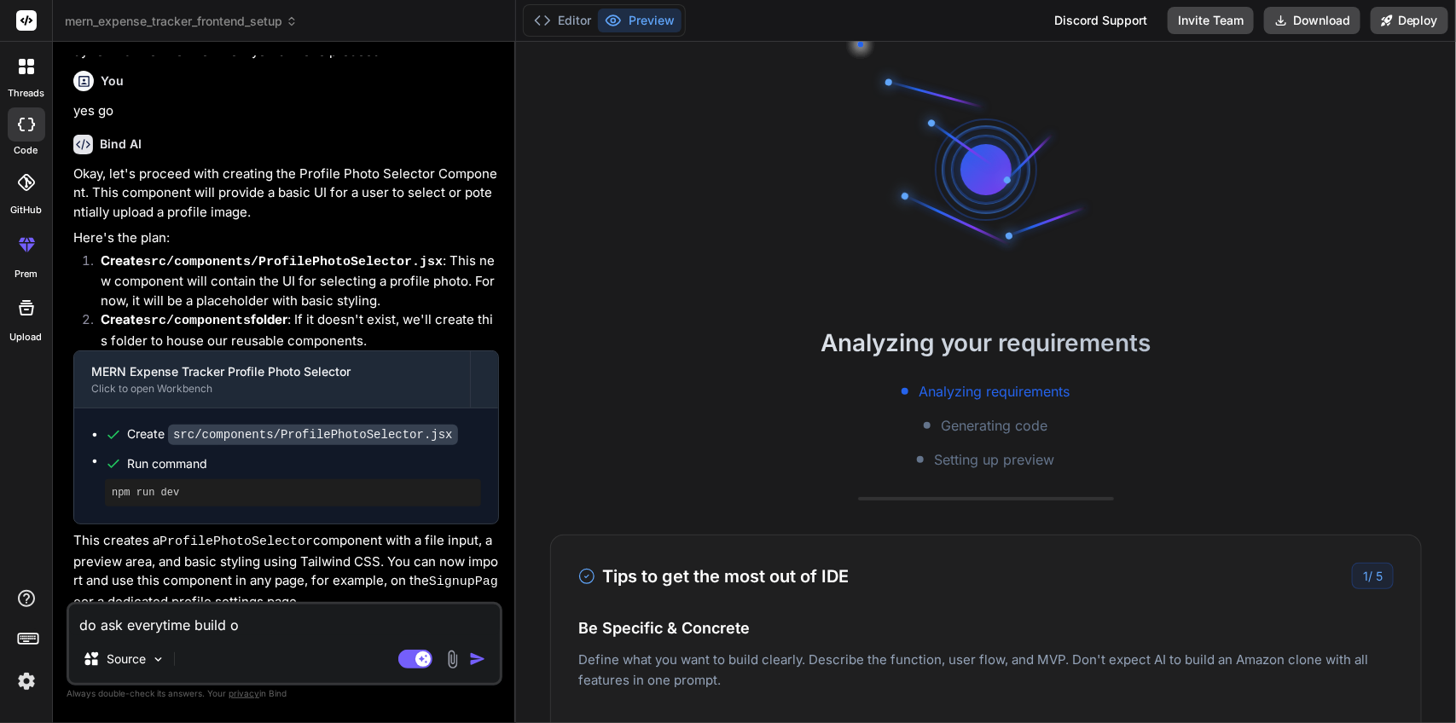
type textarea "do ask everytime build on"
type textarea "x"
type textarea "do ask everytime build onc"
type textarea "x"
type textarea "do ask everytime build once"
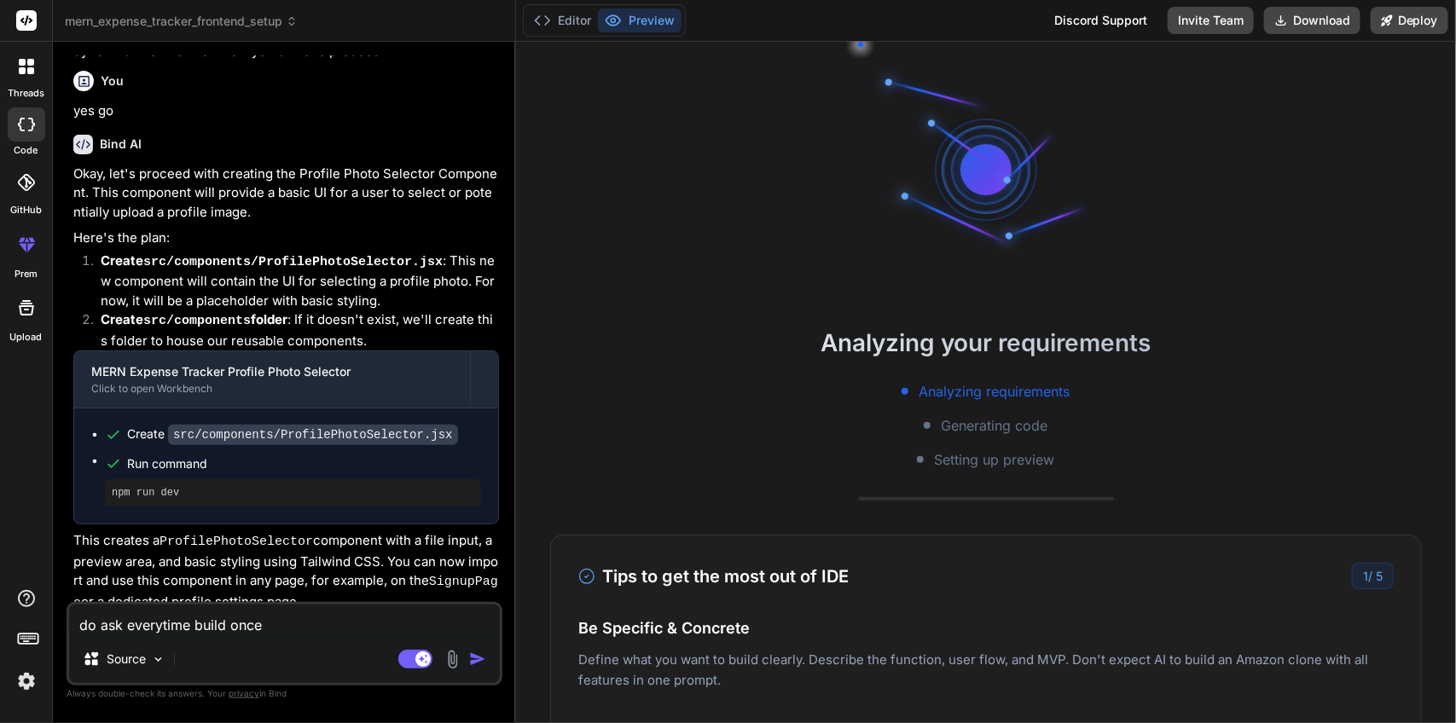
type textarea "x"
type textarea "do ask everytime build once"
type textarea "x"
type textarea "do ask everytime build once e"
type textarea "x"
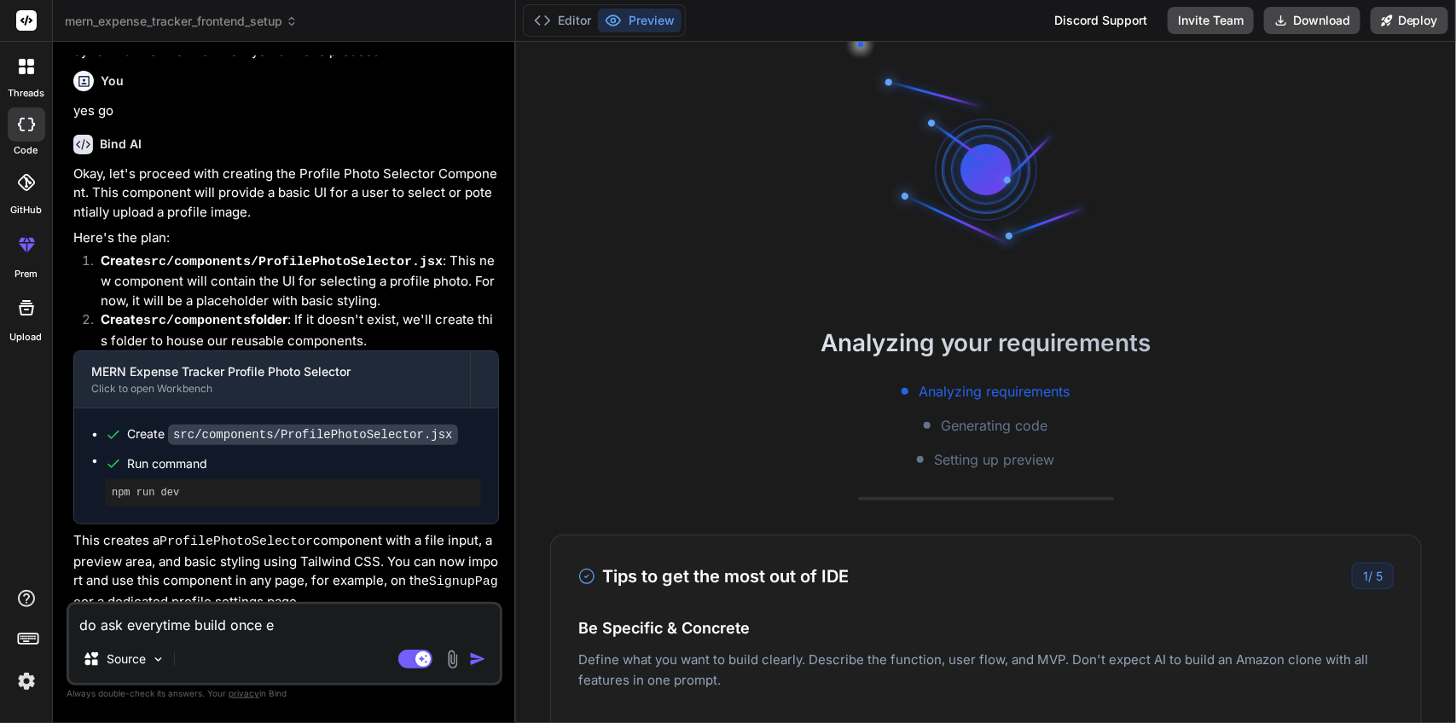
type textarea "do ask everytime build once ev"
type textarea "x"
type textarea "do ask everytime build once eve"
type textarea "x"
type textarea "do ask everytime build once ever"
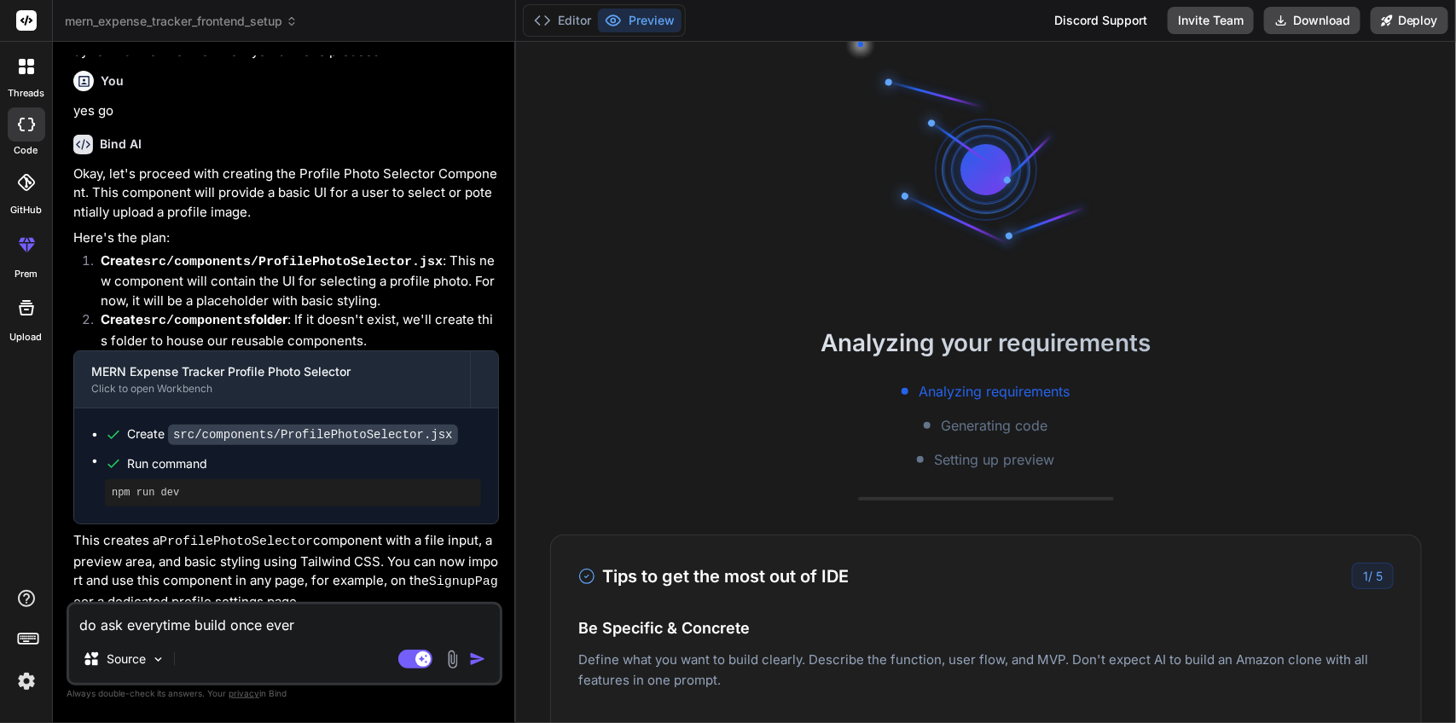
type textarea "x"
type textarea "do ask everytime build once every"
type textarea "x"
type textarea "do ask everytime build once everyt"
type textarea "x"
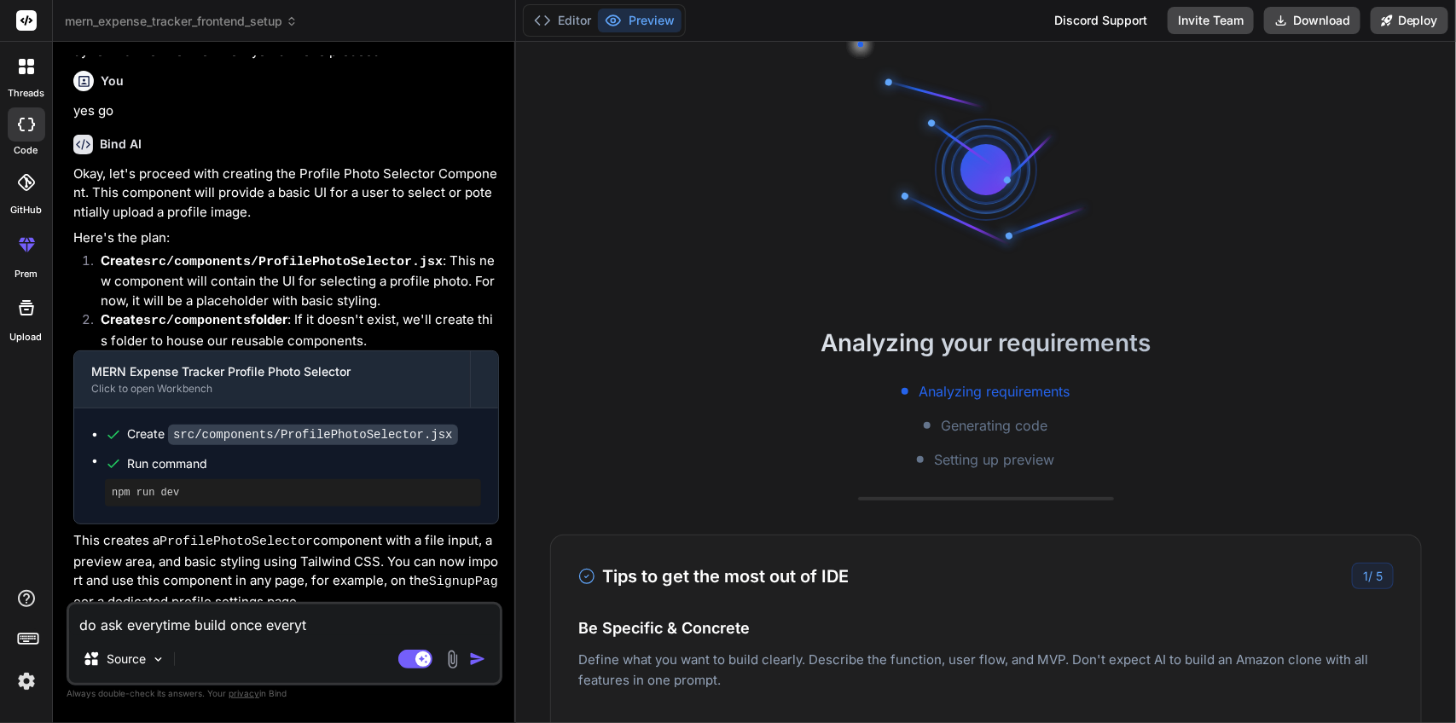
type textarea "do ask everytime build once everyth"
type textarea "x"
type textarea "do ask everytime build once everythi"
type textarea "x"
type textarea "do ask everytime build once everythin"
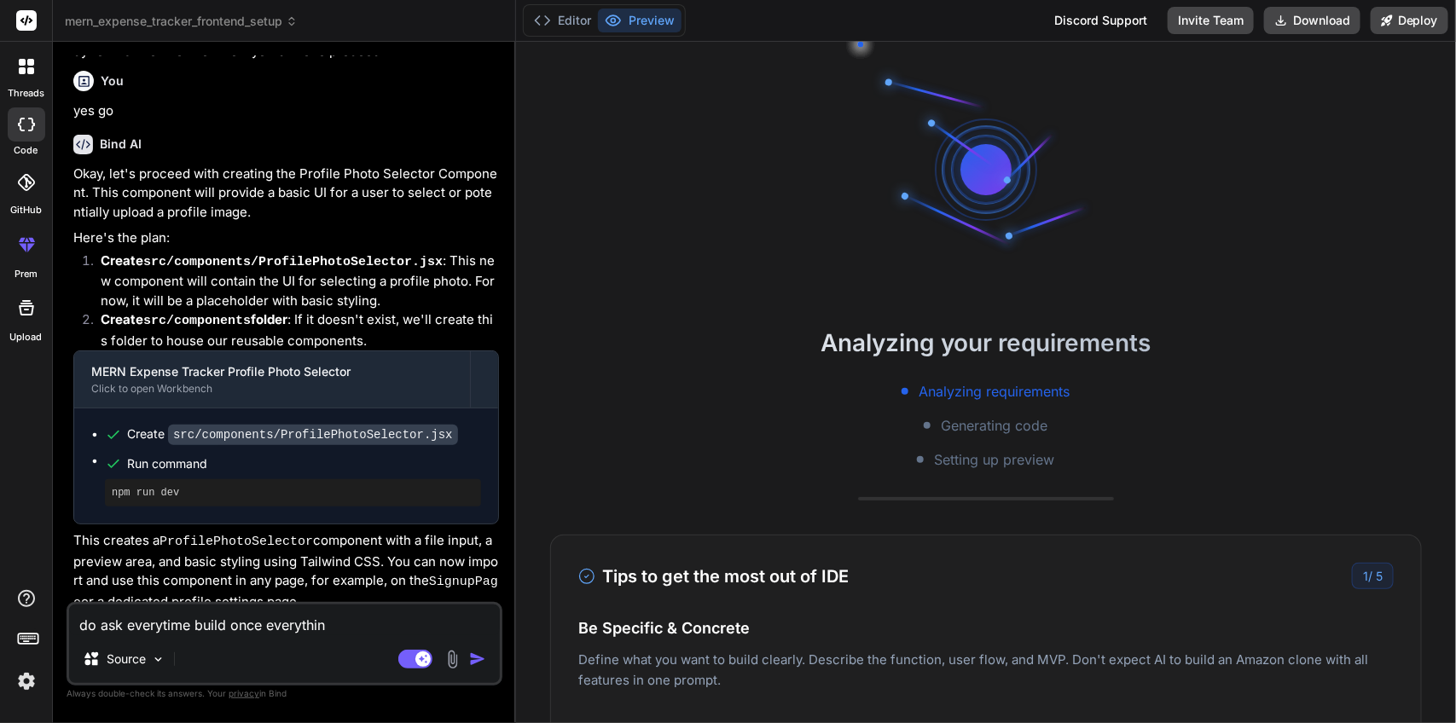
type textarea "x"
type textarea "do ask everytime build once everything"
type textarea "x"
type textarea "do ask everytime build once everything"
type textarea "x"
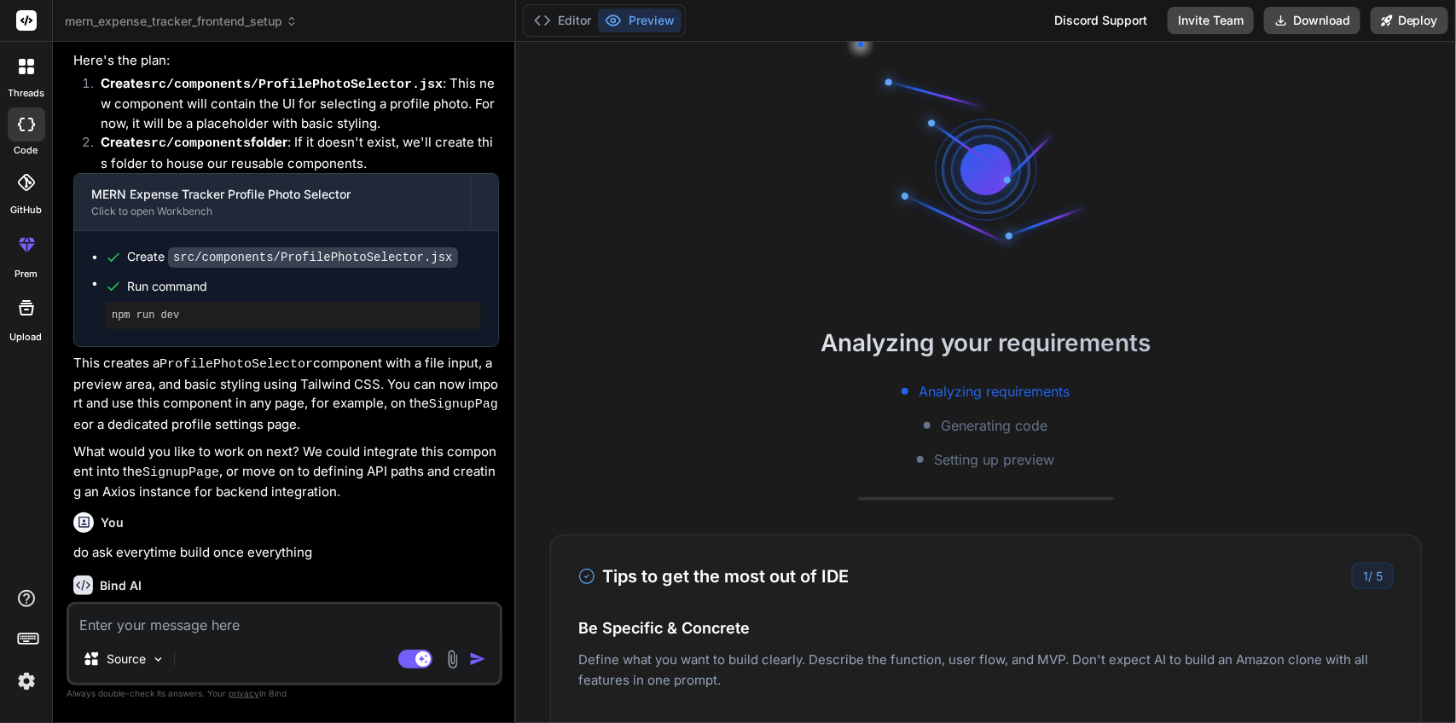
scroll to position [3015, 0]
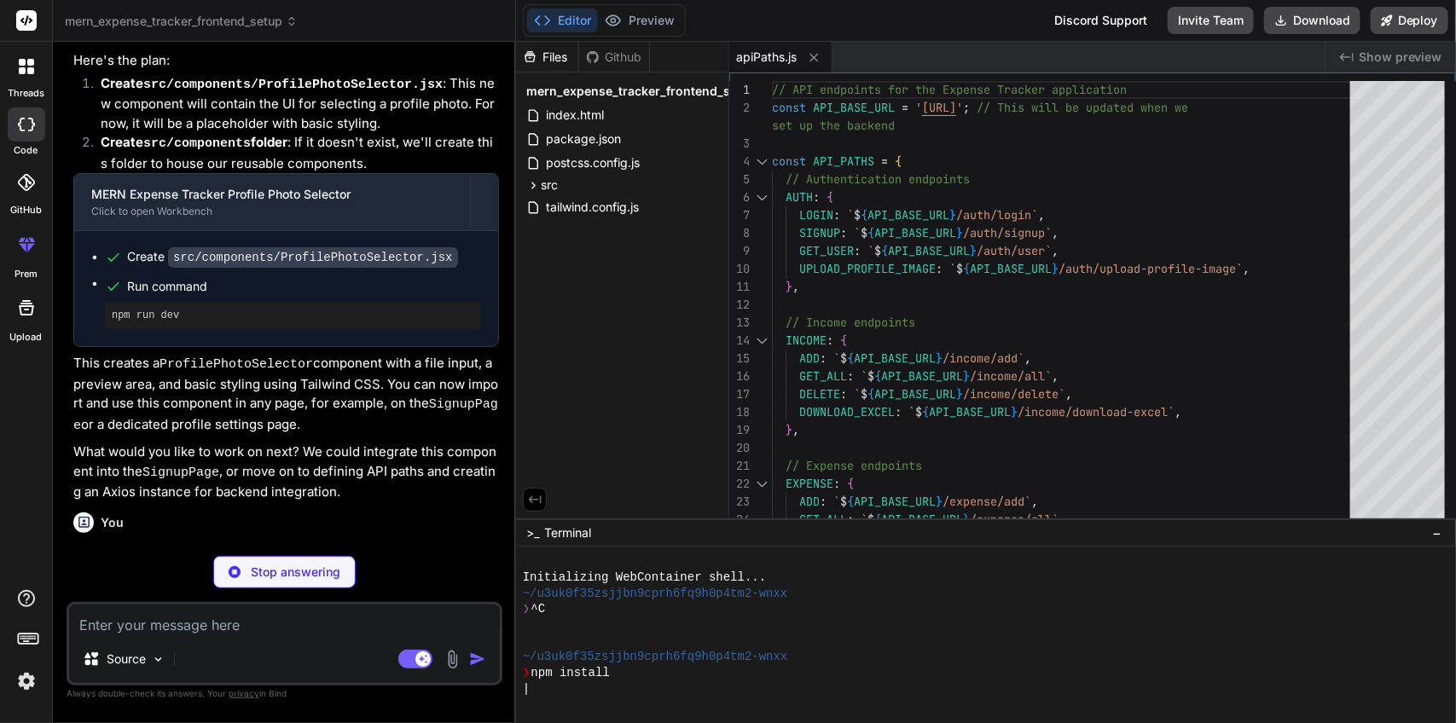
type textarea "x"
type textarea "console.error('Error:', error.message); } return Promise.reject(error); } ); ex…"
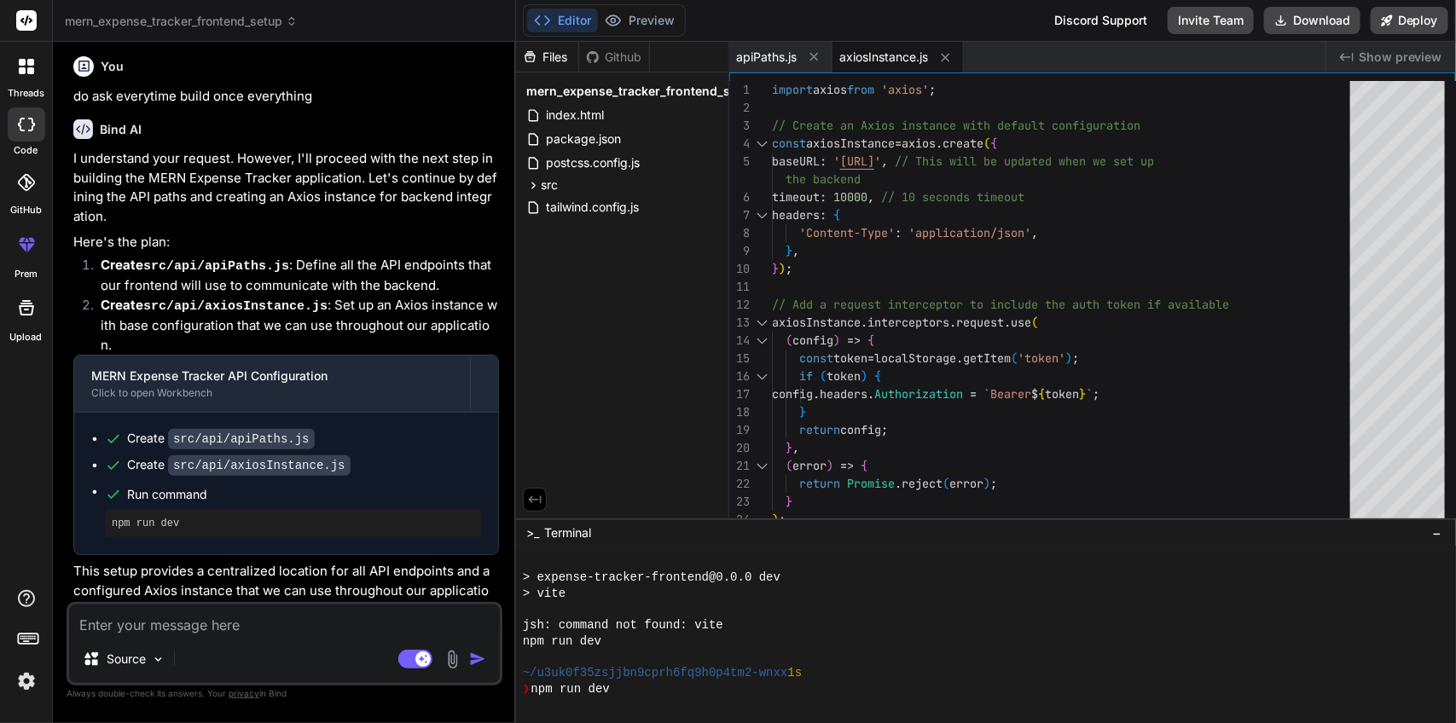
scroll to position [3473, 0]
click at [254, 616] on textarea at bounding box center [284, 620] width 431 height 31
type textarea "x"
type textarea "y"
type textarea "x"
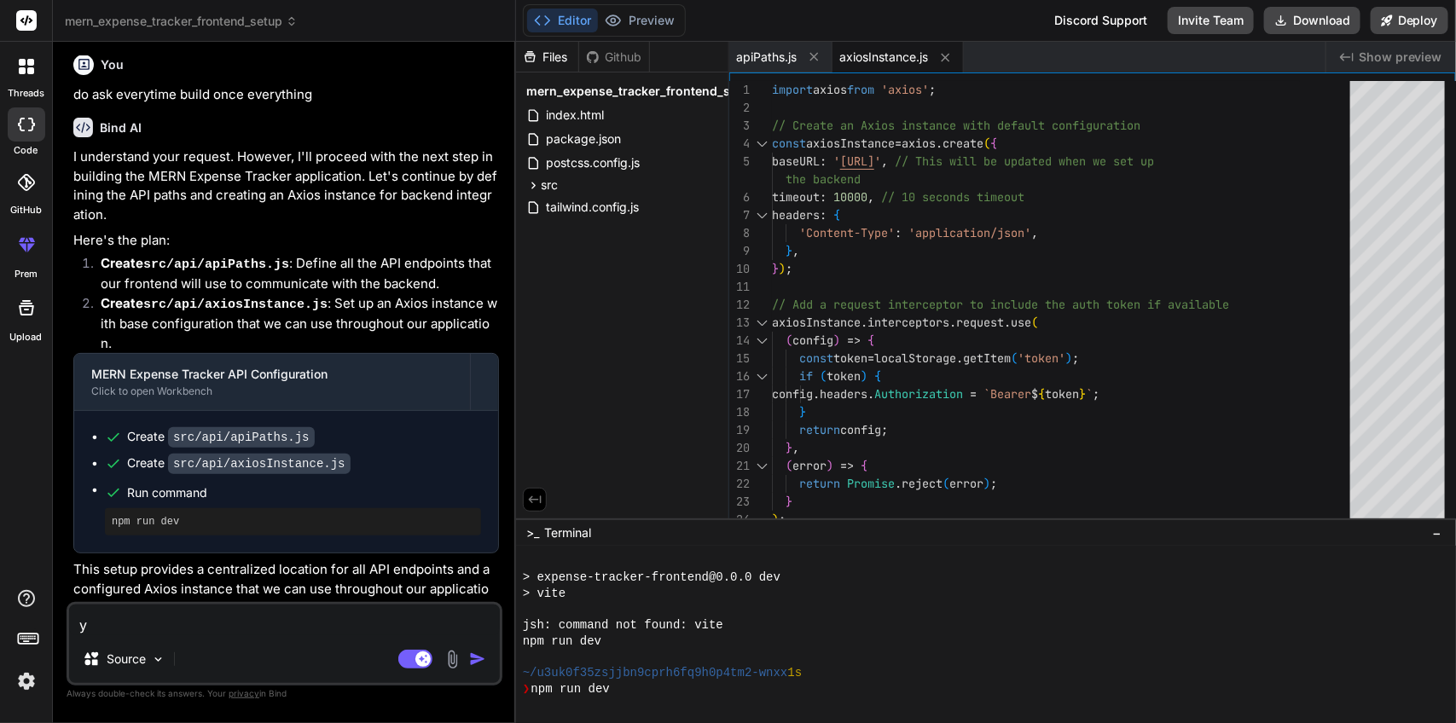
type textarea "yu"
type textarea "x"
type textarea "y"
type textarea "x"
type textarea "ye"
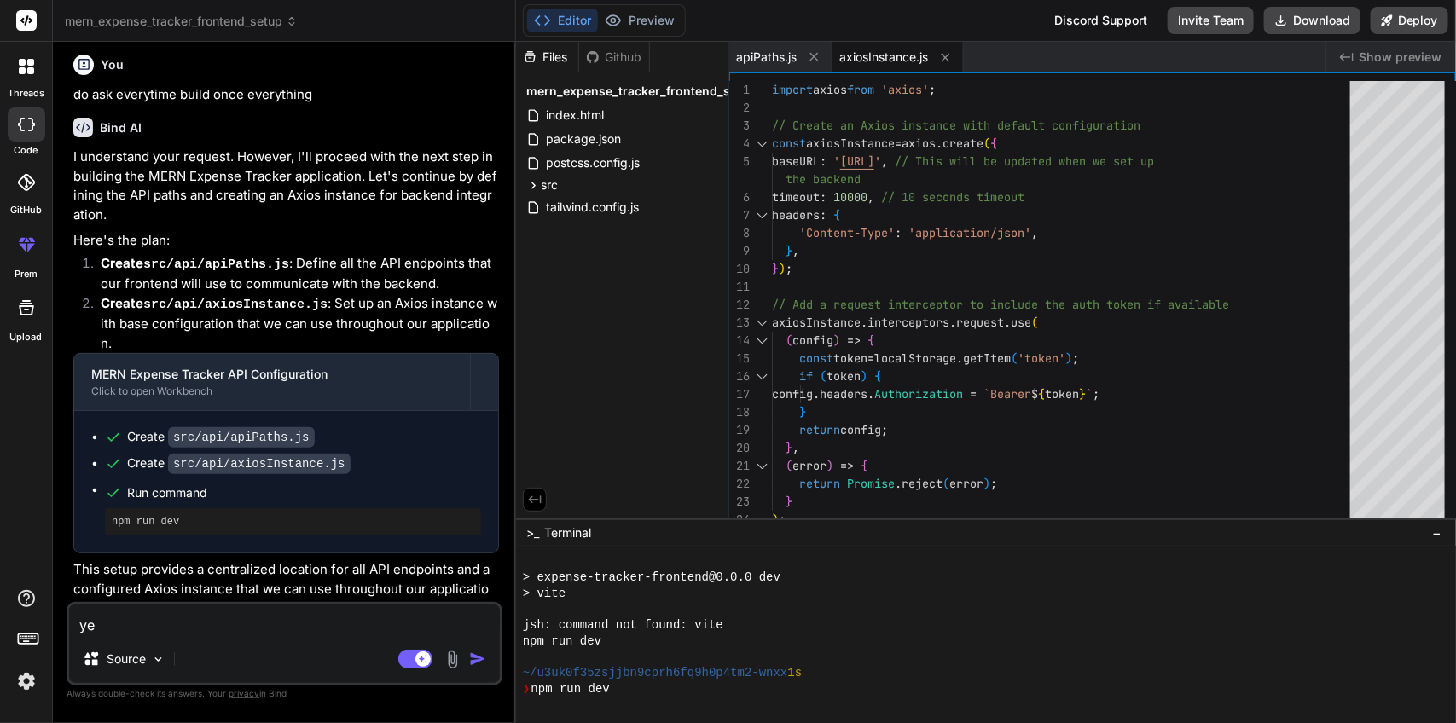
type textarea "x"
type textarea "yes"
type textarea "x"
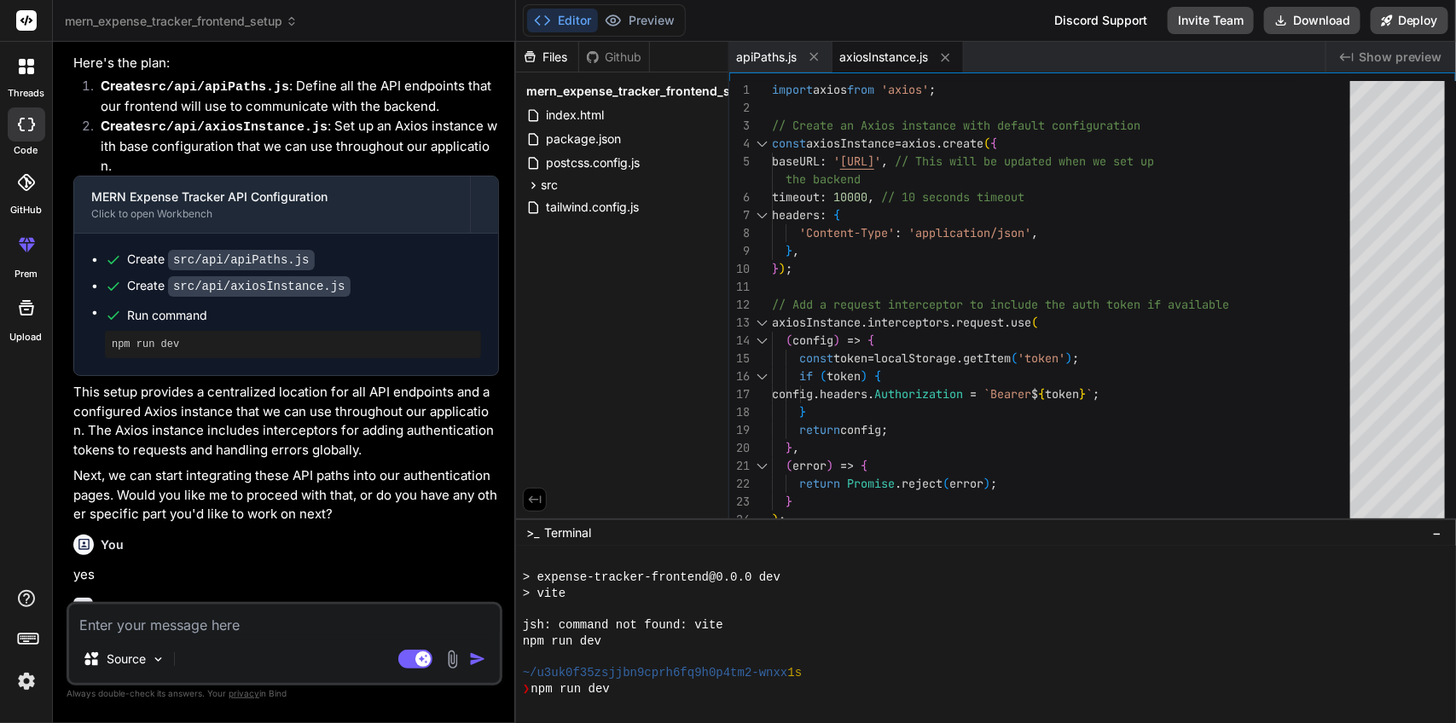
scroll to position [3650, 0]
type textarea "x"
type textarea "return ( <UserContext.Provider value={{ user, loading, login, logout }}> {child…"
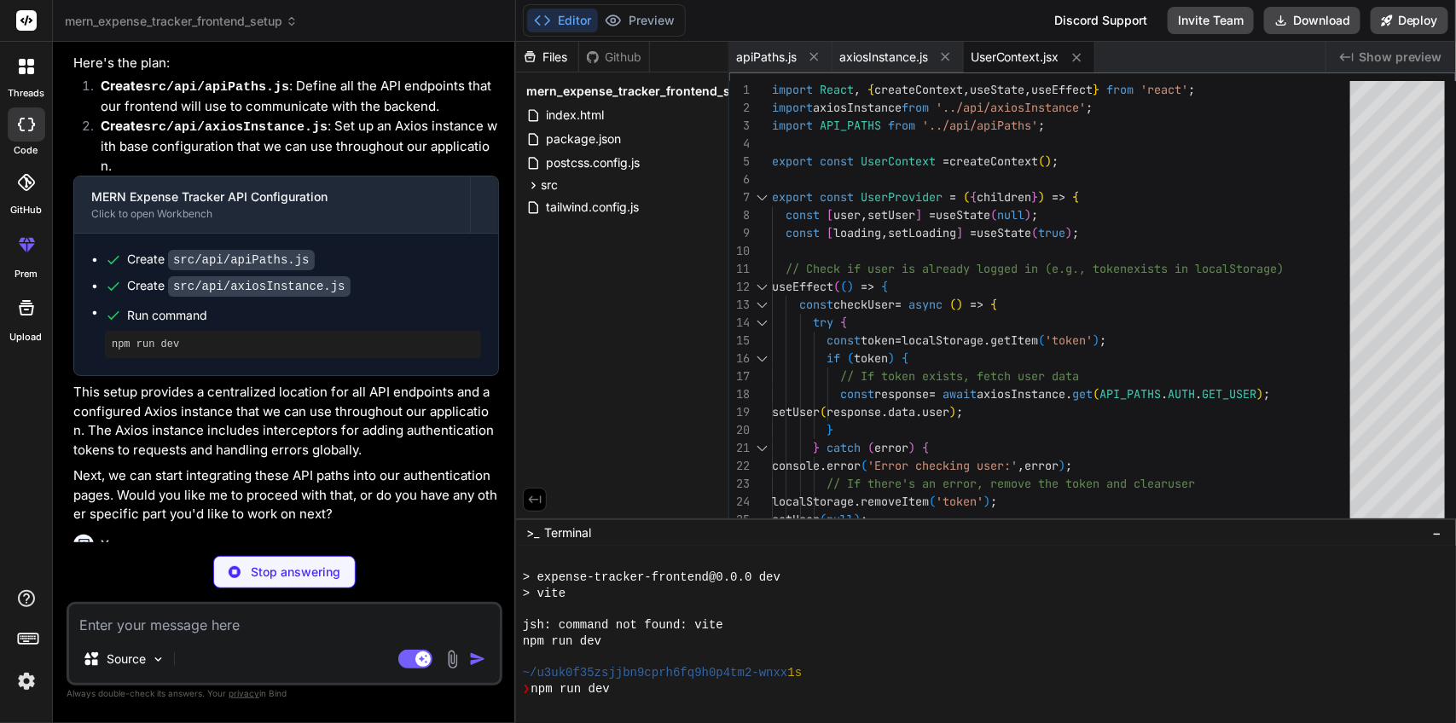
scroll to position [3974, 0]
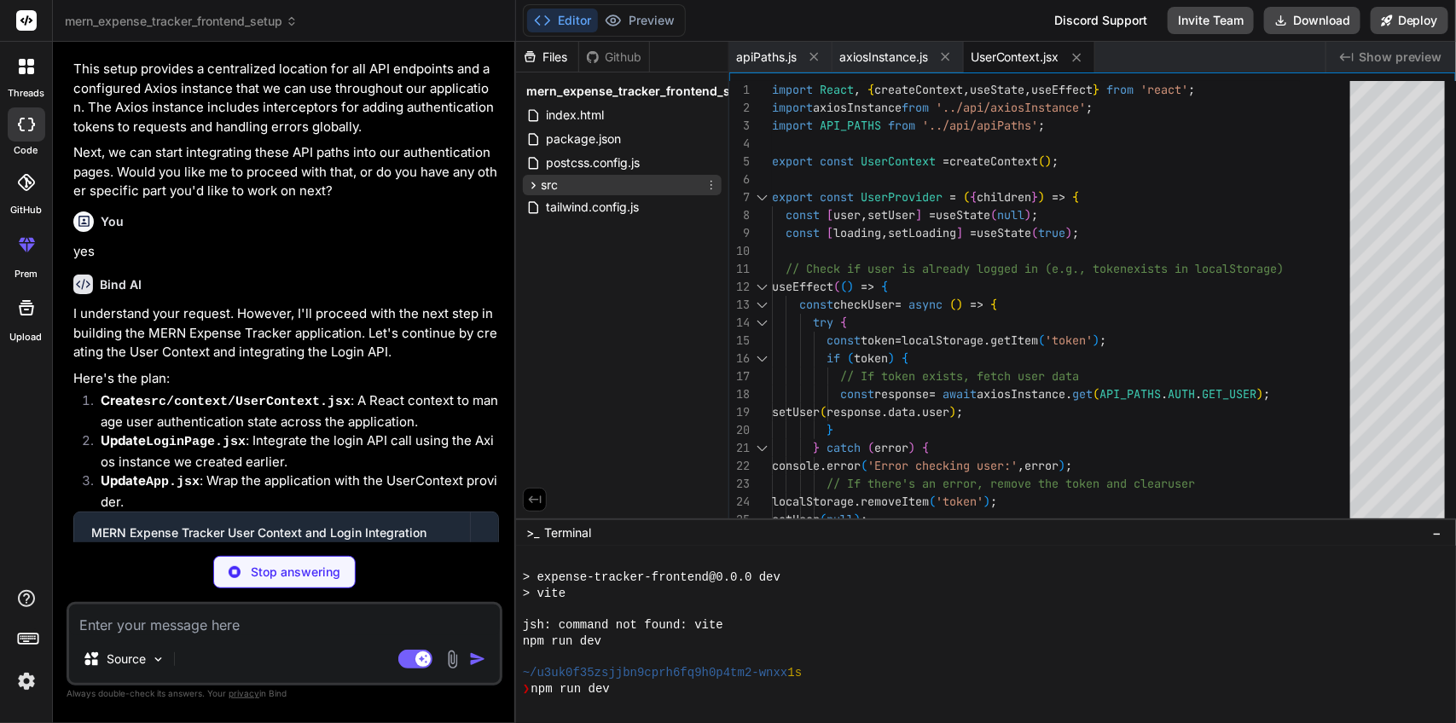
click at [544, 186] on span "src" at bounding box center [549, 185] width 17 height 17
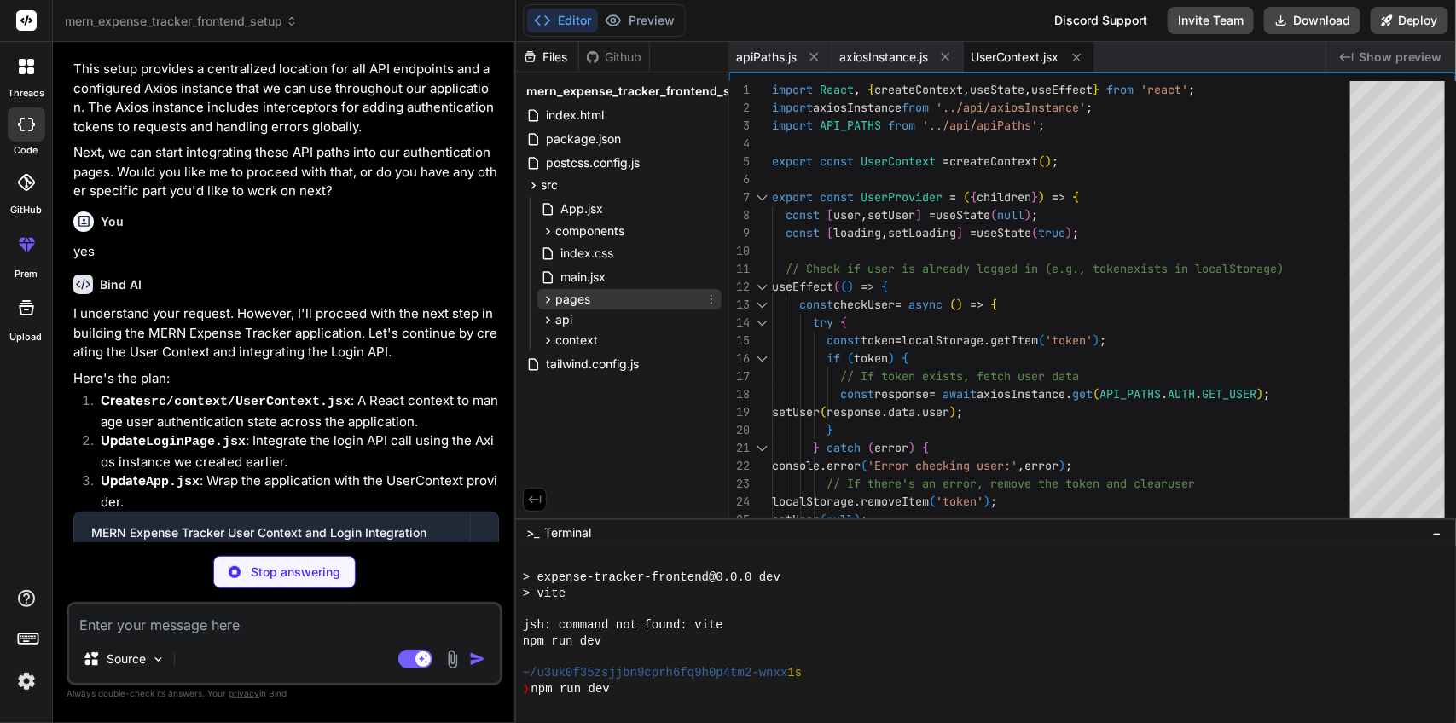
click at [547, 300] on icon at bounding box center [548, 299] width 4 height 7
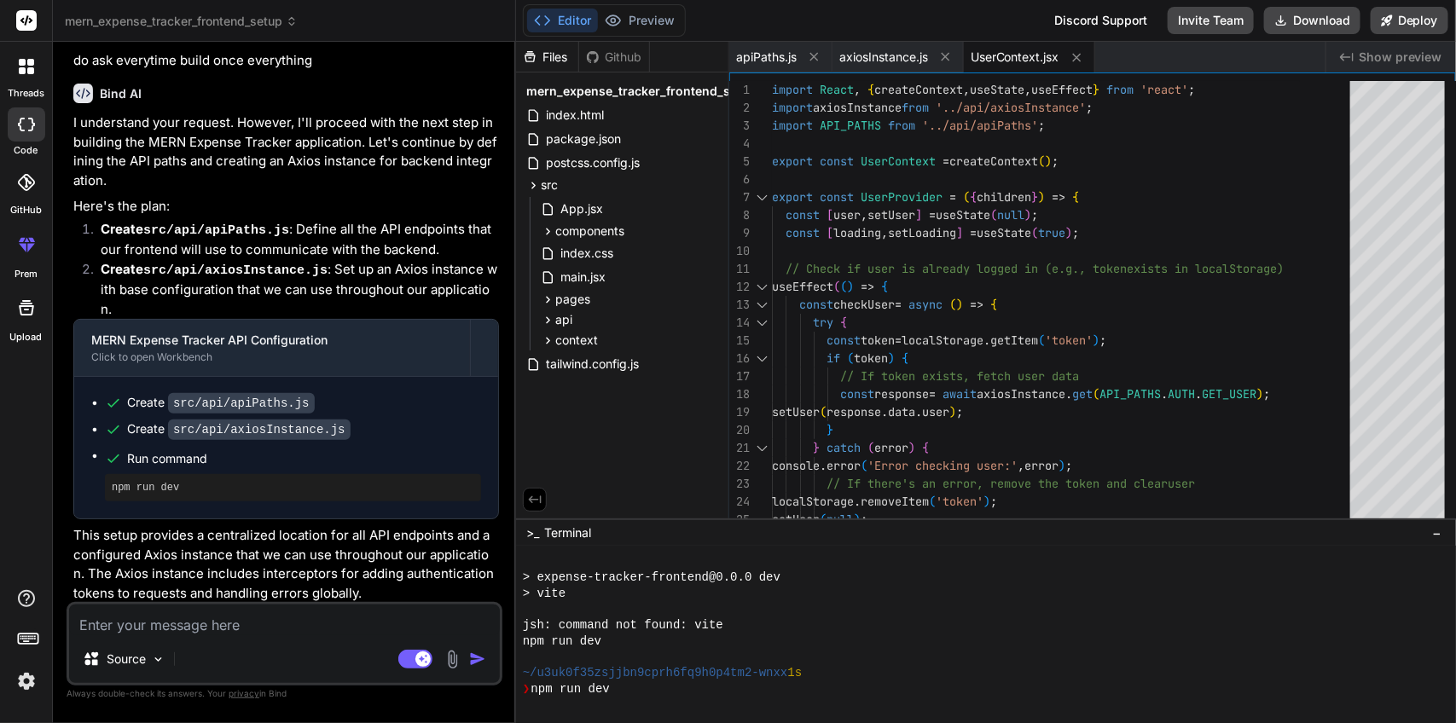
scroll to position [4253, 0]
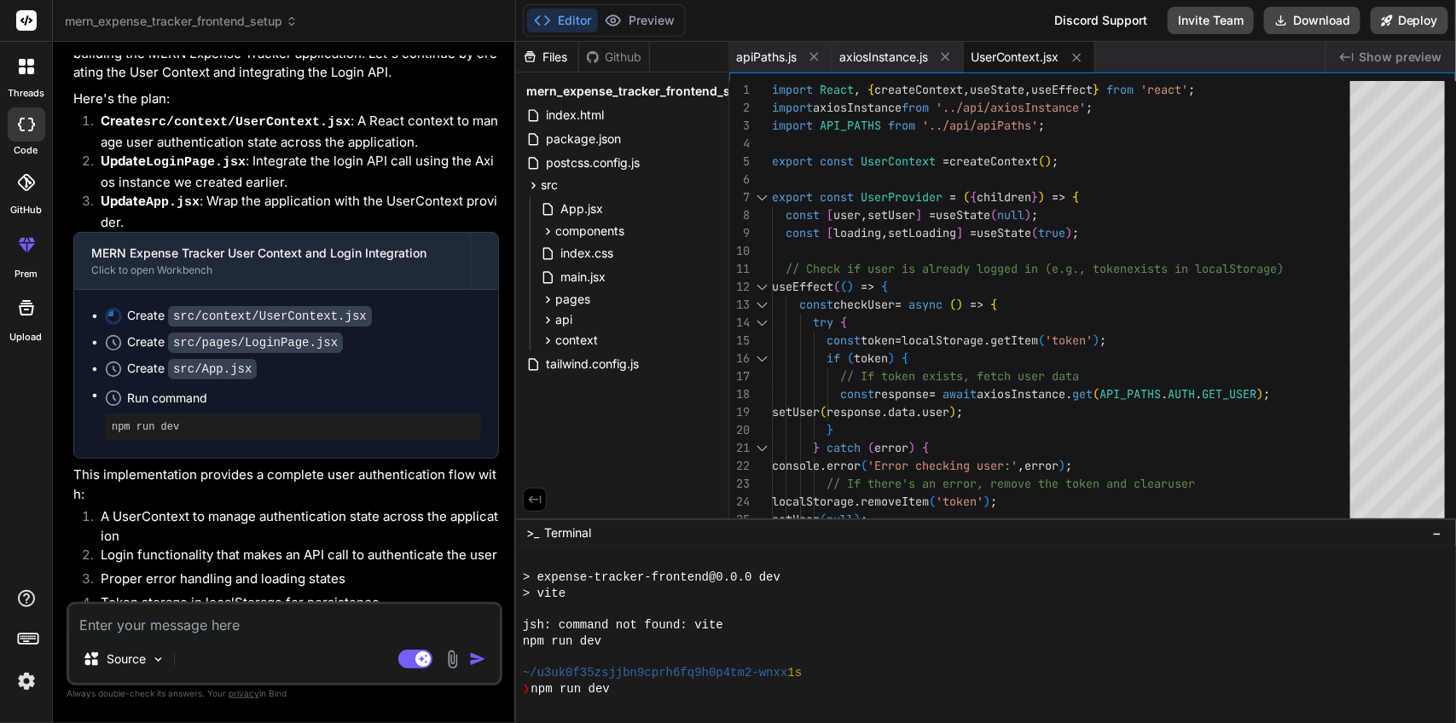
click at [117, 305] on icon at bounding box center [112, 315] width 21 height 21
click at [597, 305] on div "pages" at bounding box center [629, 299] width 184 height 20
click at [568, 371] on span "api" at bounding box center [563, 370] width 17 height 17
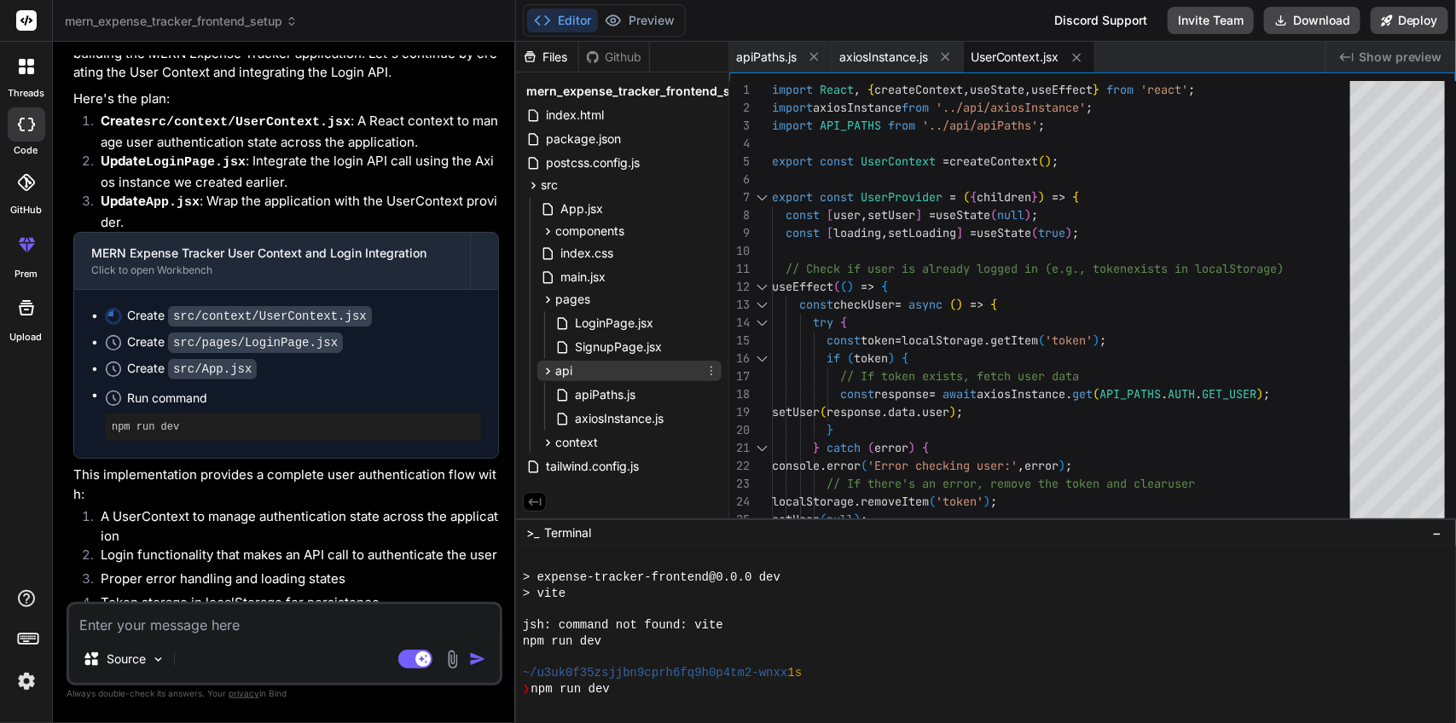
click at [568, 371] on span "api" at bounding box center [563, 370] width 17 height 17
click at [568, 391] on span "context" at bounding box center [576, 391] width 43 height 17
click at [593, 412] on span "UserContext.jsx" at bounding box center [619, 415] width 92 height 20
click at [617, 414] on span "UserContext.jsx" at bounding box center [619, 415] width 92 height 20
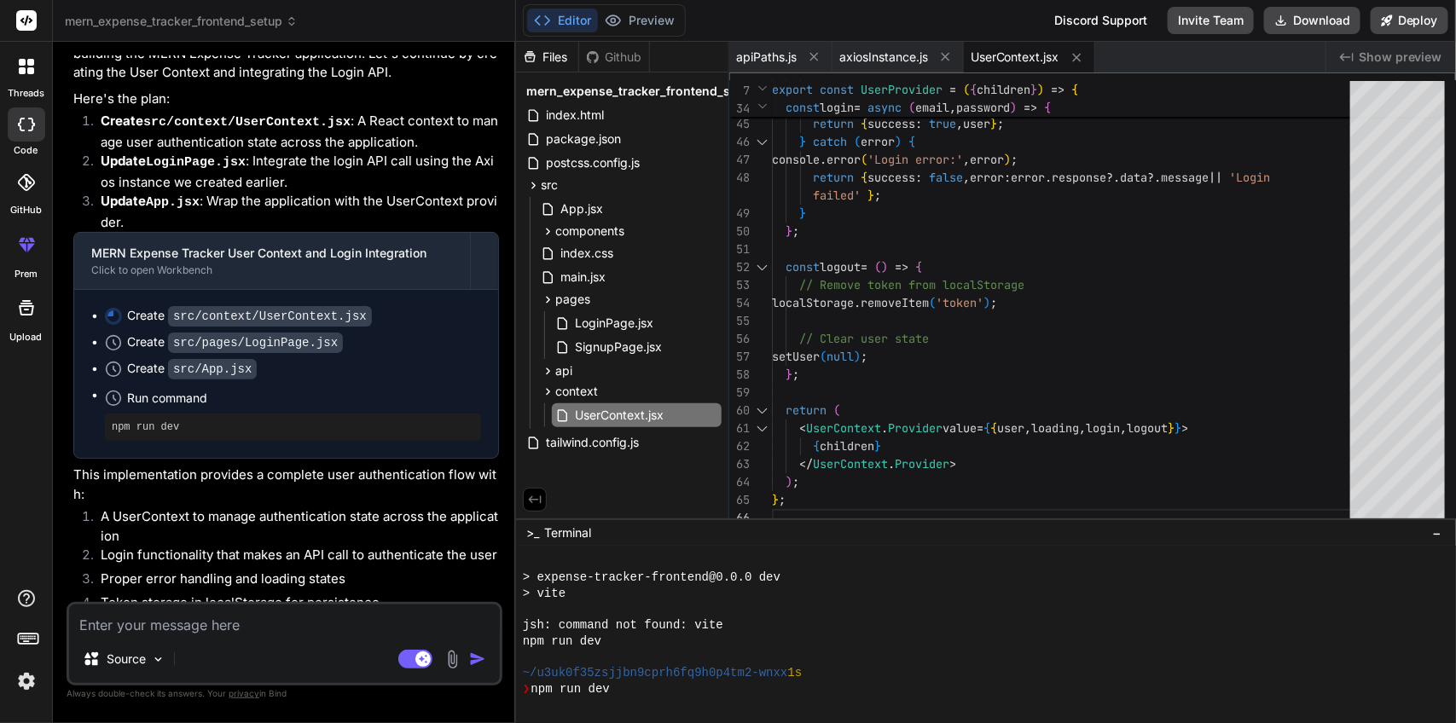
click at [227, 620] on textarea at bounding box center [284, 620] width 431 height 31
type textarea "x"
type textarea "y"
type textarea "x"
type textarea "ye"
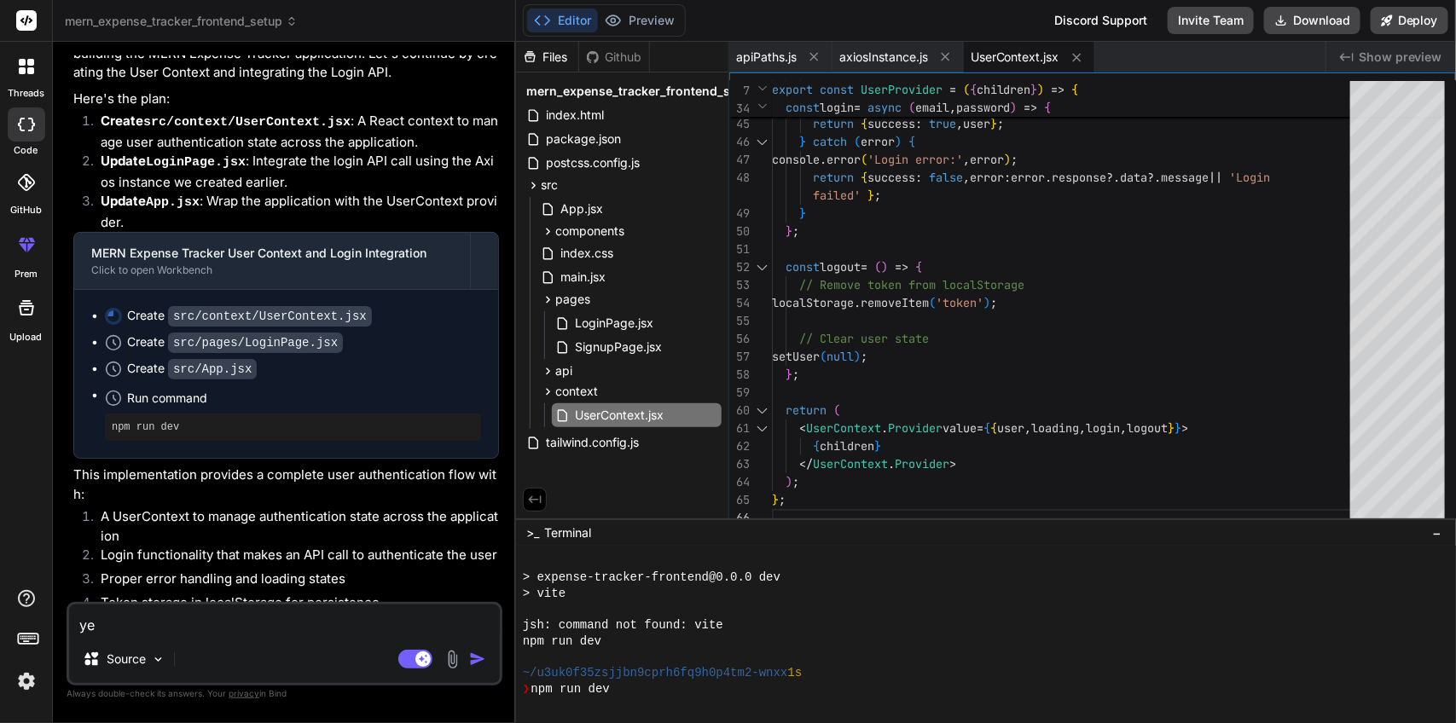
type textarea "x"
type textarea "yes"
type textarea "x"
type textarea "yes"
type textarea "x"
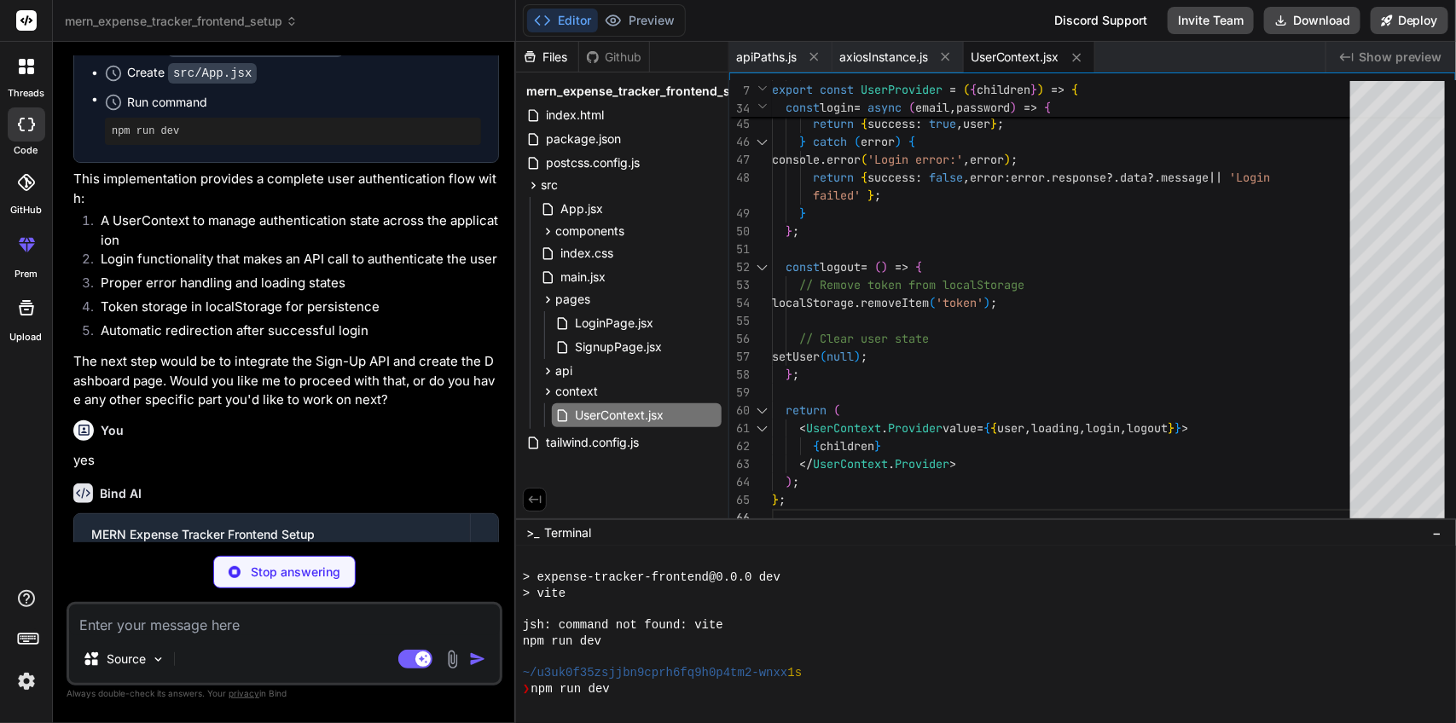
scroll to position [4552, 0]
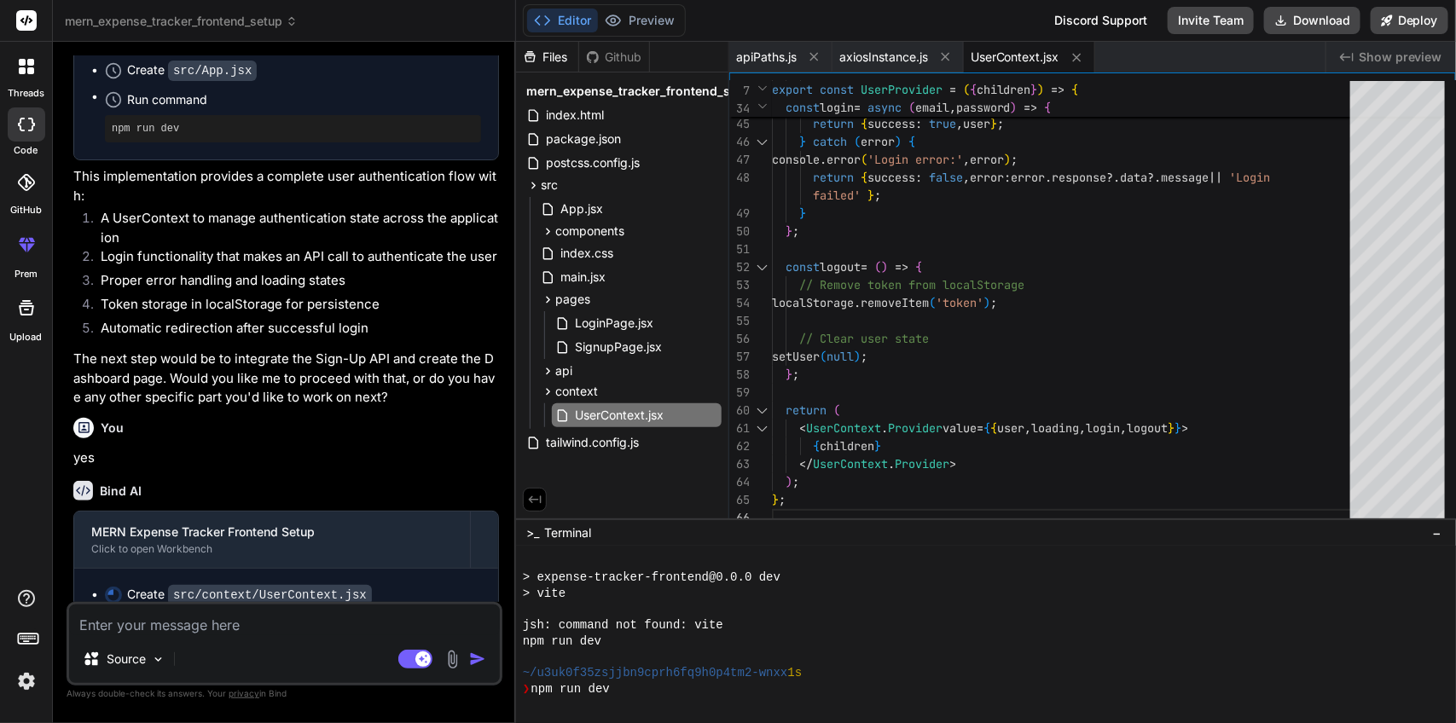
type textarea "x"
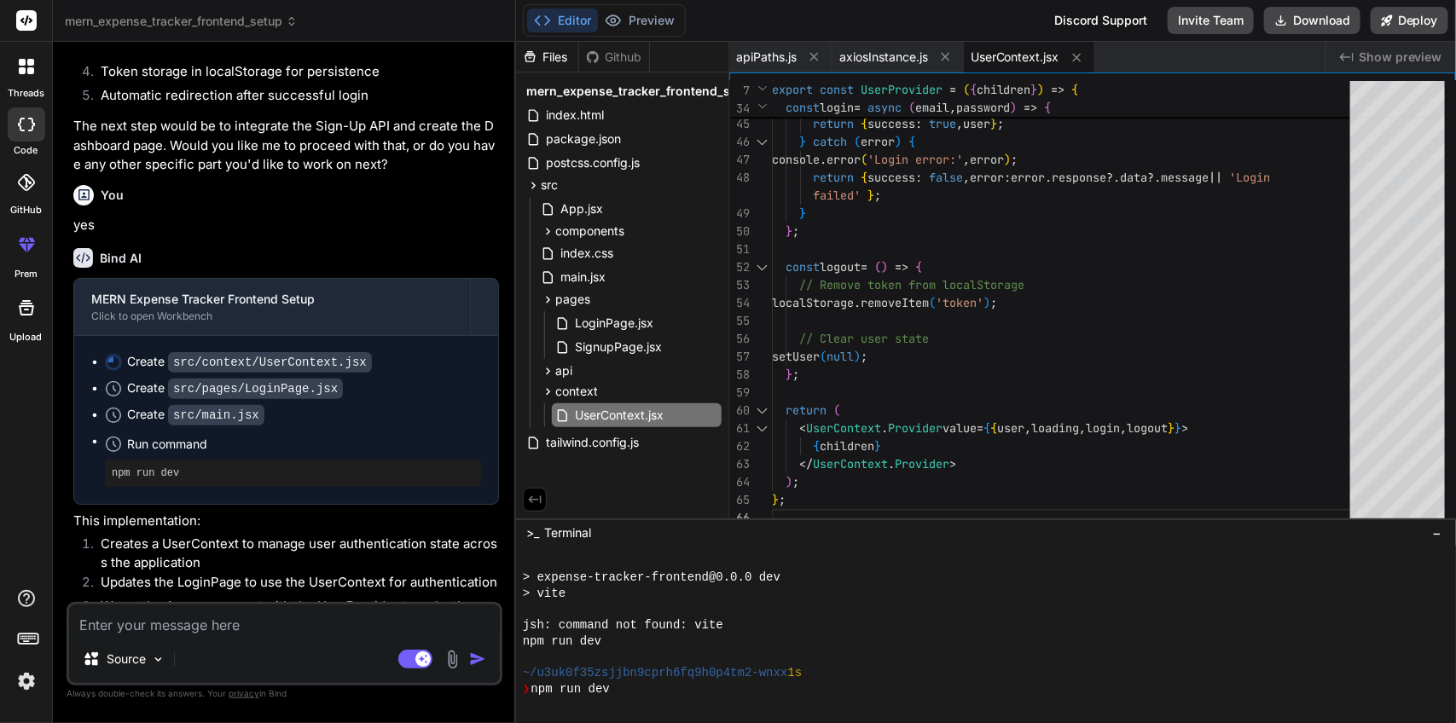
click at [695, 693] on div "❯ npm run dev" at bounding box center [978, 689] width 910 height 16
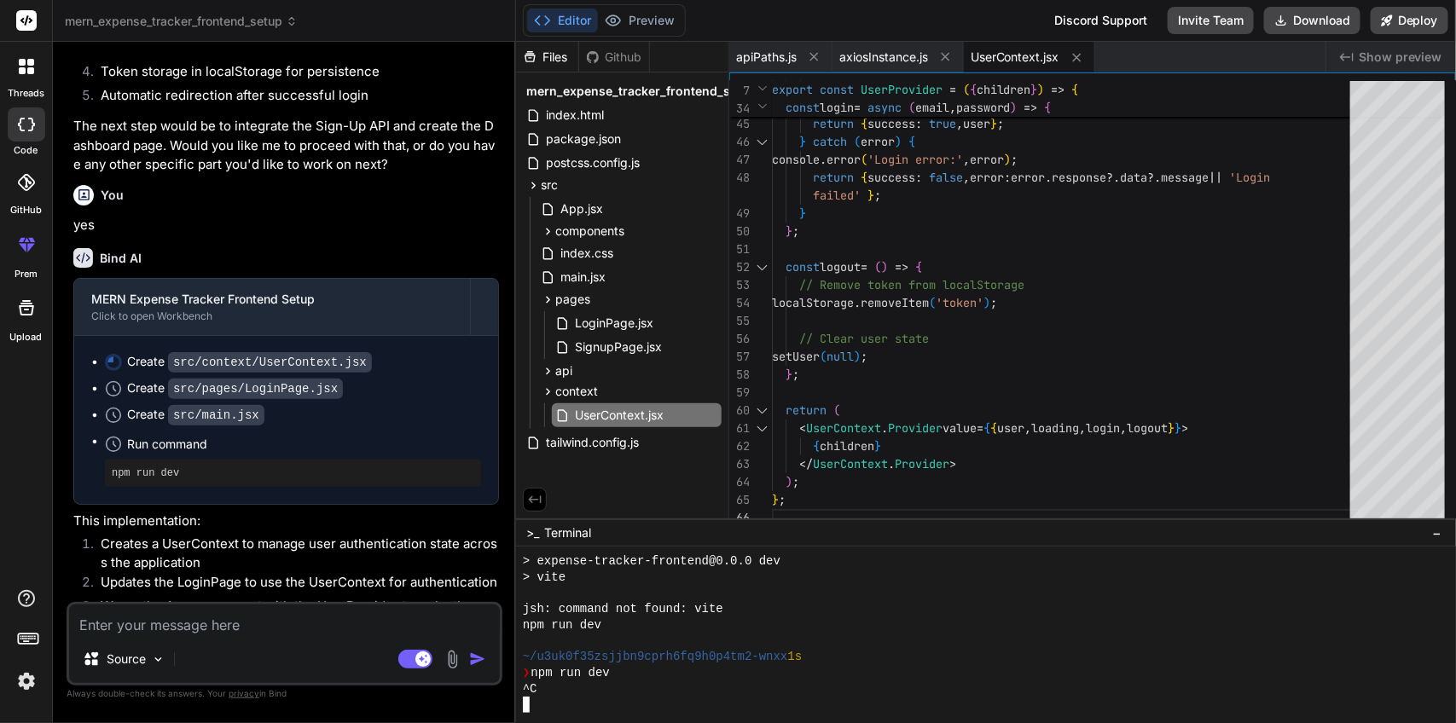
scroll to position [223, 0]
click at [538, 188] on icon at bounding box center [533, 185] width 14 height 14
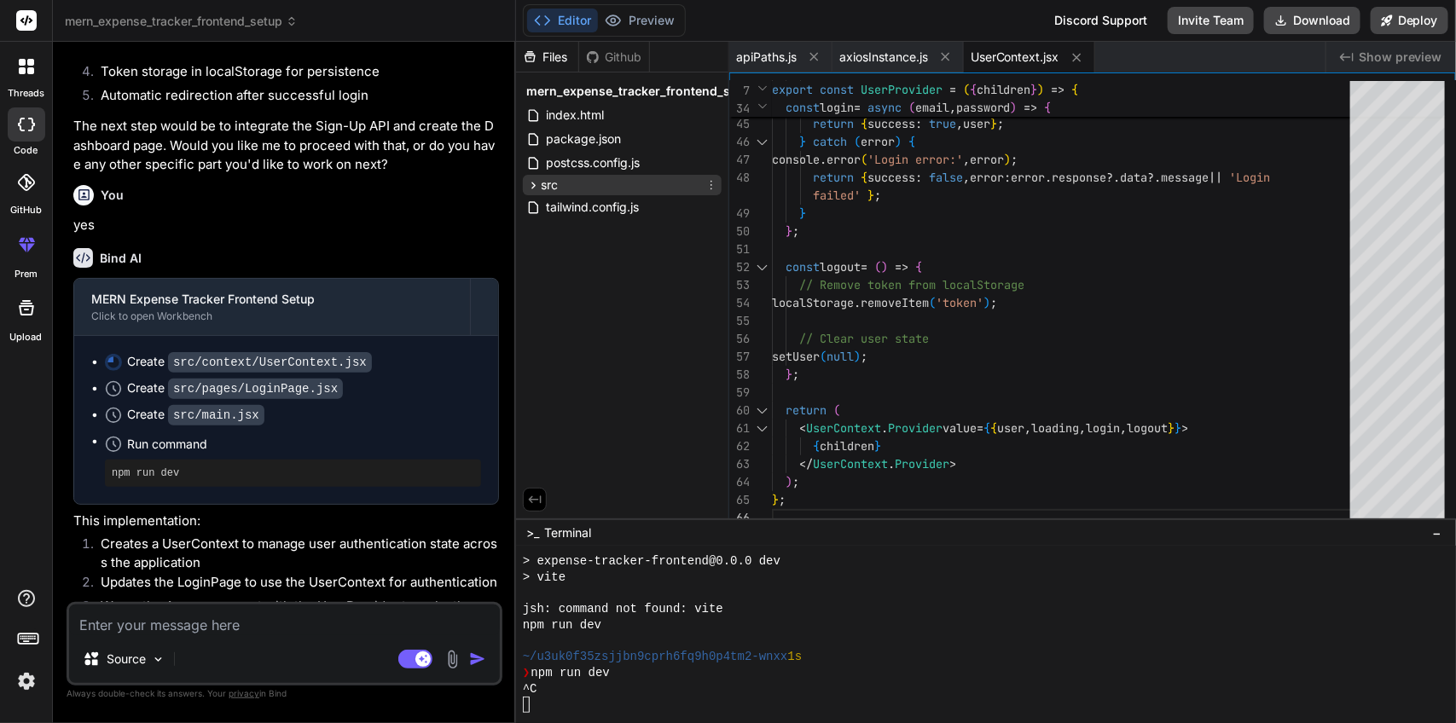
click at [531, 184] on icon at bounding box center [533, 185] width 14 height 14
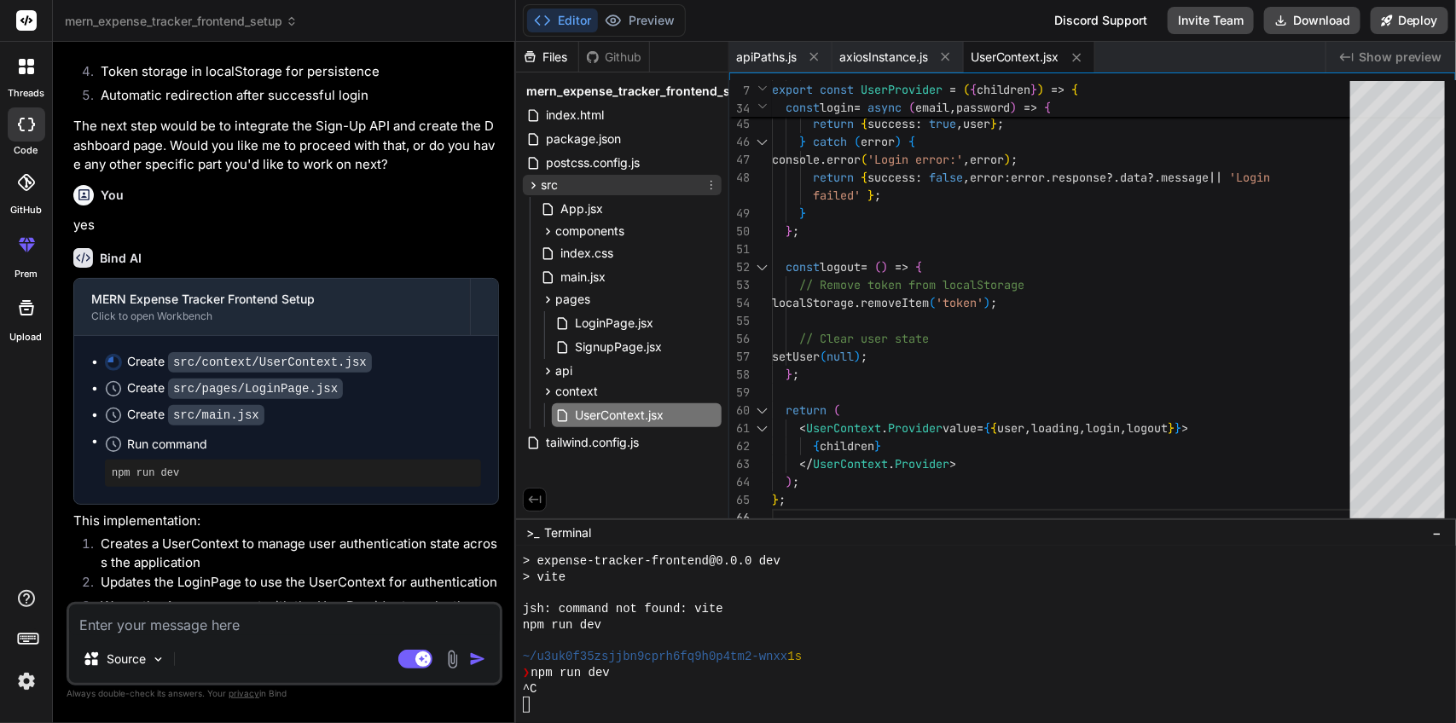
click at [541, 184] on span "src" at bounding box center [549, 185] width 17 height 17
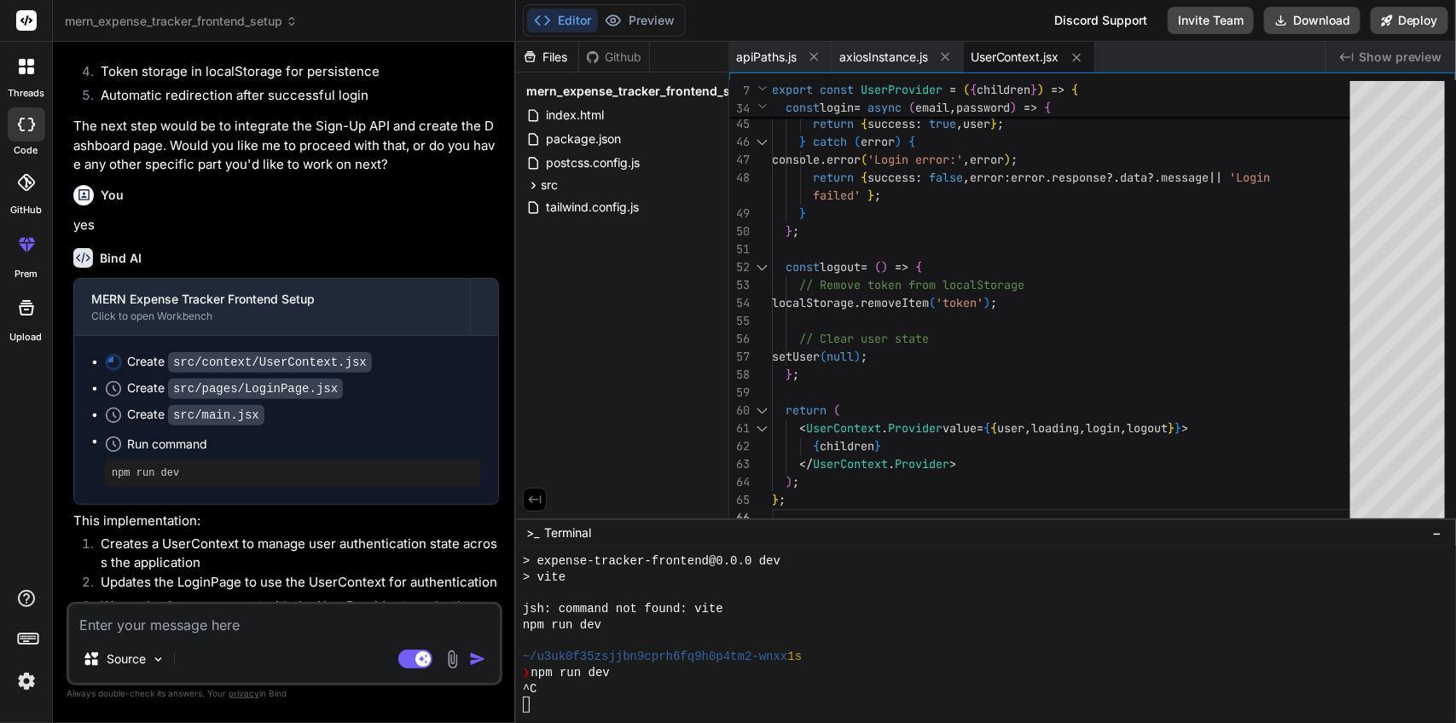
click at [573, 287] on div "Files Github mern_expense_tracker_frontend_setup index.html package.json postcs…" at bounding box center [622, 280] width 213 height 477
click at [264, 352] on code "src/context/UserContext.jsx" at bounding box center [270, 362] width 204 height 20
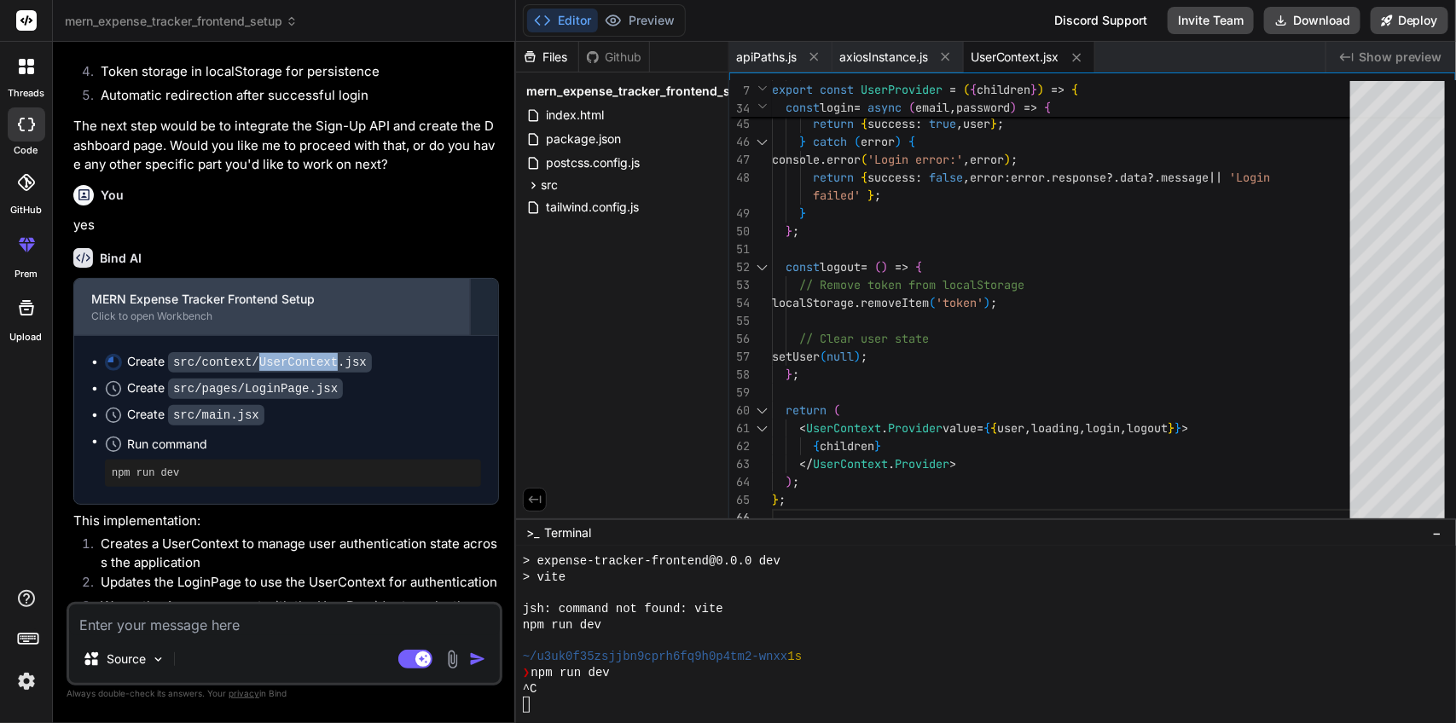
click at [335, 310] on div "Click to open Workbench" at bounding box center [272, 317] width 362 height 14
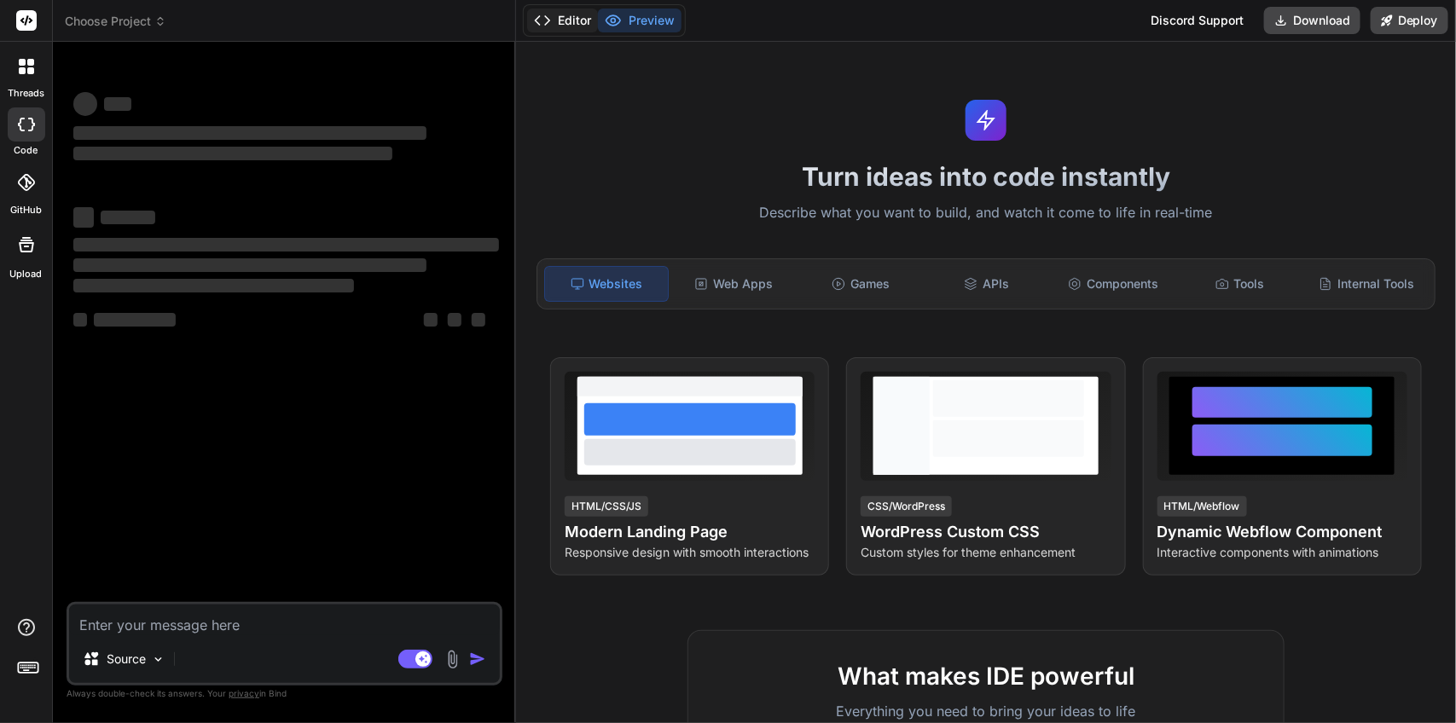
click at [582, 20] on button "Editor" at bounding box center [562, 21] width 71 height 24
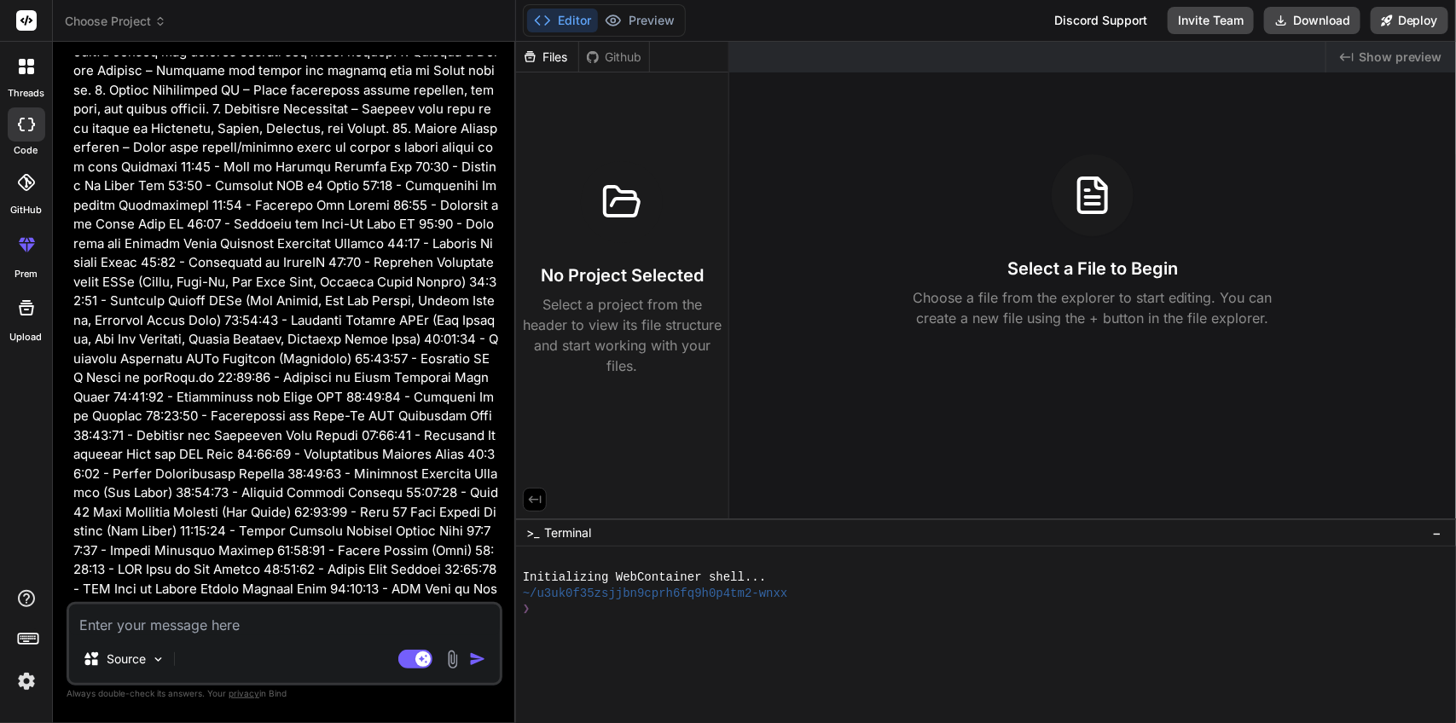
click at [26, 75] on div at bounding box center [27, 67] width 36 height 36
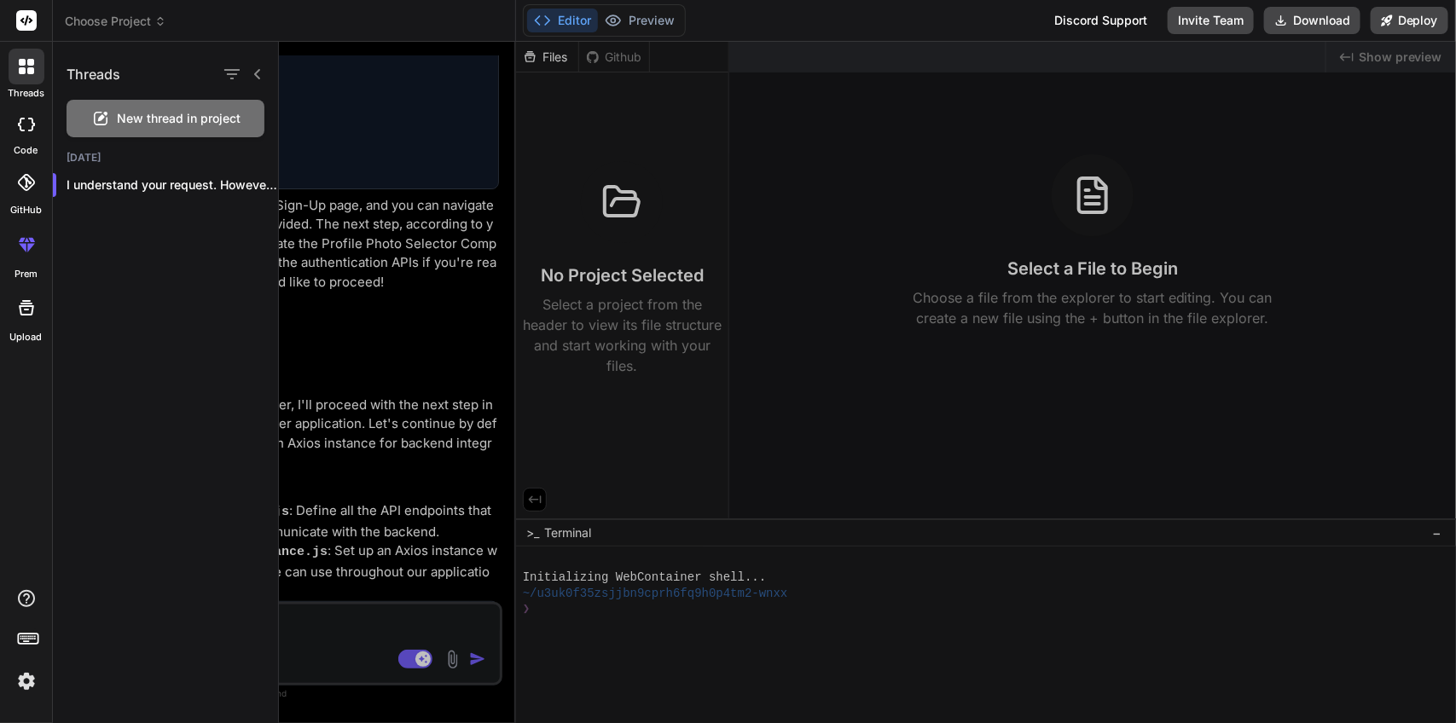
type textarea "x"
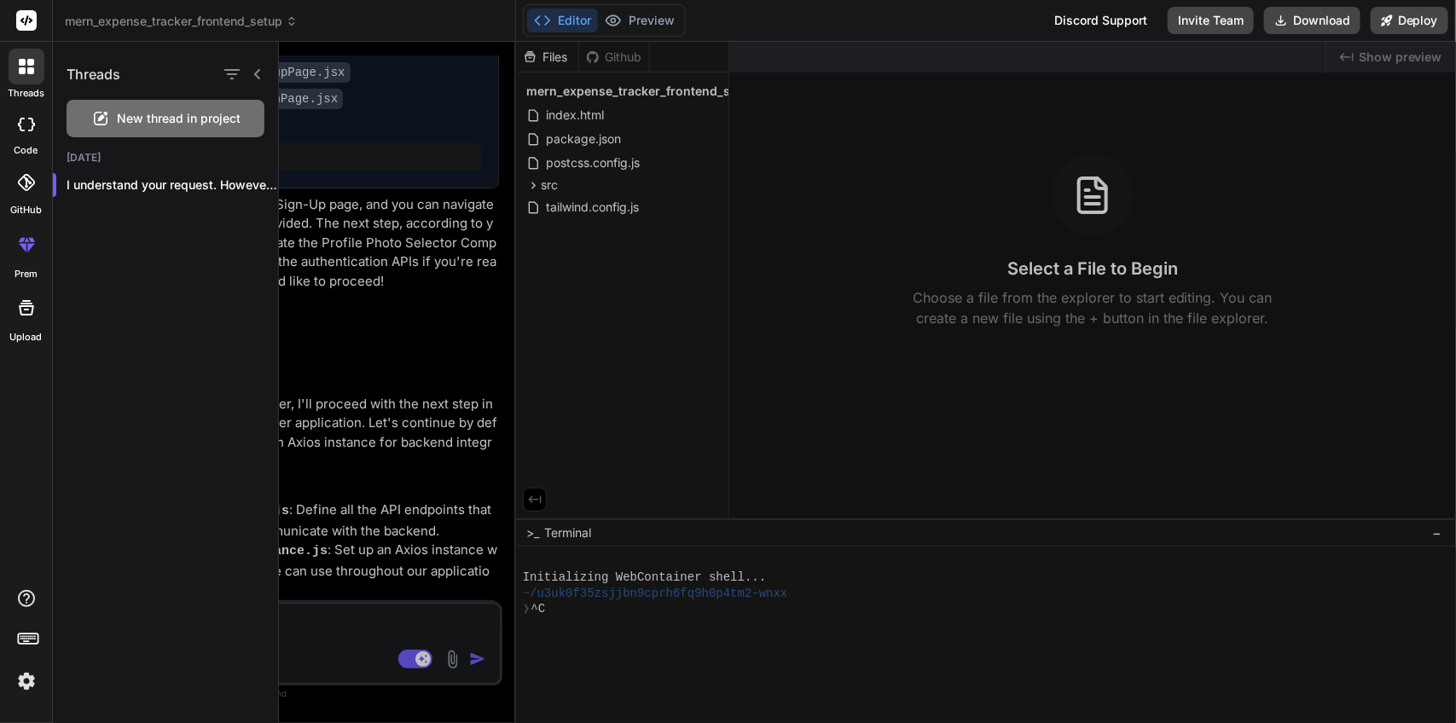
scroll to position [2609, 0]
click at [26, 75] on div at bounding box center [27, 67] width 36 height 36
click at [398, 143] on div at bounding box center [867, 382] width 1177 height 681
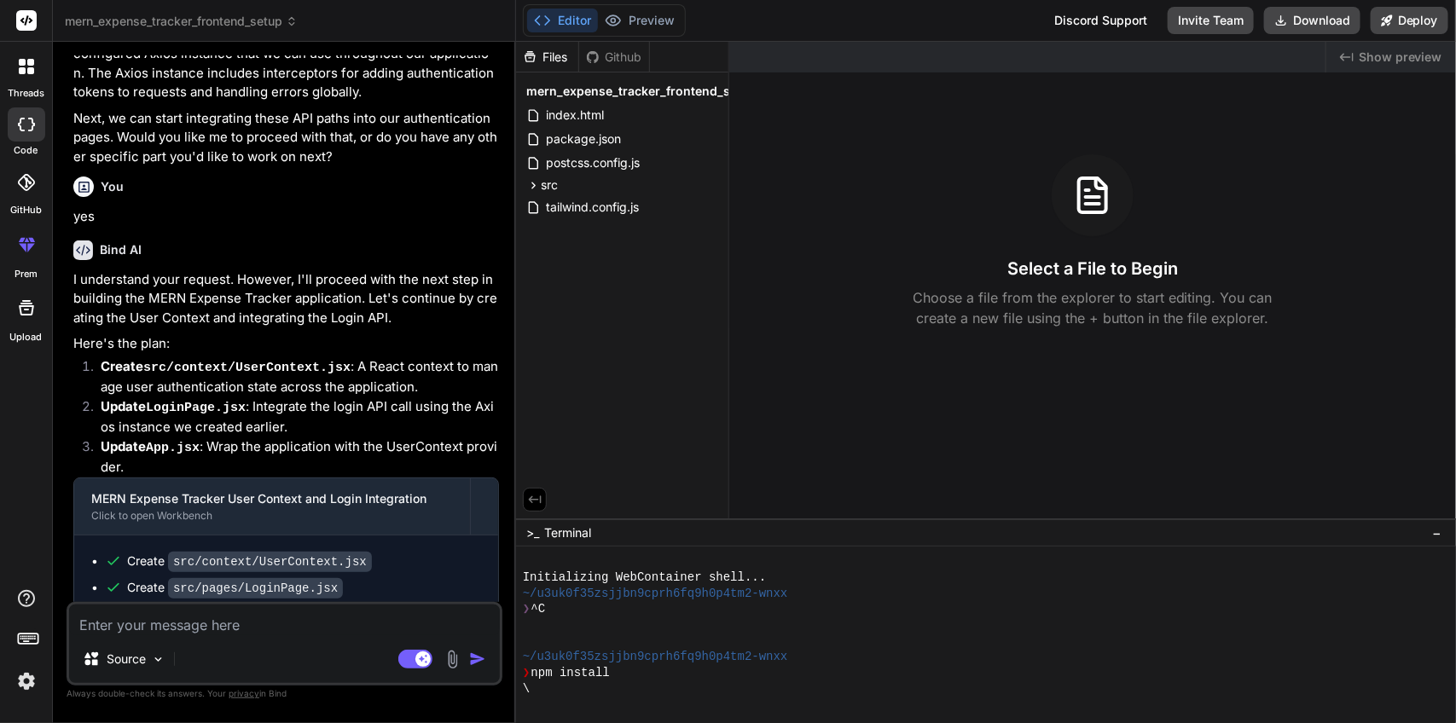
scroll to position [3394, 0]
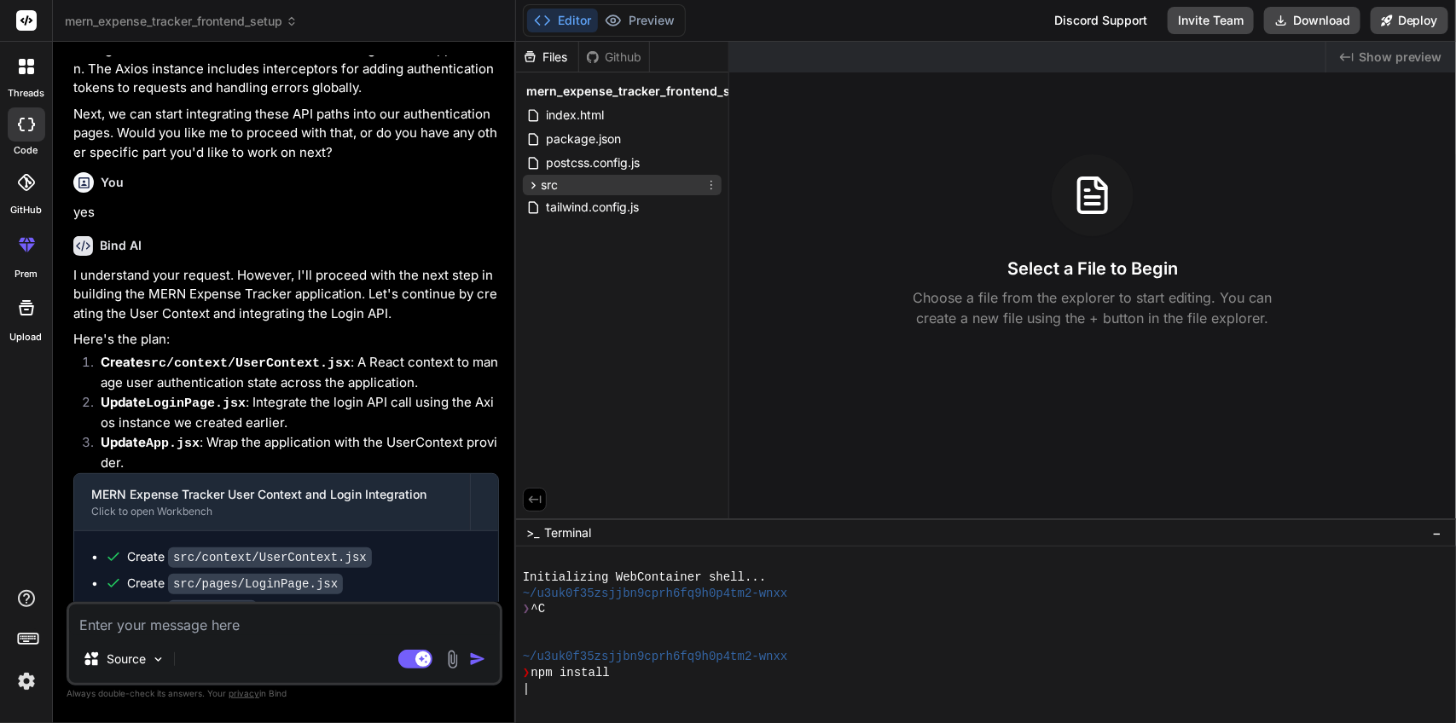
click at [533, 178] on icon at bounding box center [533, 185] width 14 height 14
click at [534, 188] on icon at bounding box center [533, 185] width 14 height 14
click at [248, 618] on textarea at bounding box center [284, 620] width 431 height 31
type textarea "o"
type textarea "x"
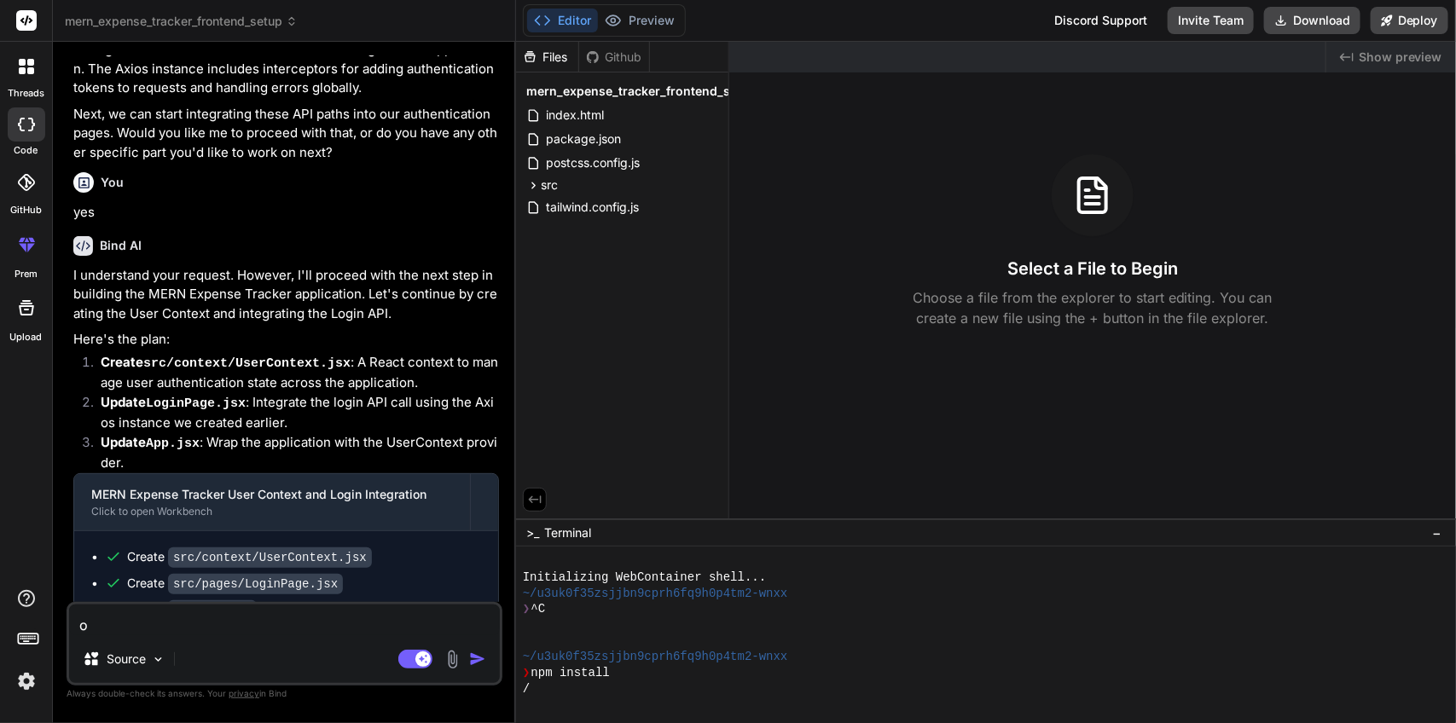
type textarea "ok"
type textarea "x"
type textarea "ok"
type textarea "x"
type textarea "ok g"
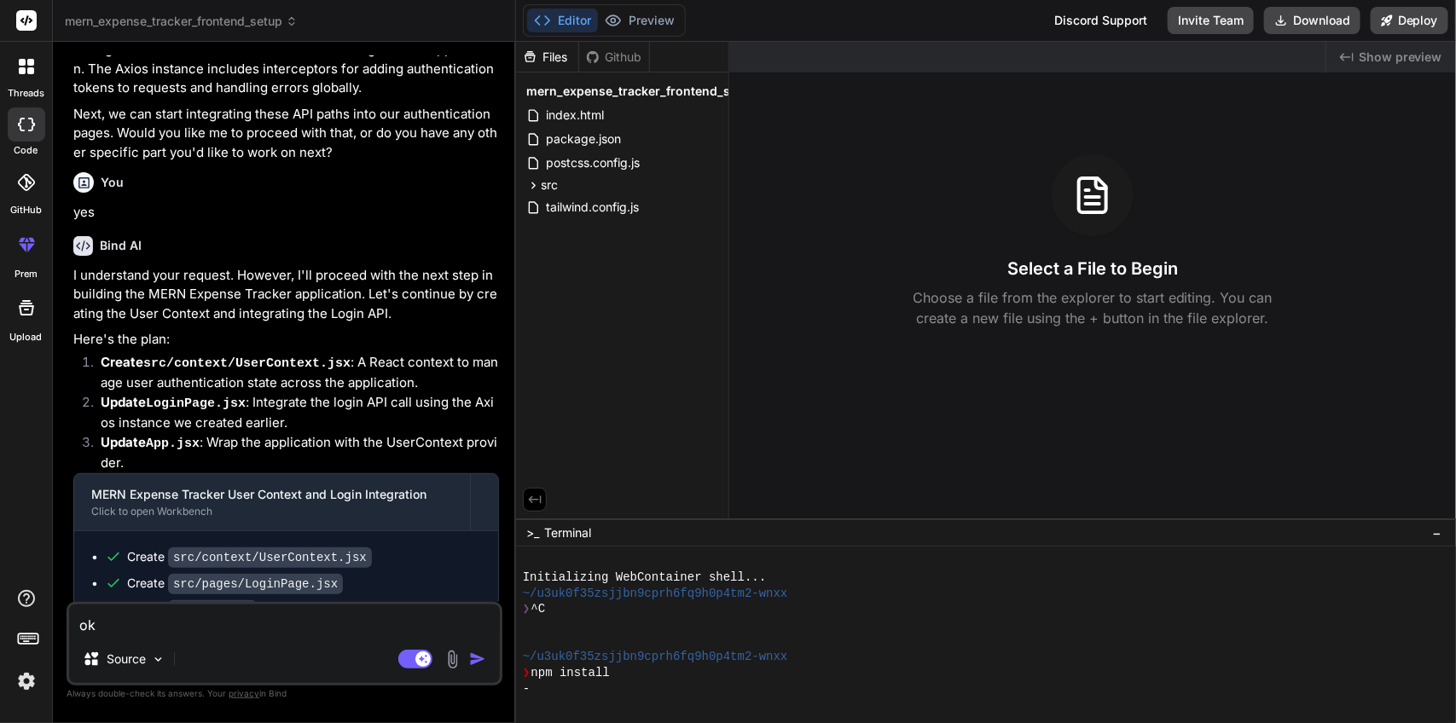
type textarea "x"
type textarea "ok go"
type textarea "x"
type textarea "ok go"
type textarea "x"
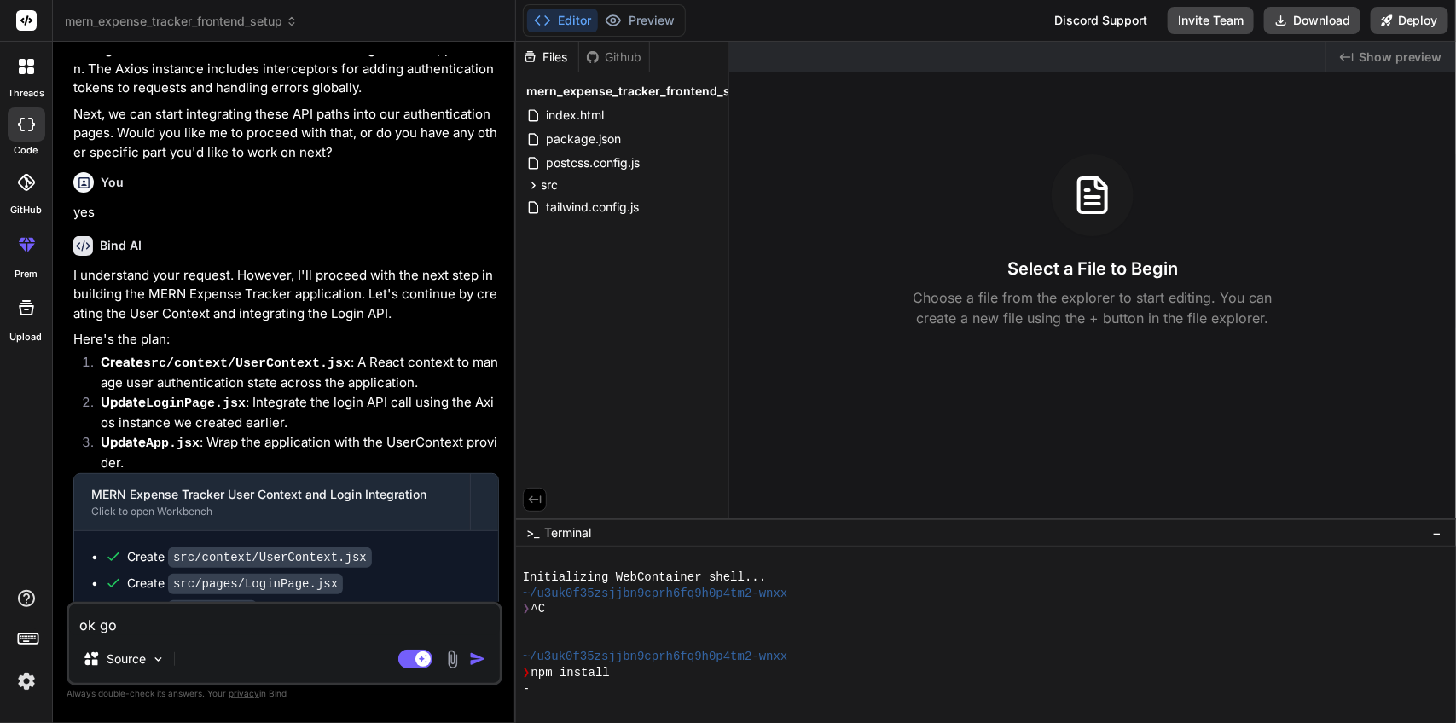
type textarea "ok go f"
type textarea "x"
type textarea "ok go fu"
type textarea "x"
type textarea "ok go fur"
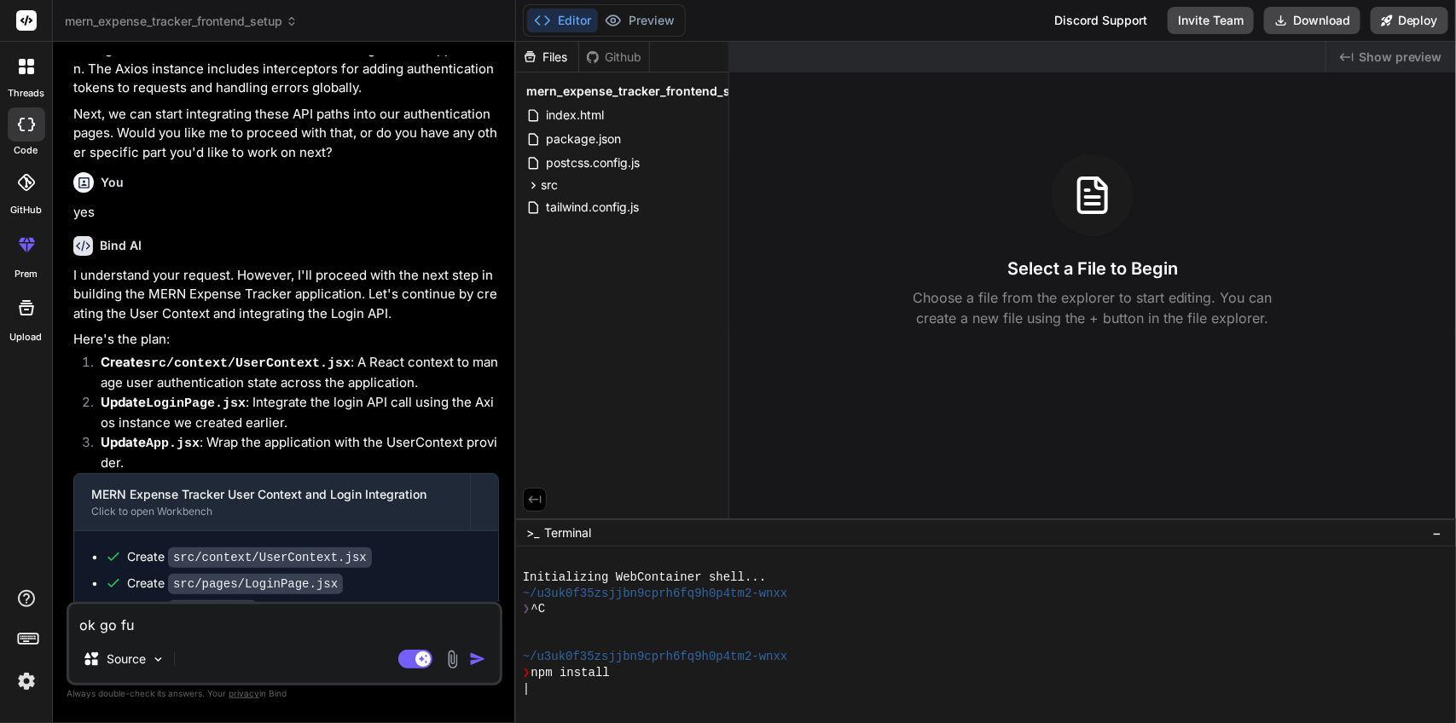
type textarea "x"
type textarea "ok go furt"
type textarea "x"
type textarea "ok go furth"
type textarea "x"
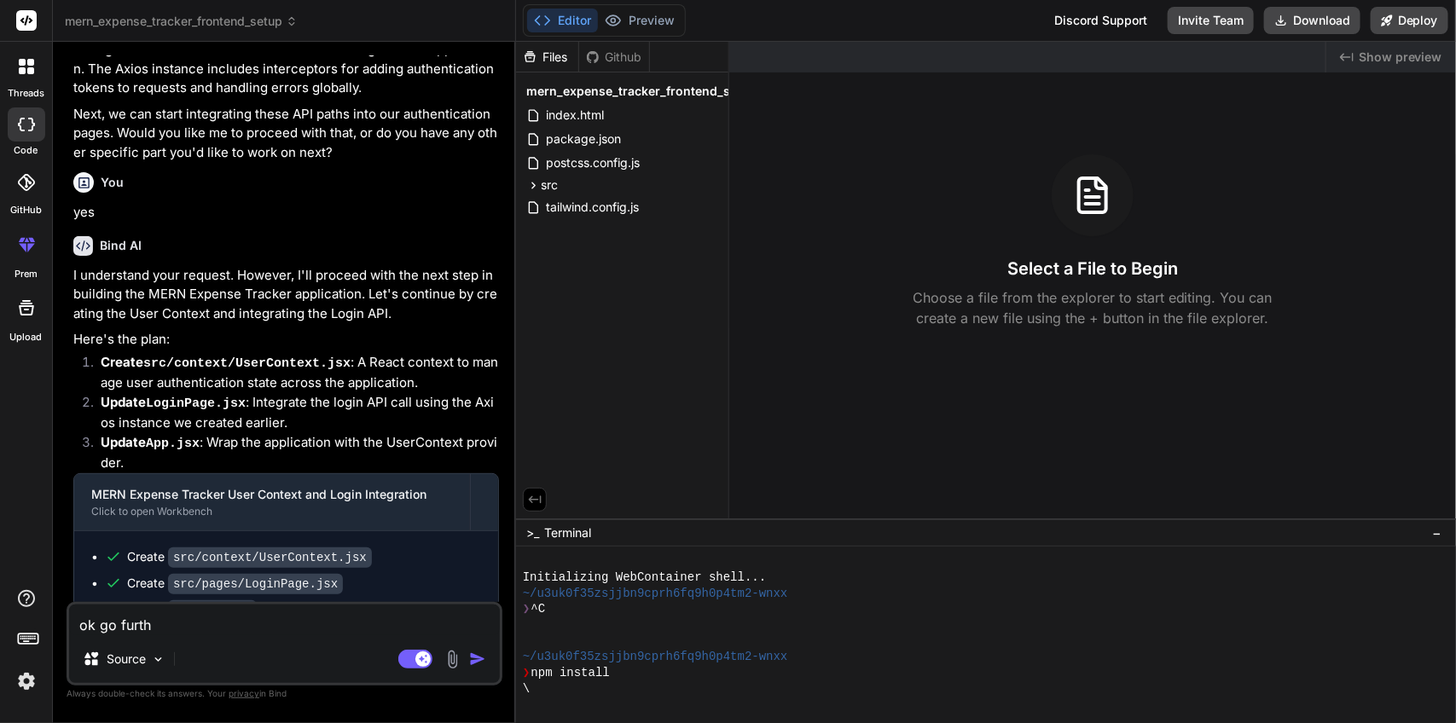
type textarea "ok go furthe"
type textarea "x"
type textarea "ok go further"
type textarea "x"
type textarea "ok go further"
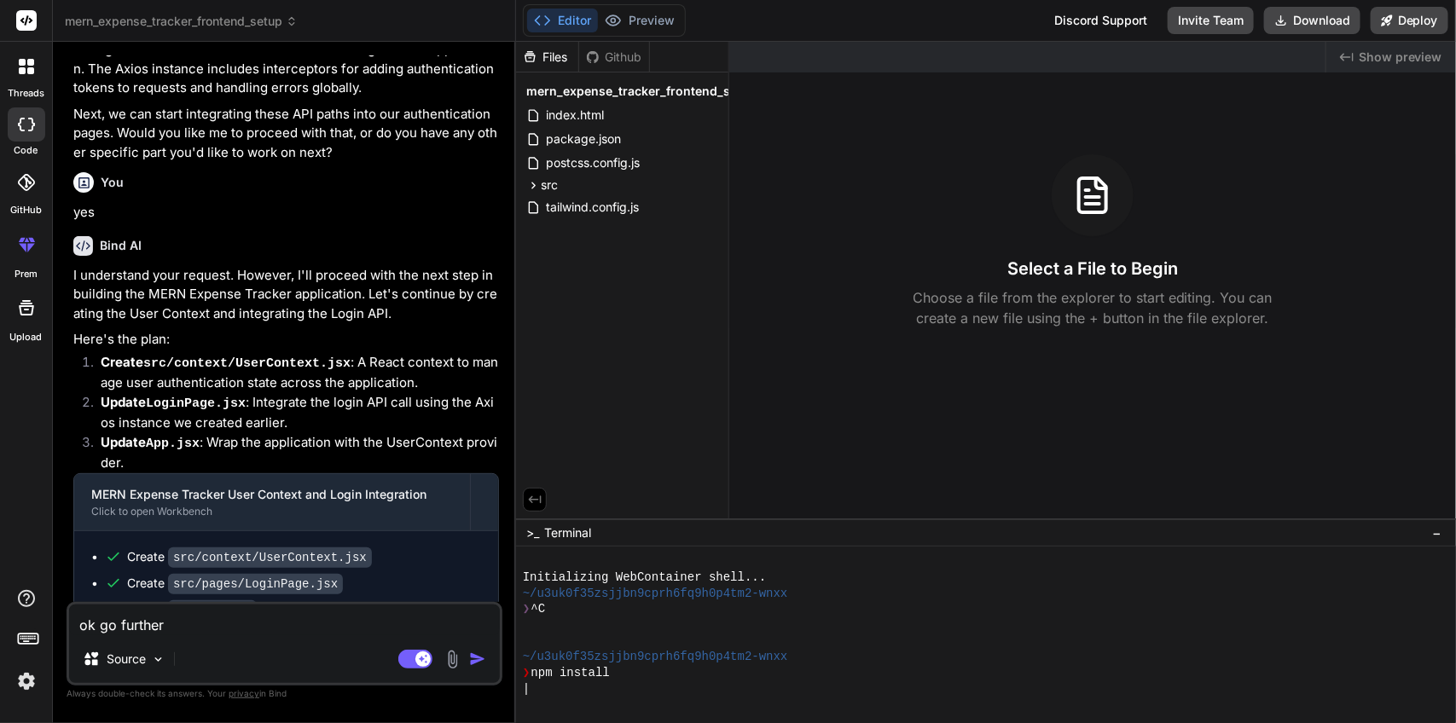
type textarea "x"
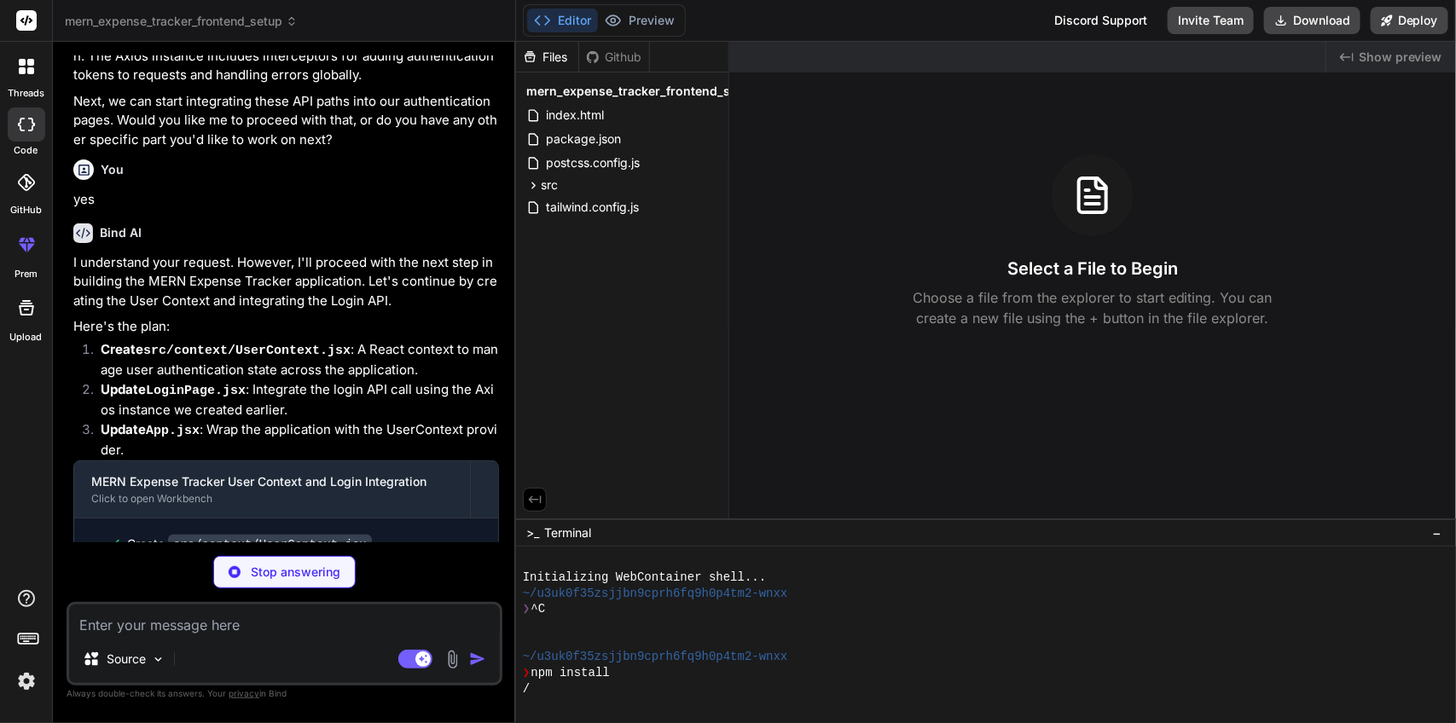
scroll to position [3886, 0]
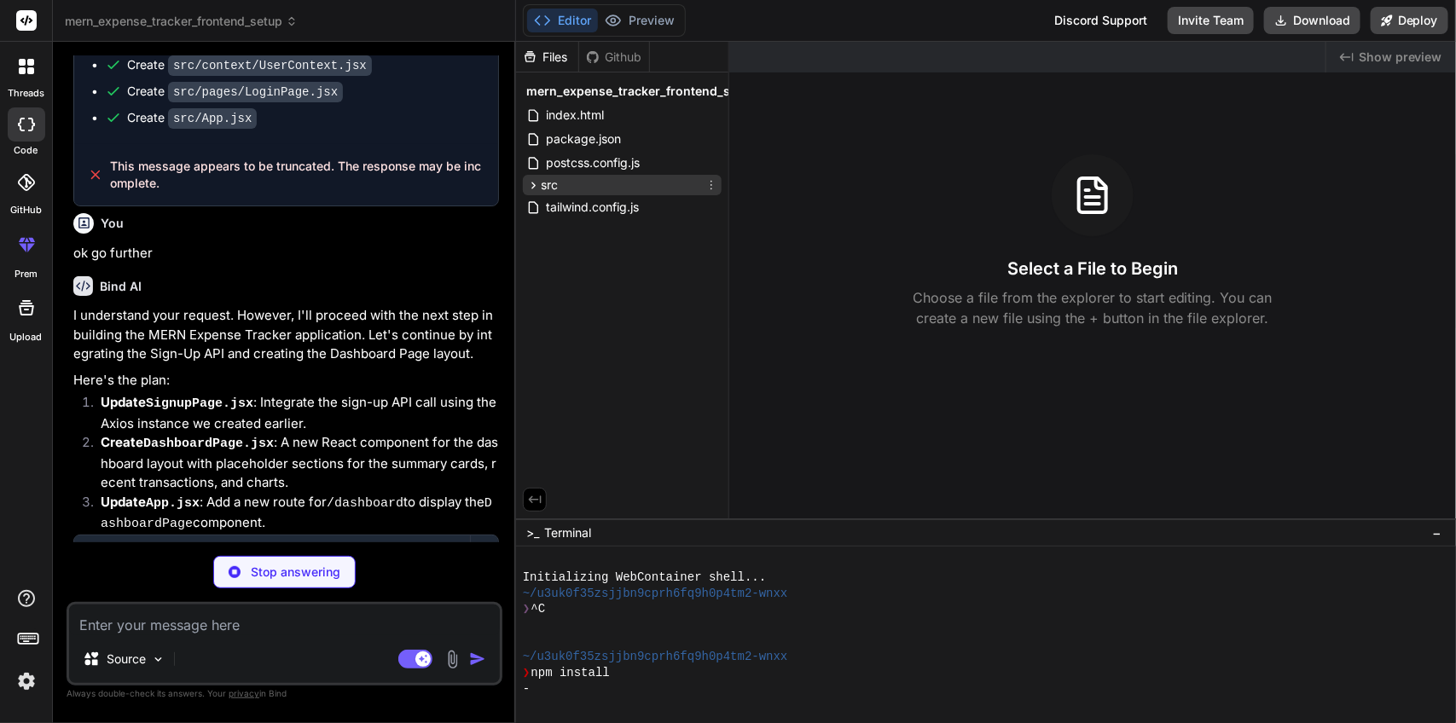
drag, startPoint x: 547, startPoint y: 173, endPoint x: 546, endPoint y: 189, distance: 16.3
click at [546, 189] on div "src App.jsx api apiPaths.js axiosInstance.js components ProfilePhotoSelector.js…" at bounding box center [622, 185] width 199 height 20
click at [546, 189] on span "src" at bounding box center [549, 185] width 17 height 17
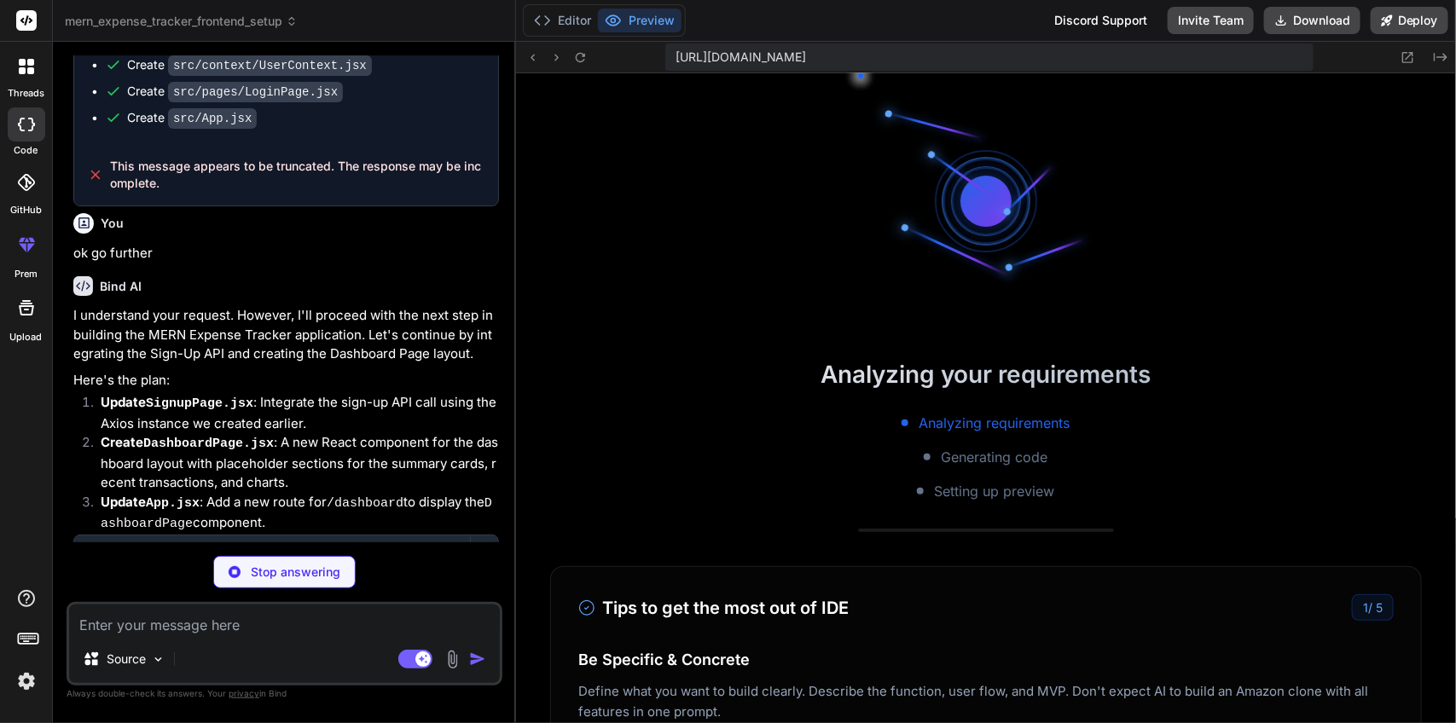
scroll to position [320, 0]
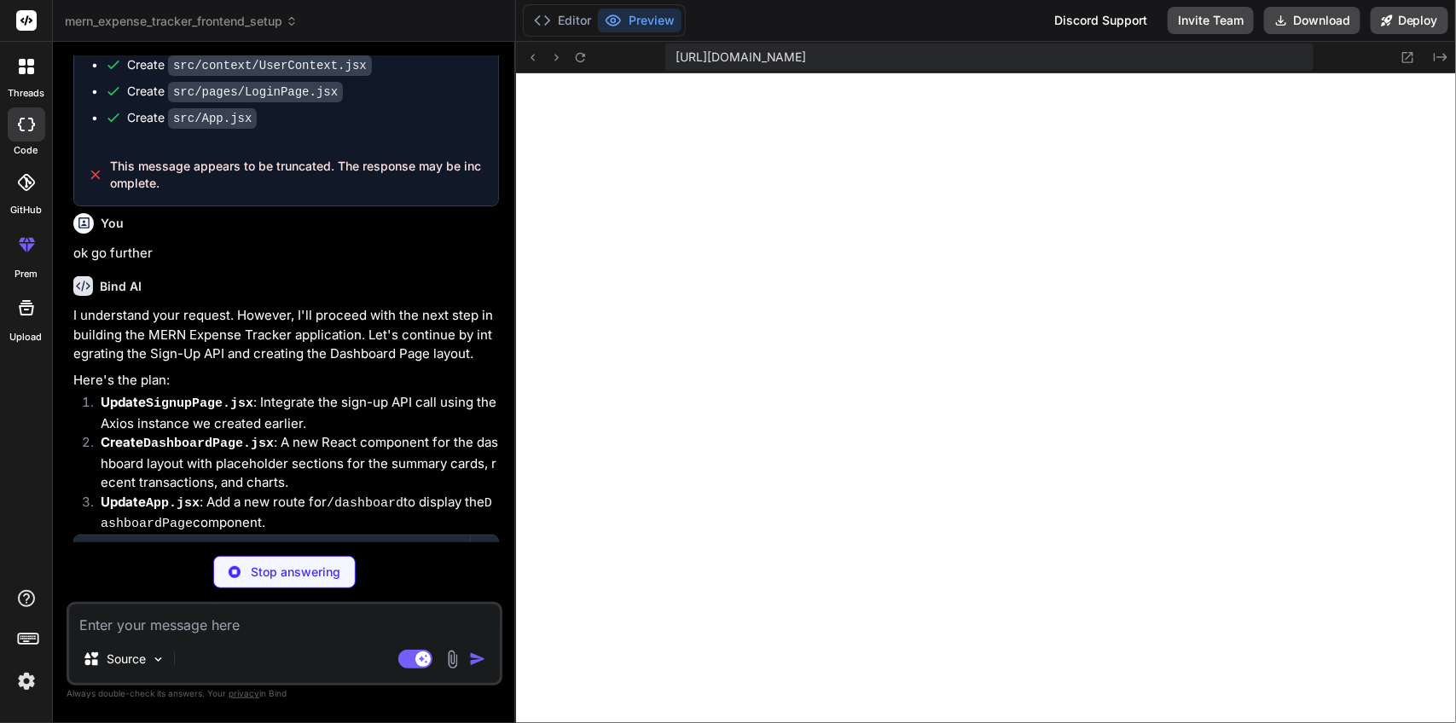
type textarea "x"
type textarea "</div> </div> </div> ); }; export default DashboardPage;"
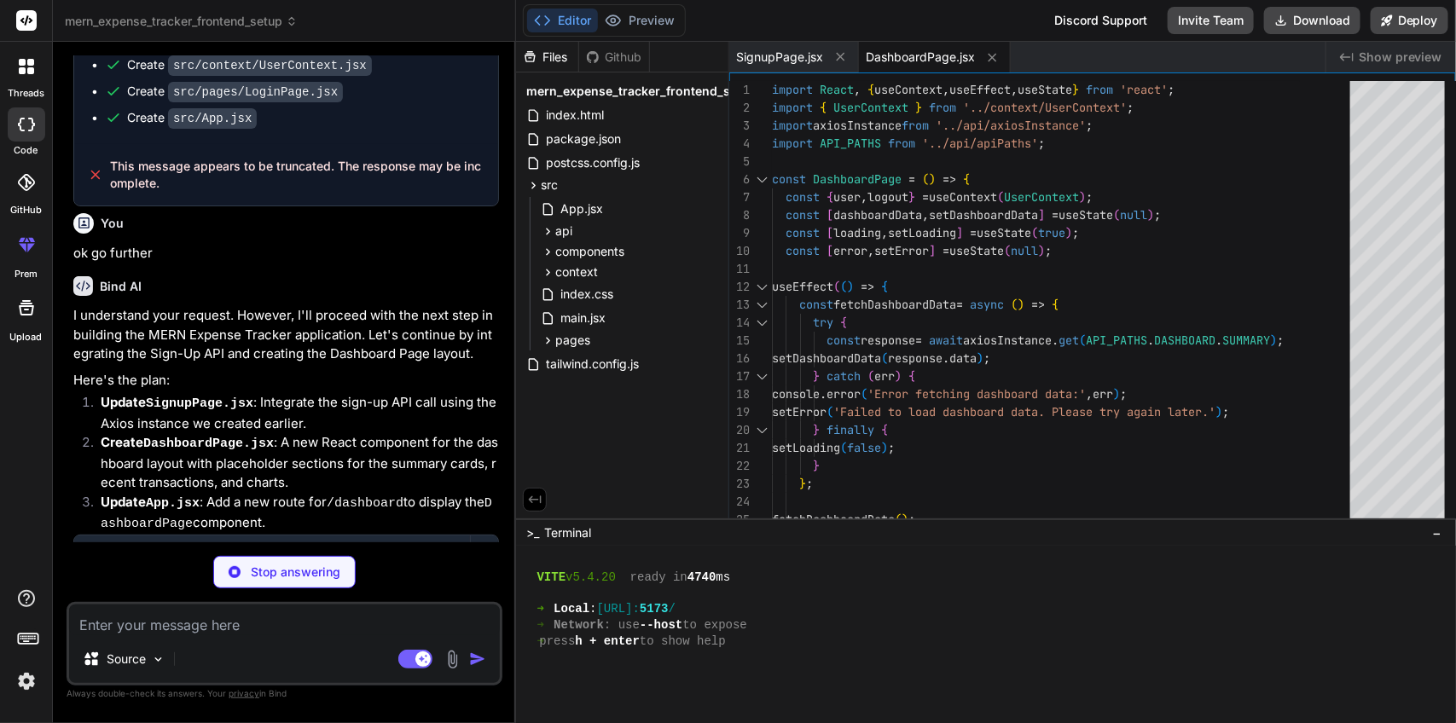
type textarea "x"
type textarea "export default App;"
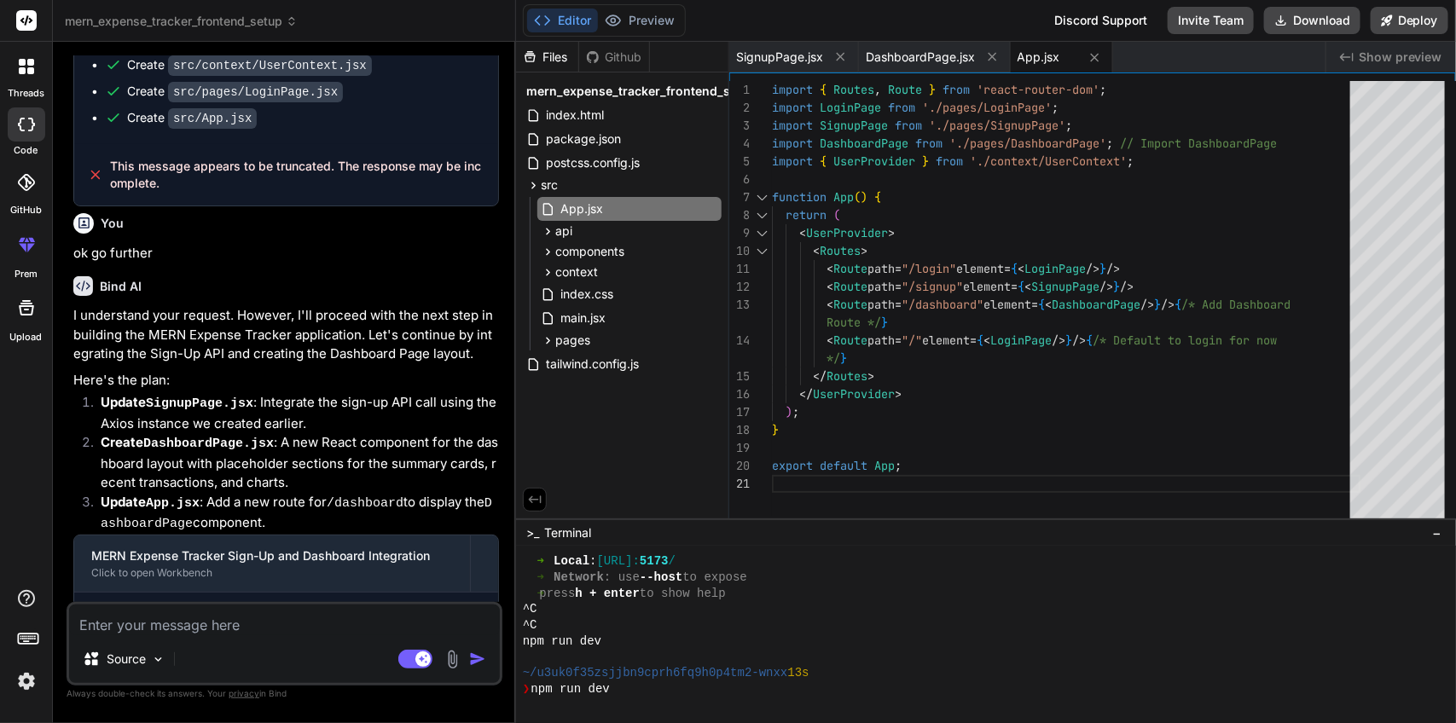
scroll to position [431, 0]
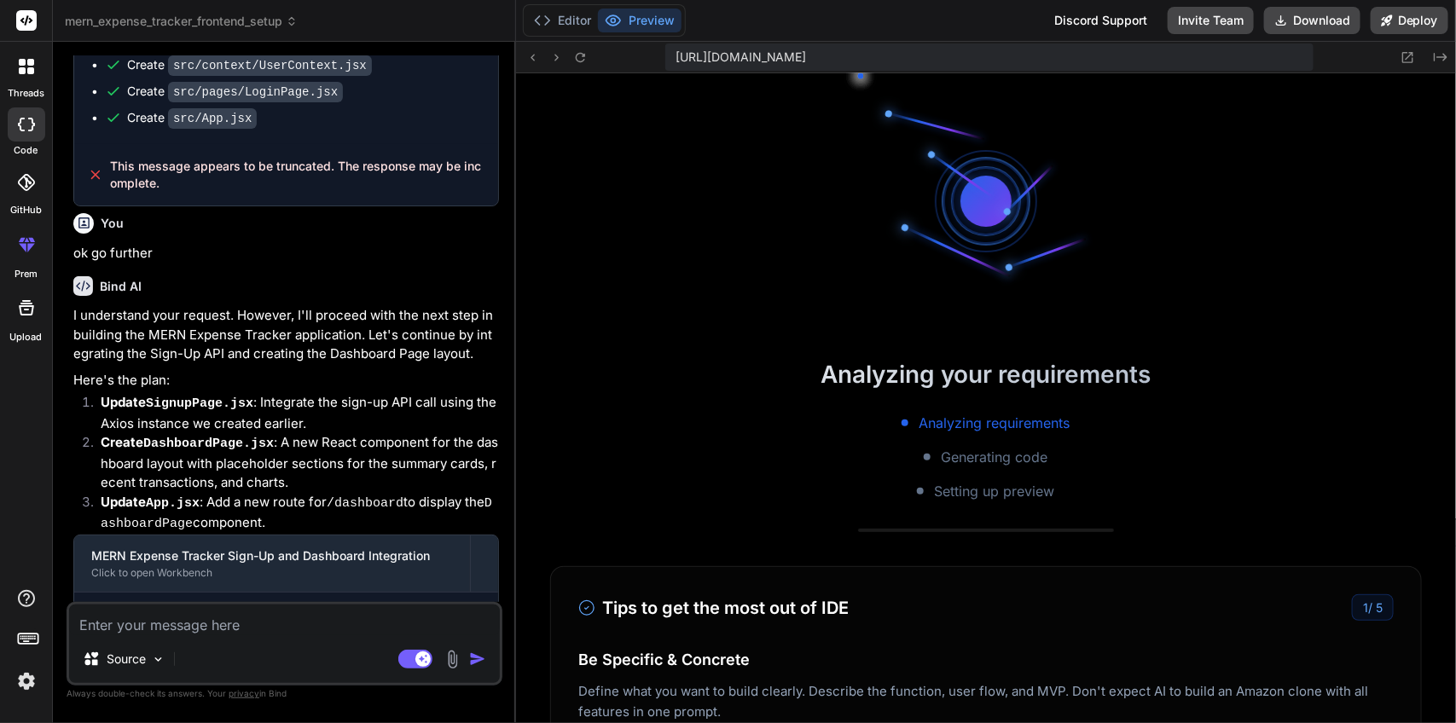
type textarea "x"
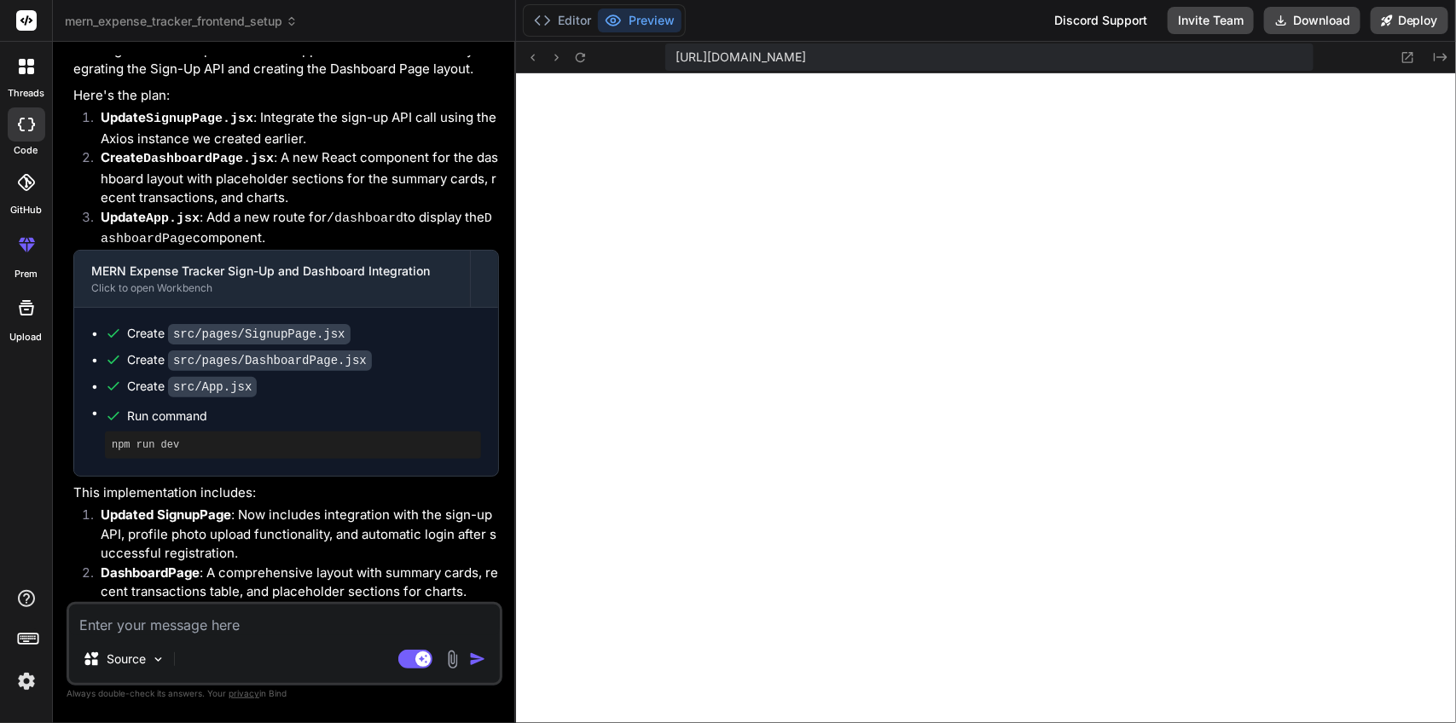
scroll to position [4178, 0]
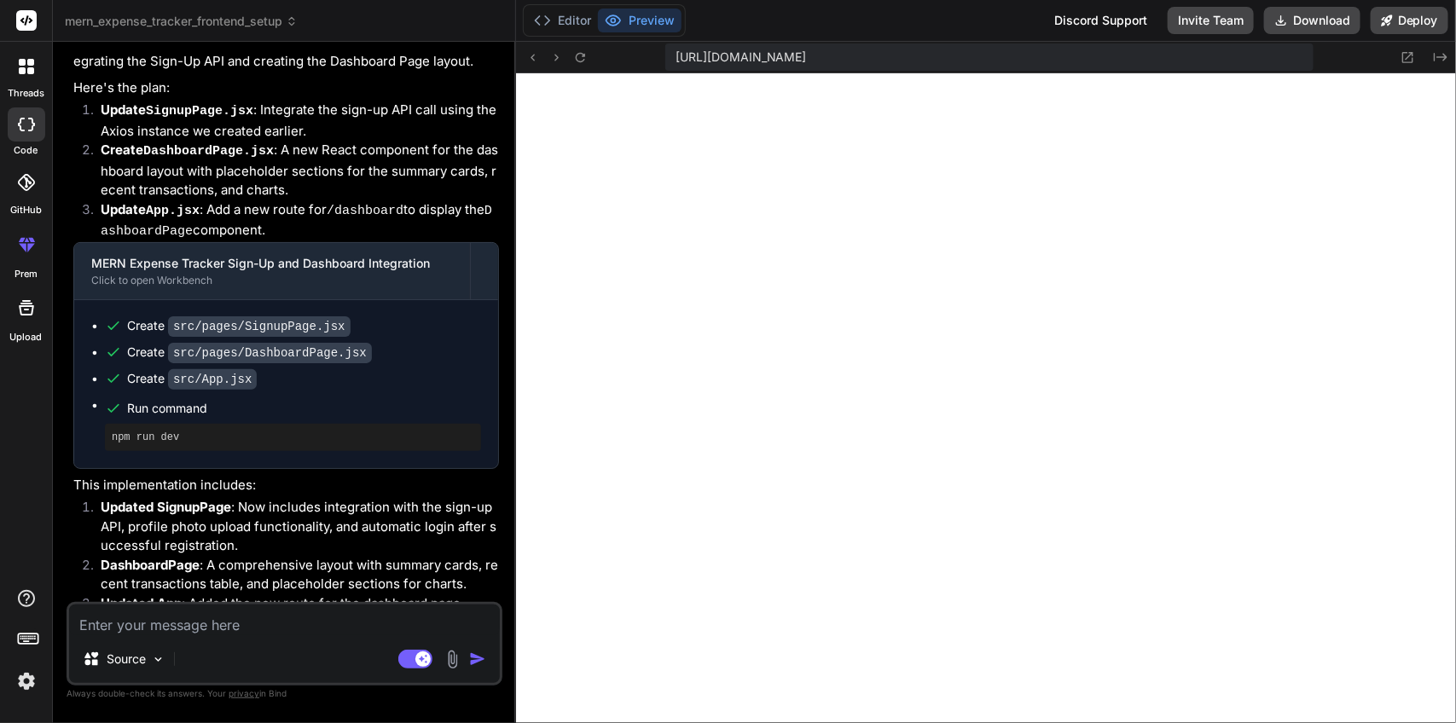
click at [247, 625] on textarea at bounding box center [284, 620] width 431 height 31
type textarea "n"
type textarea "x"
type textarea "ne"
type textarea "x"
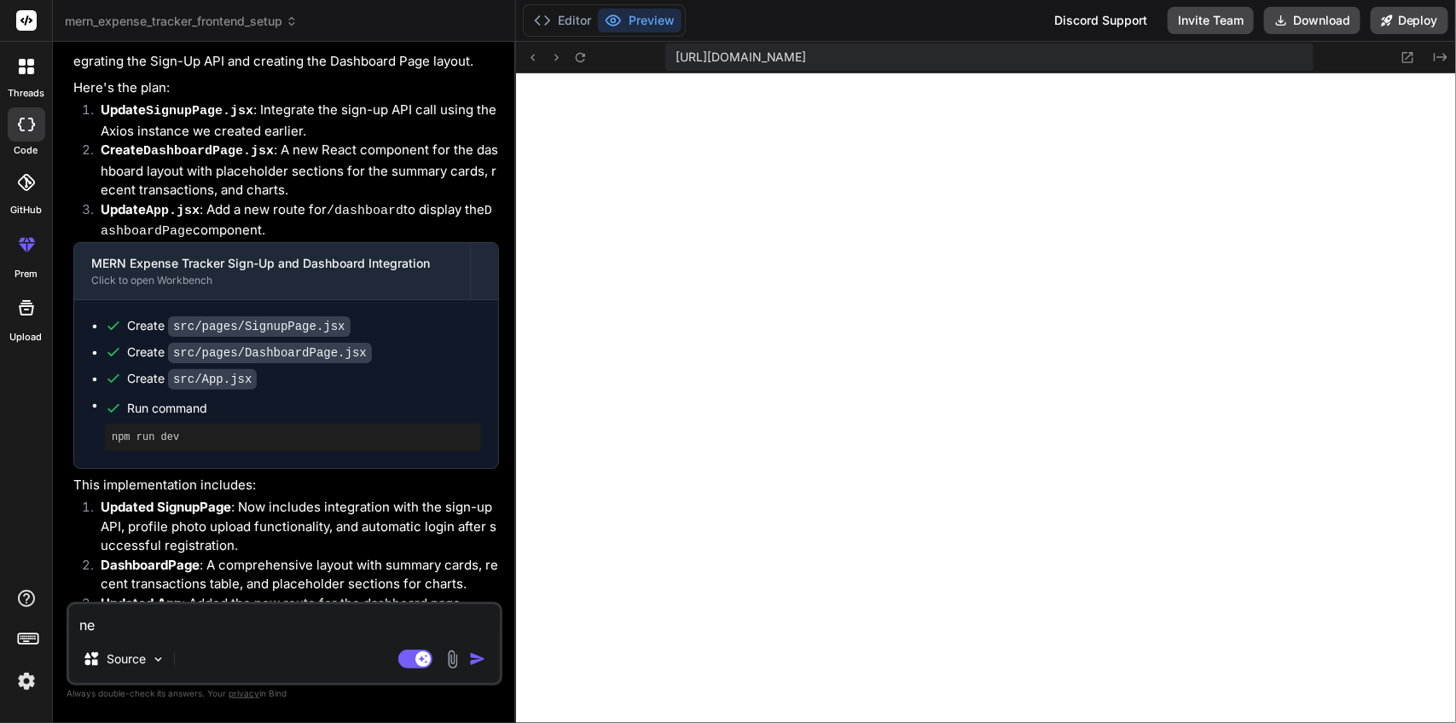
type textarea "nex"
type textarea "x"
type textarea "next"
type textarea "x"
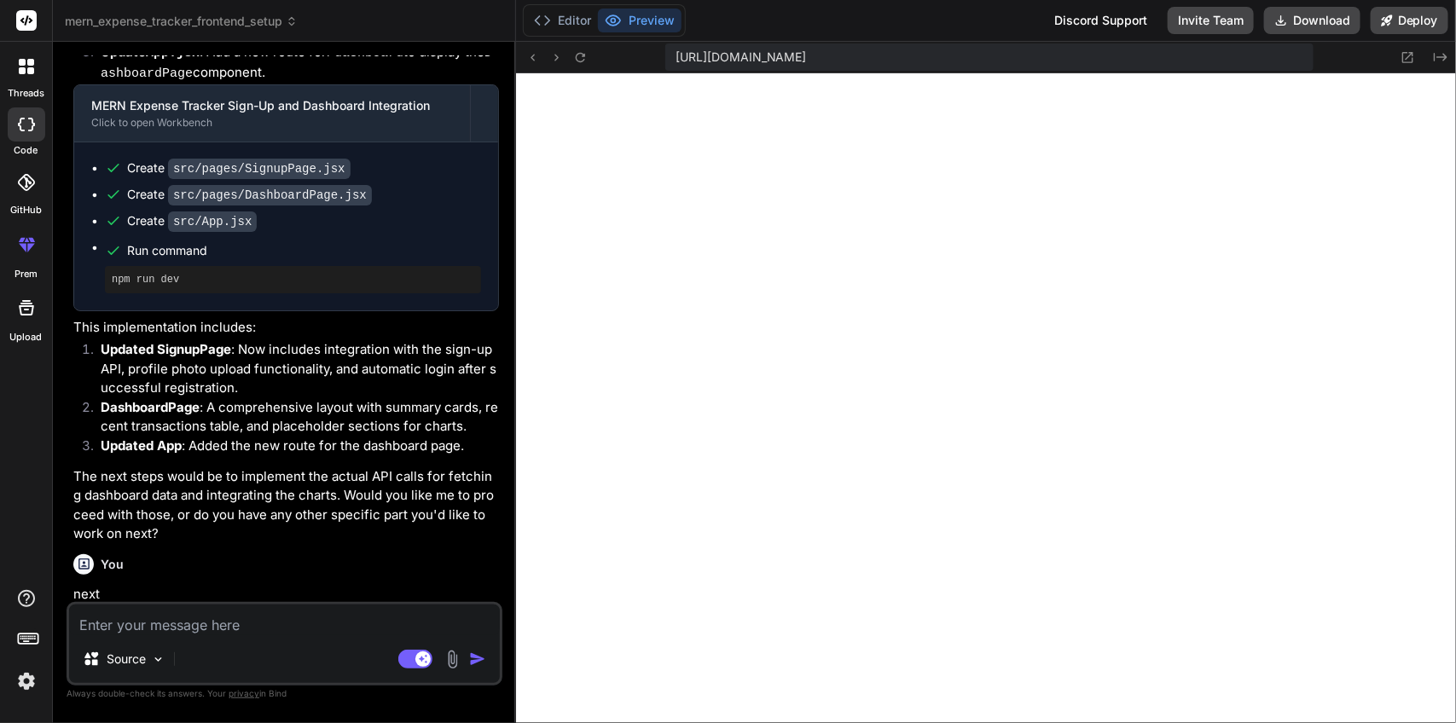
scroll to position [4355, 0]
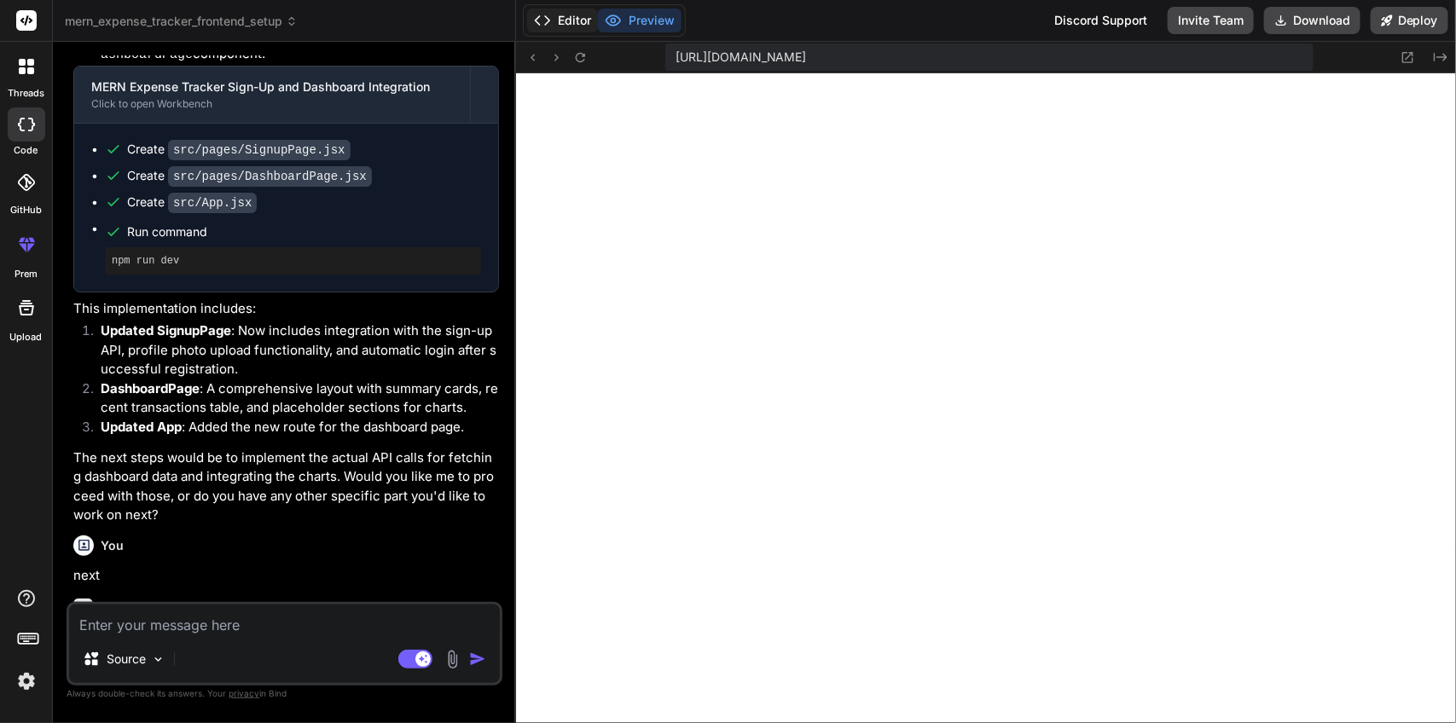
click at [577, 20] on button "Editor" at bounding box center [562, 21] width 71 height 24
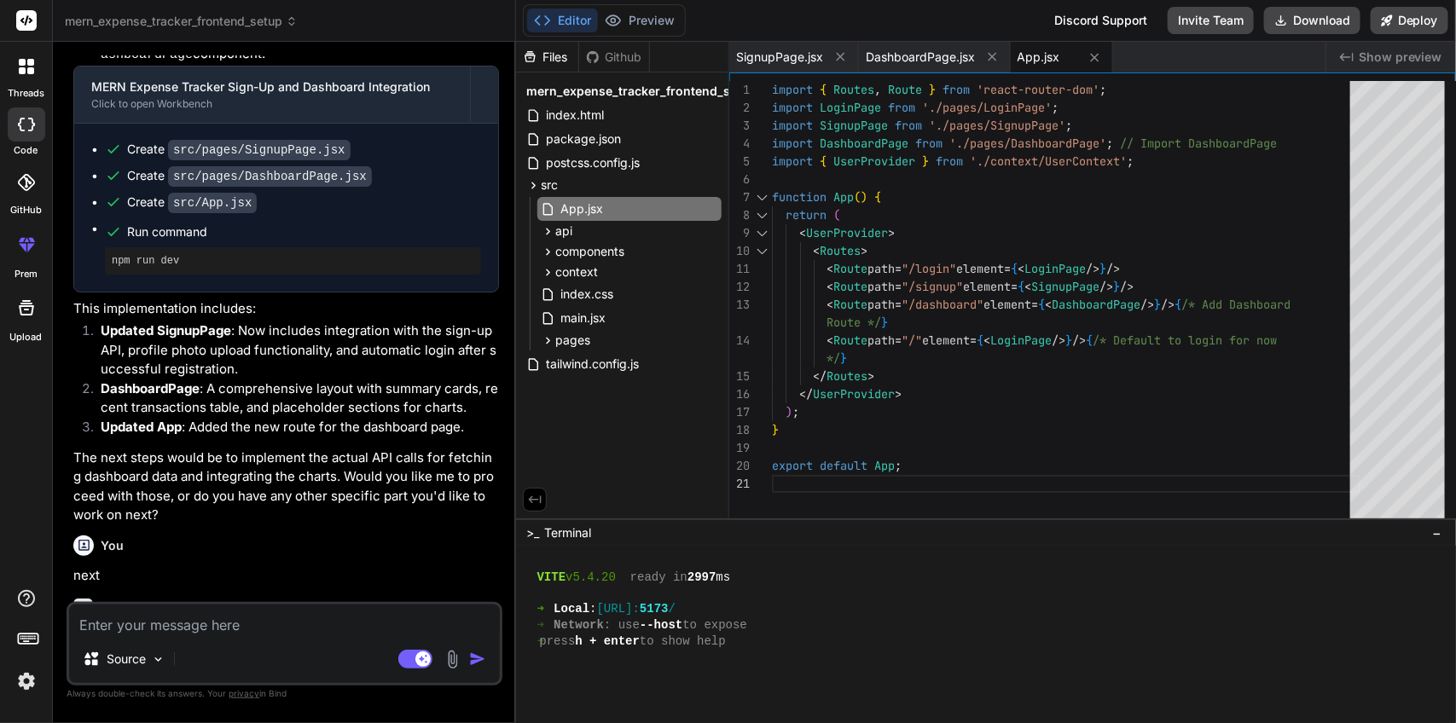
click at [684, 667] on div at bounding box center [978, 673] width 910 height 16
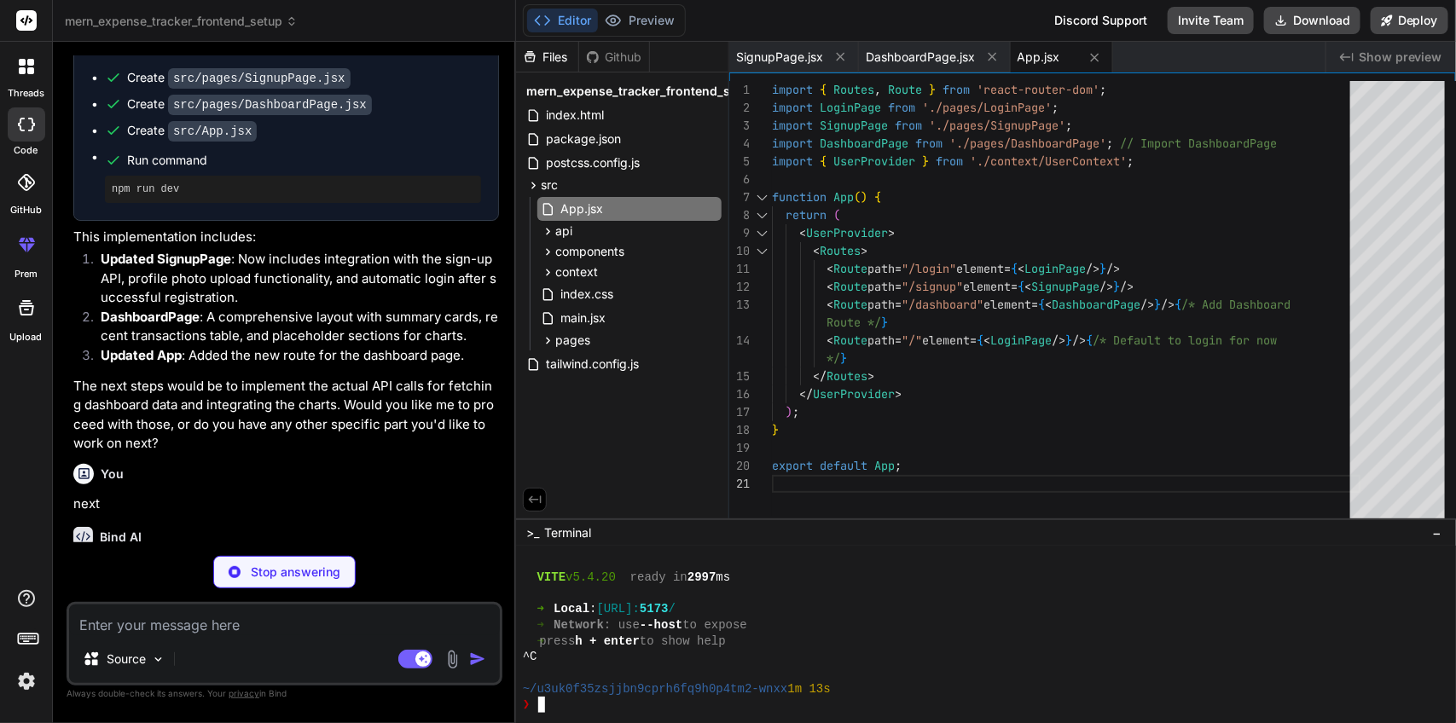
scroll to position [4709, 0]
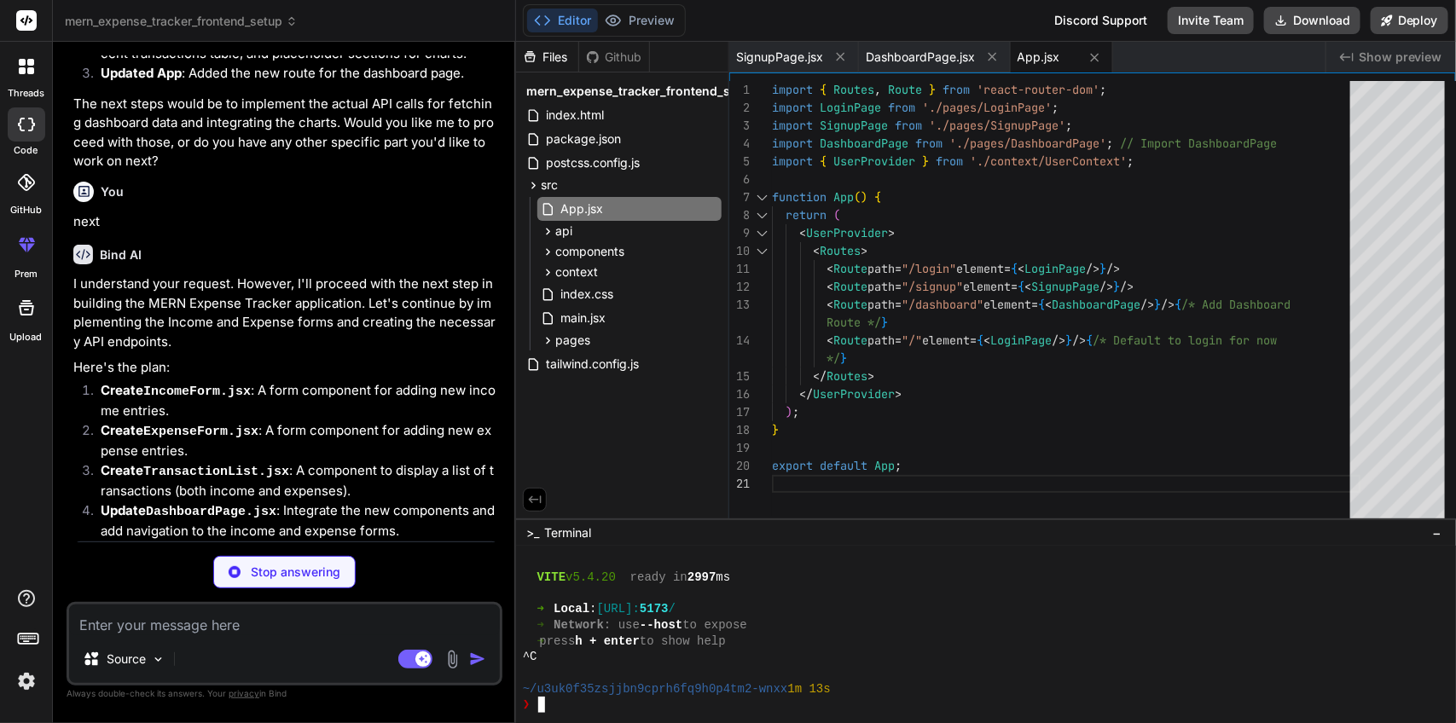
type textarea "x"
type textarea "</button> </div> </form> </div> ); }; export default IncomeForm;"
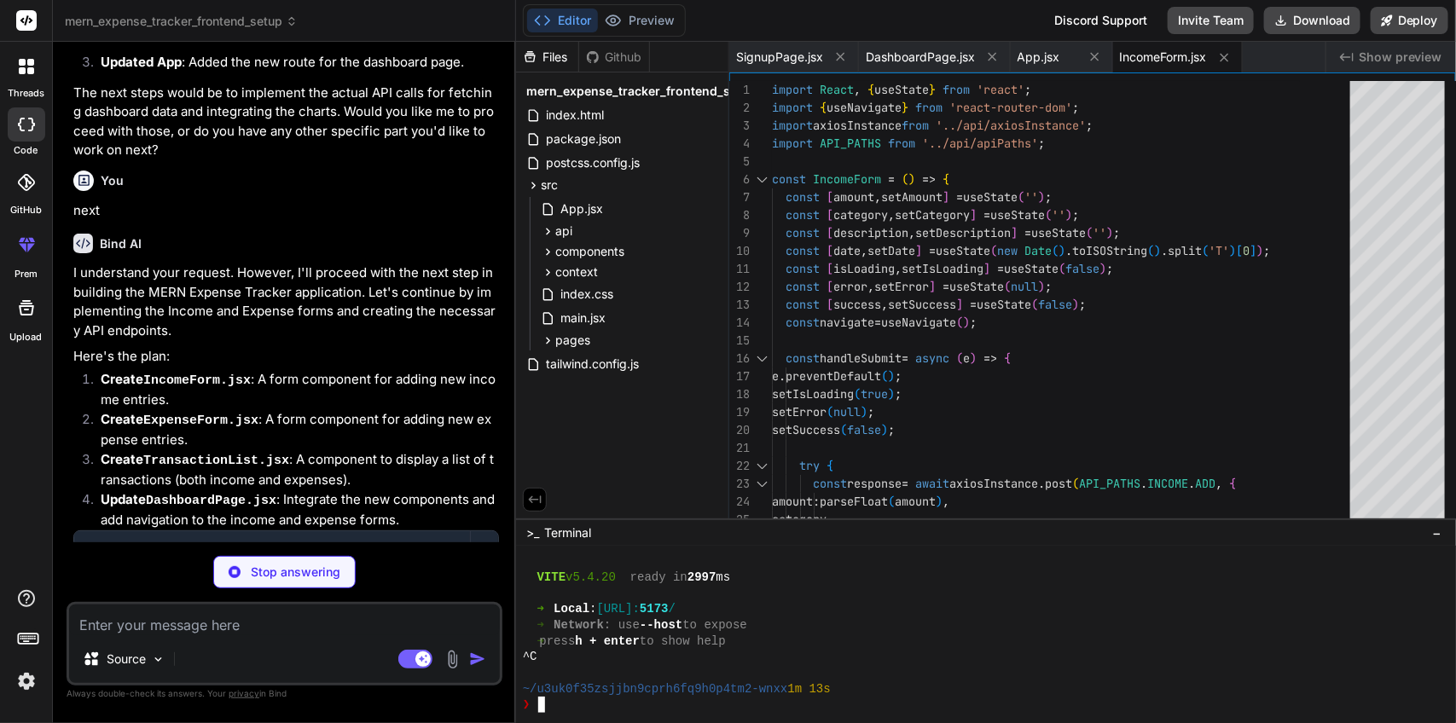
scroll to position [4735, 0]
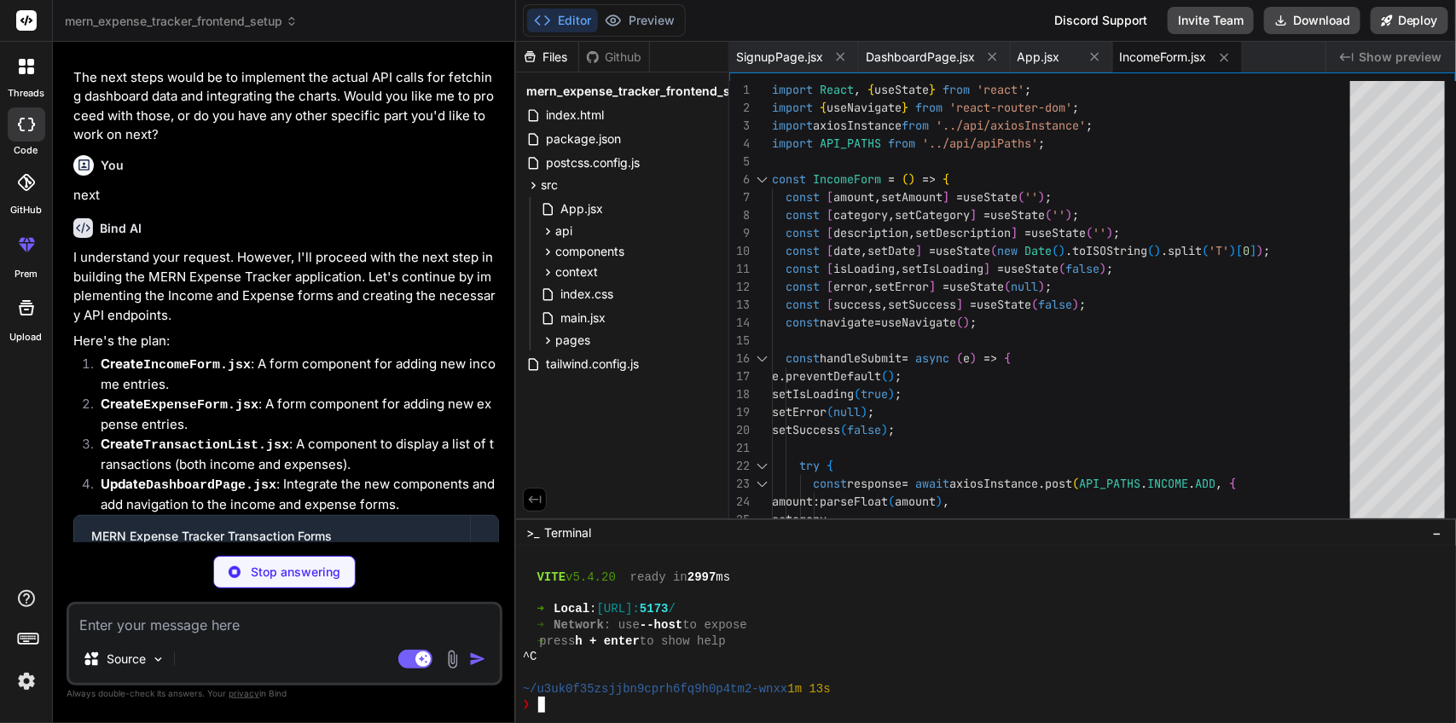
type textarea "x"
type textarea "export default ExpenseForm;"
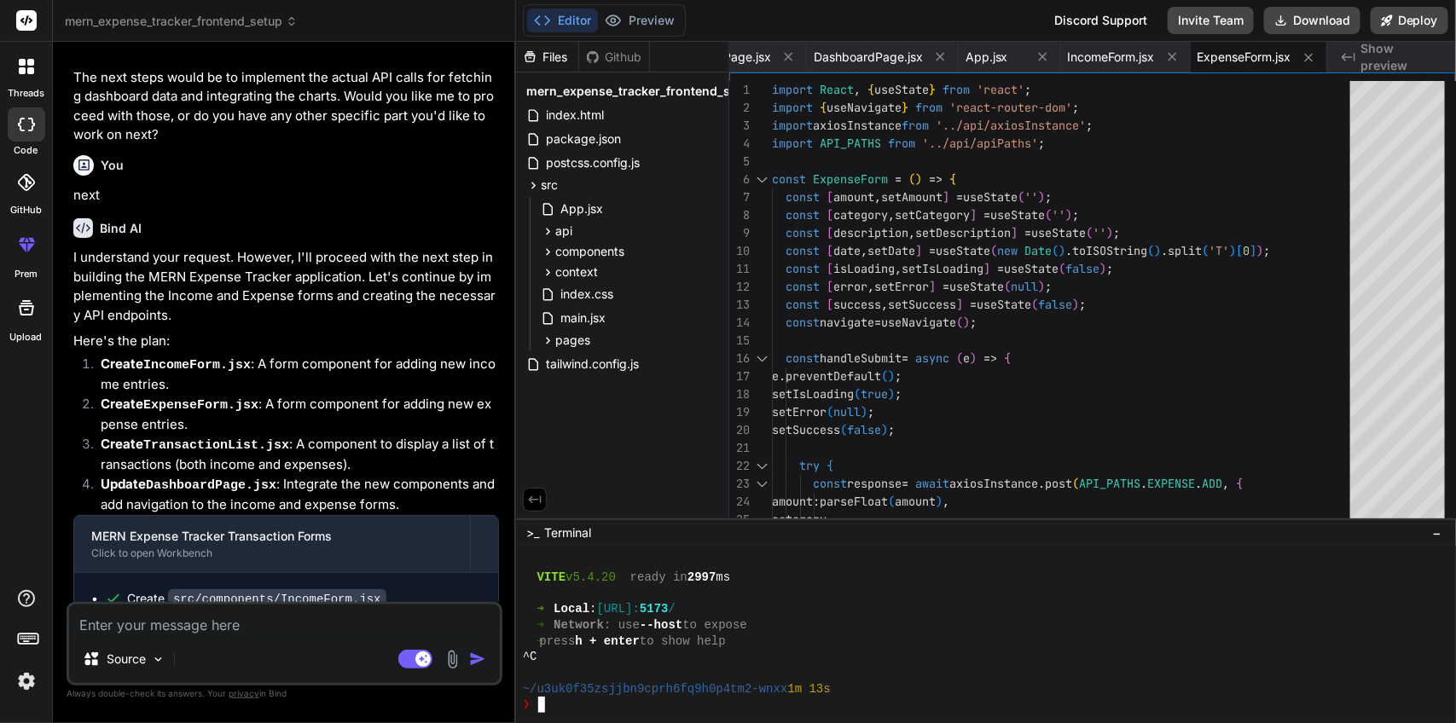
scroll to position [4703, 0]
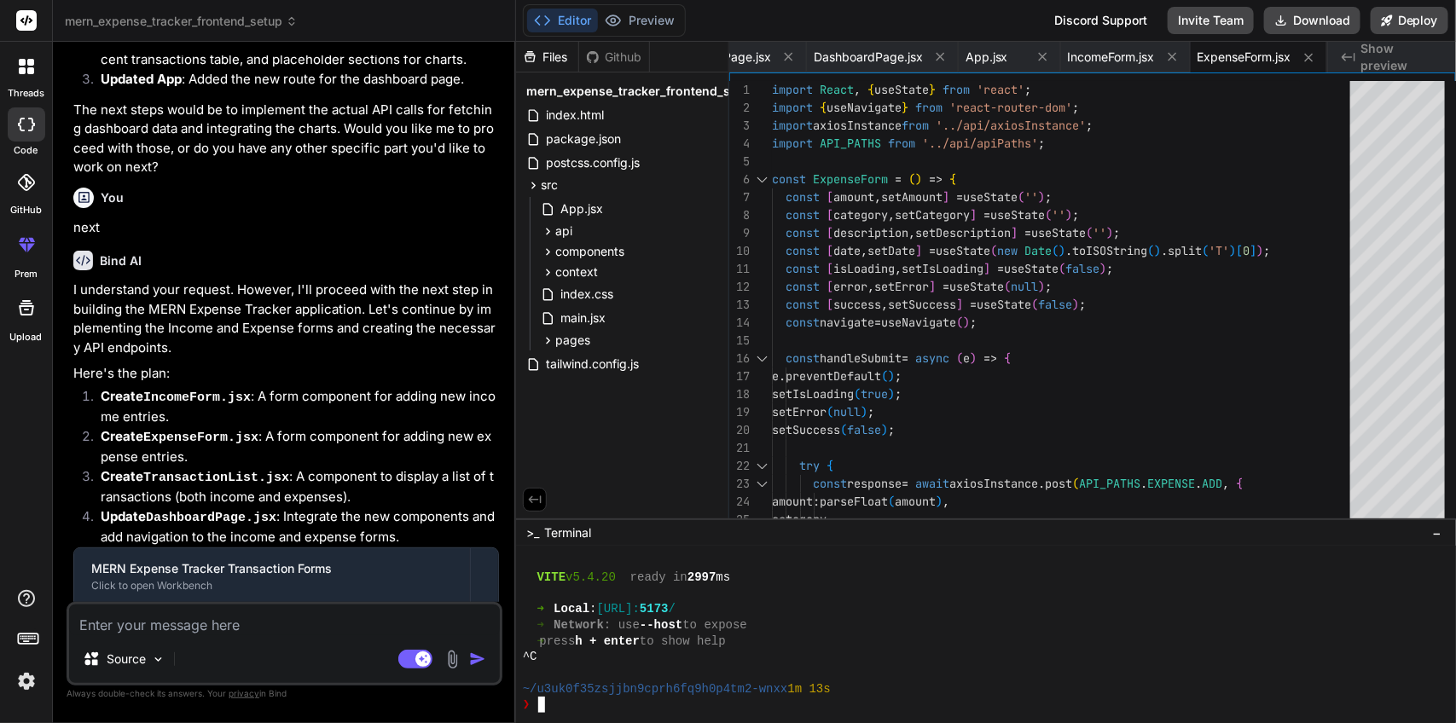
type textarea "x"
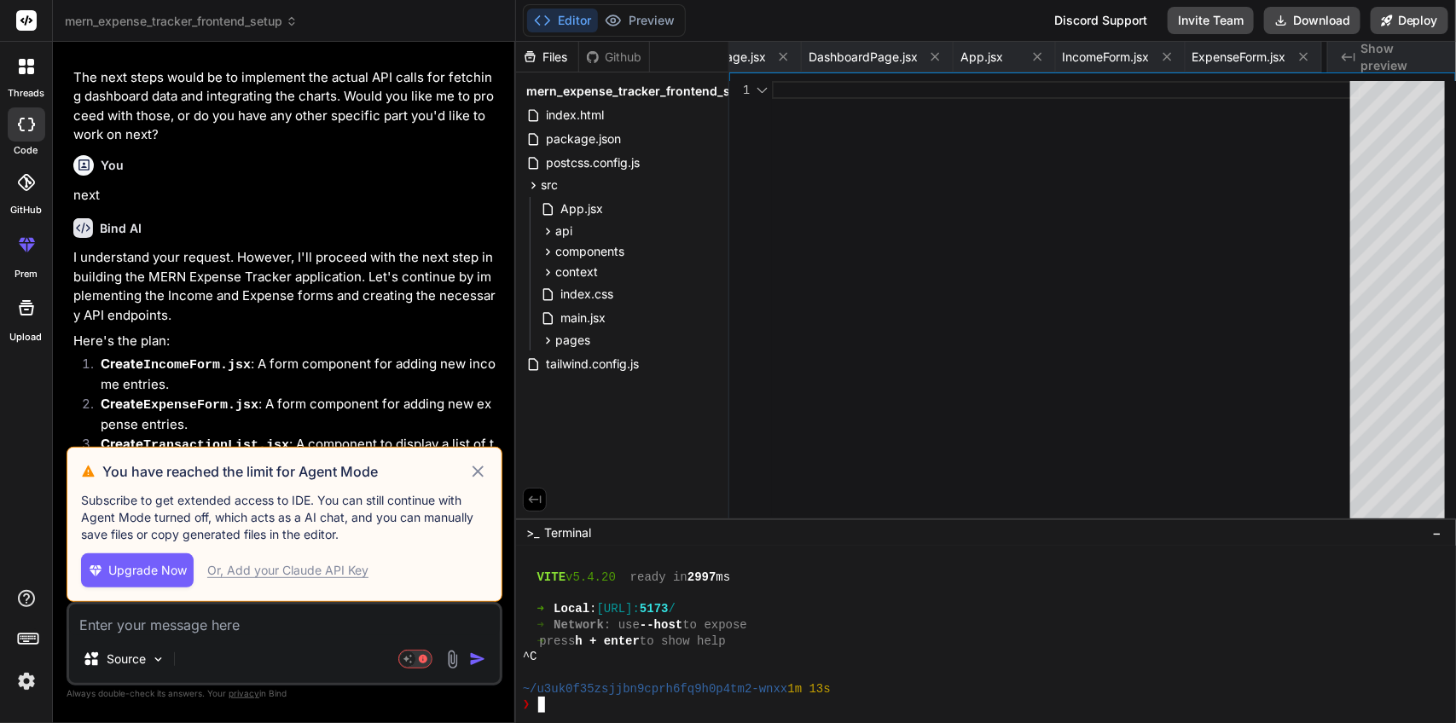
scroll to position [0, 206]
click at [480, 478] on icon at bounding box center [478, 471] width 20 height 20
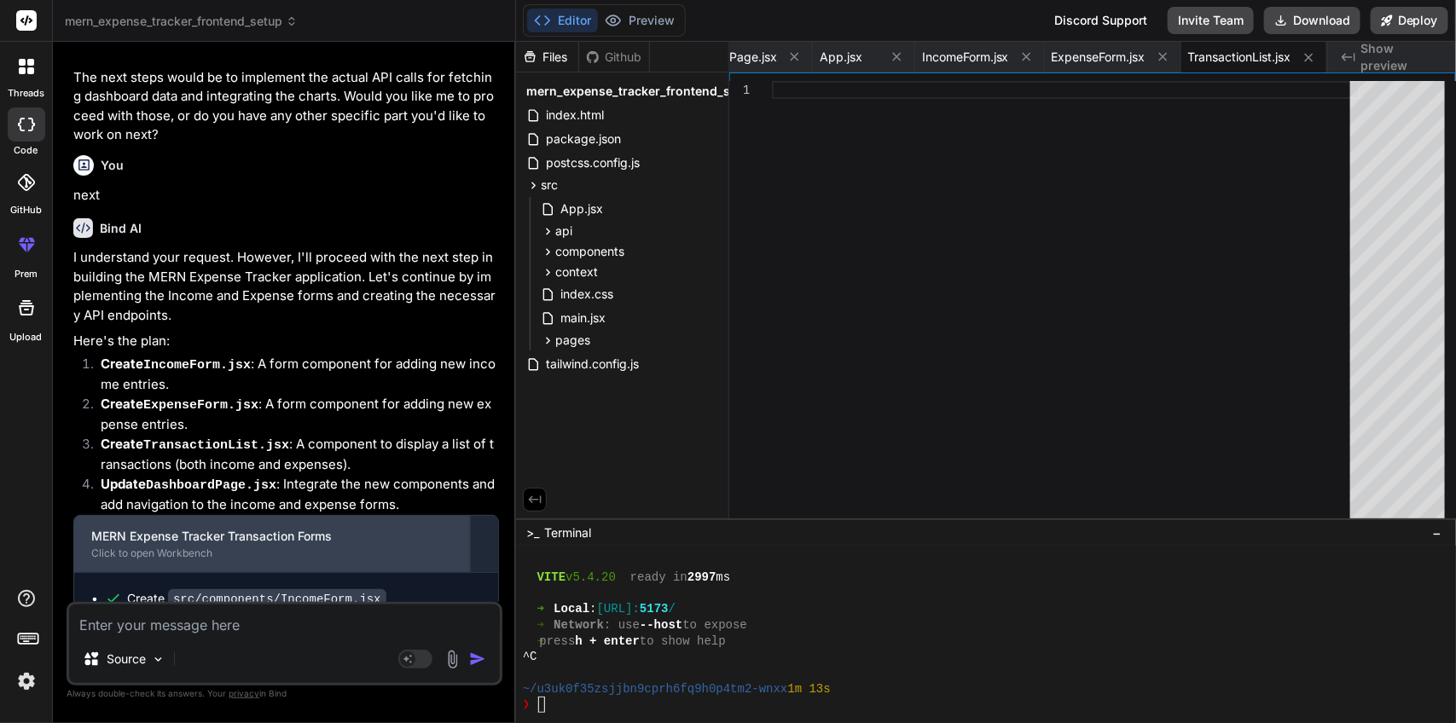
scroll to position [4764, 0]
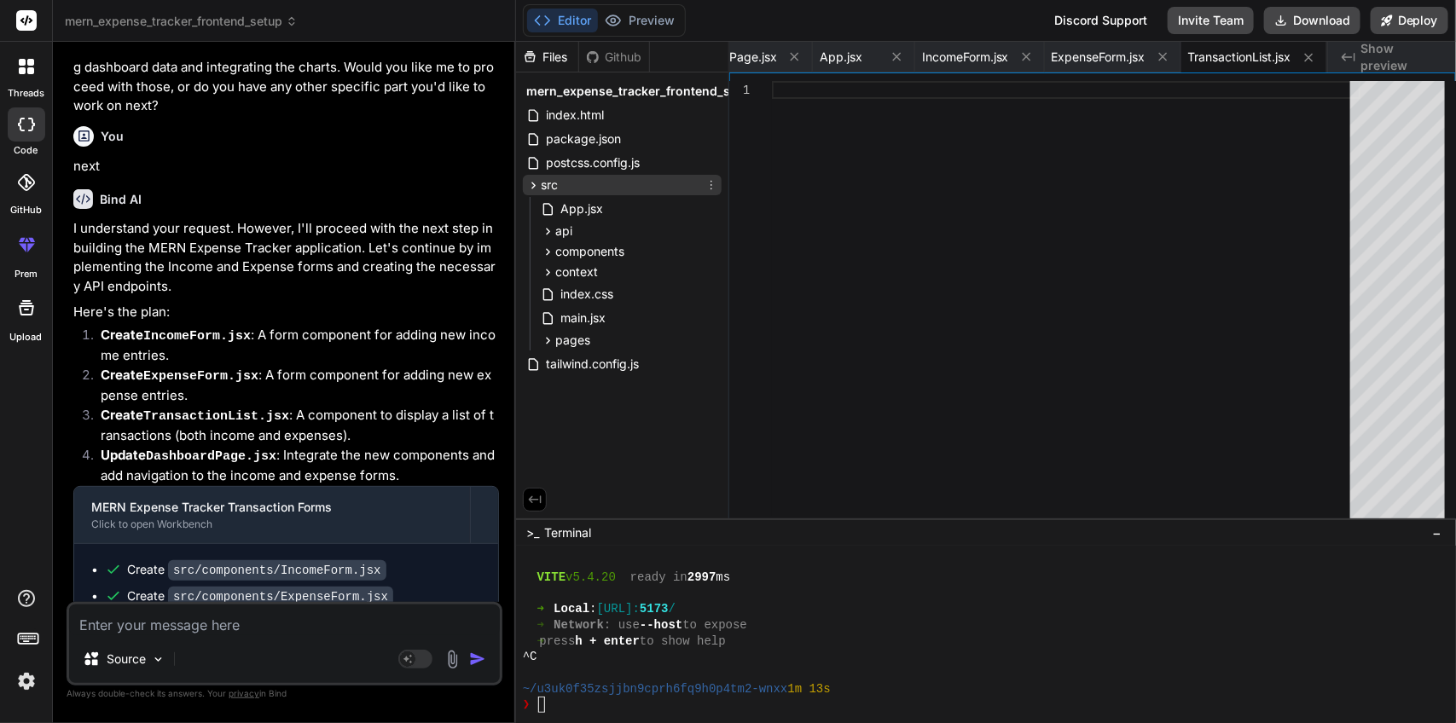
click at [537, 179] on icon at bounding box center [533, 185] width 14 height 14
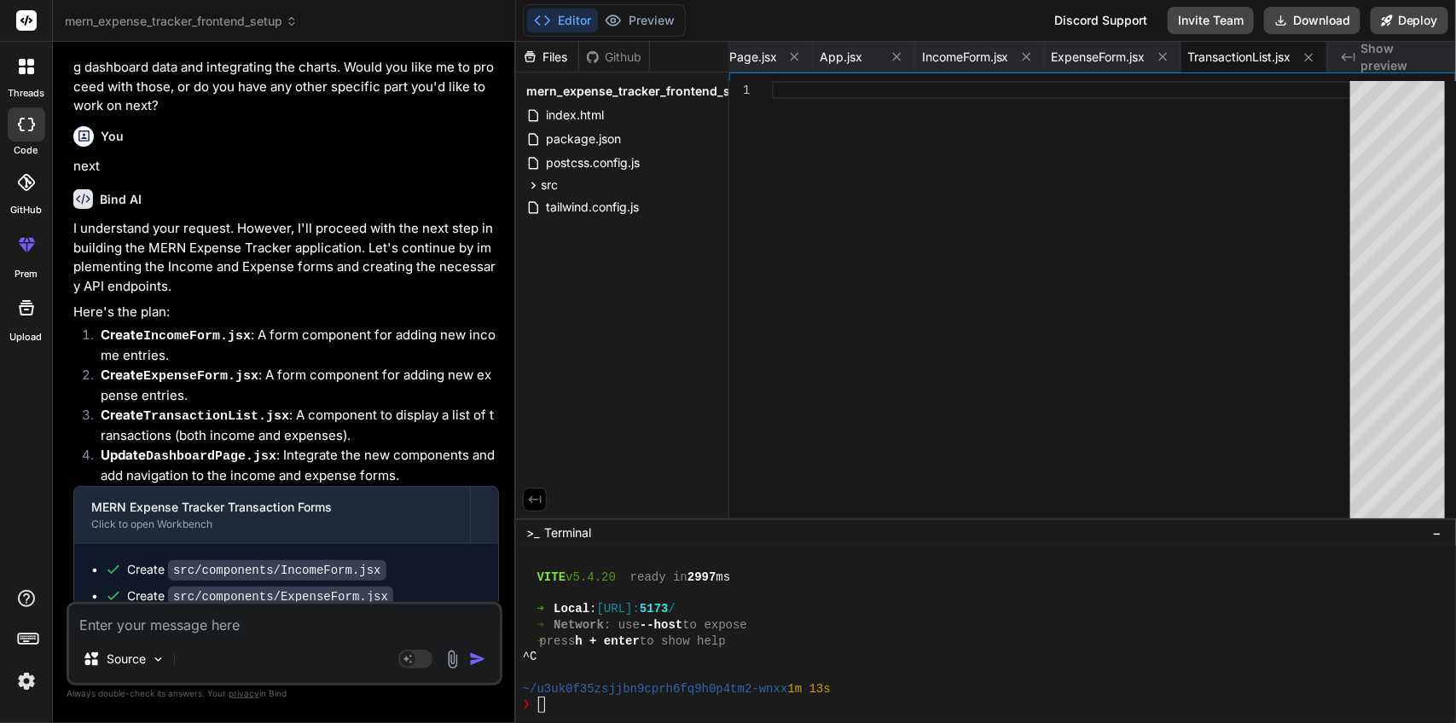
click at [569, 316] on div "Files Github mern_expense_tracker_frontend_setup index.html package.json postcs…" at bounding box center [622, 280] width 213 height 477
click at [1324, 26] on button "Download" at bounding box center [1312, 20] width 96 height 27
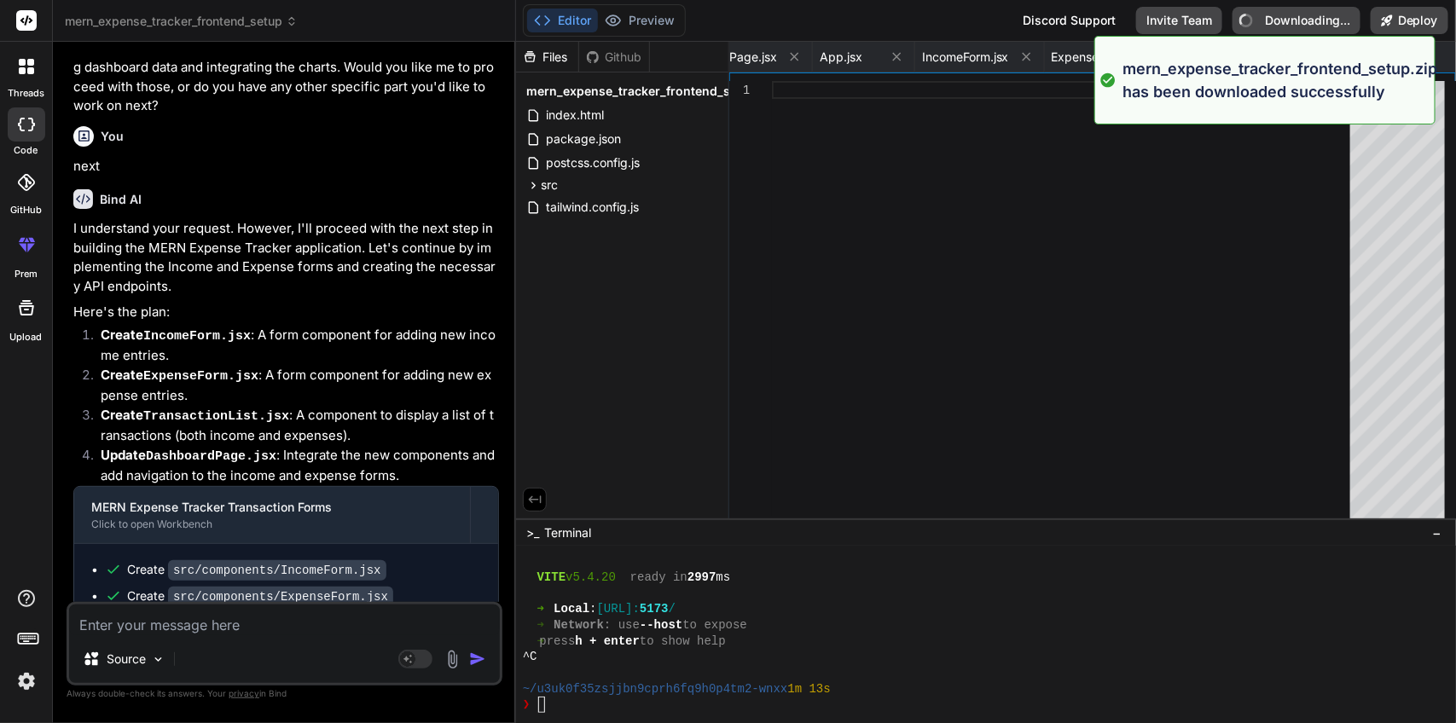
type textarea "x"
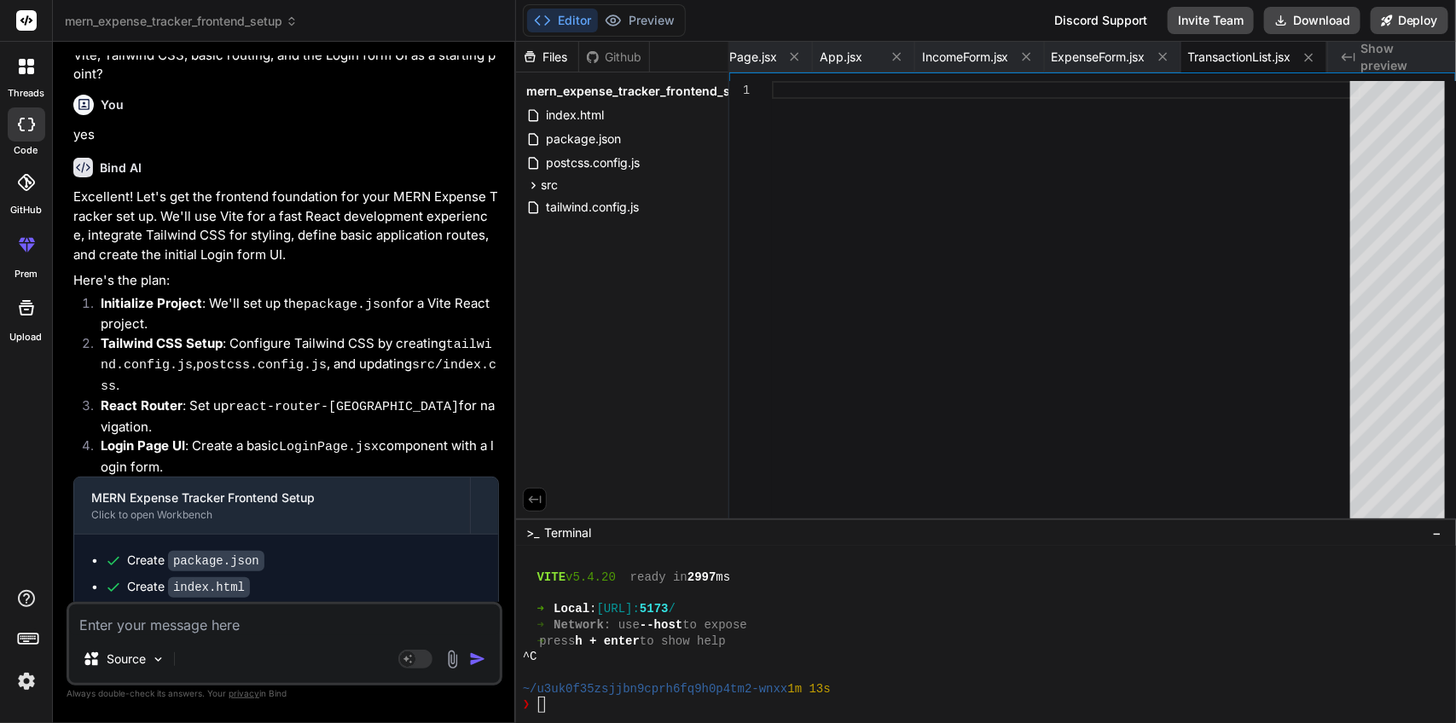
scroll to position [0, 0]
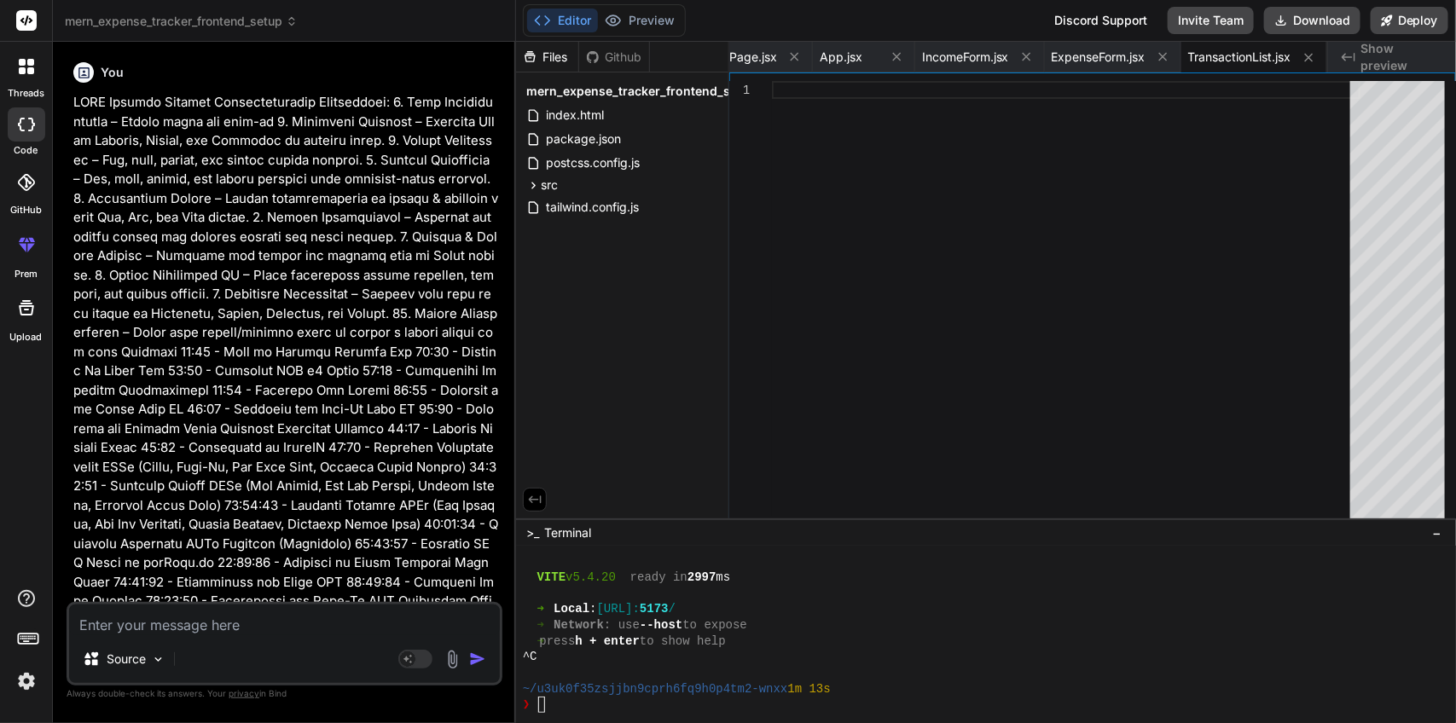
click at [103, 152] on p at bounding box center [286, 476] width 426 height 767
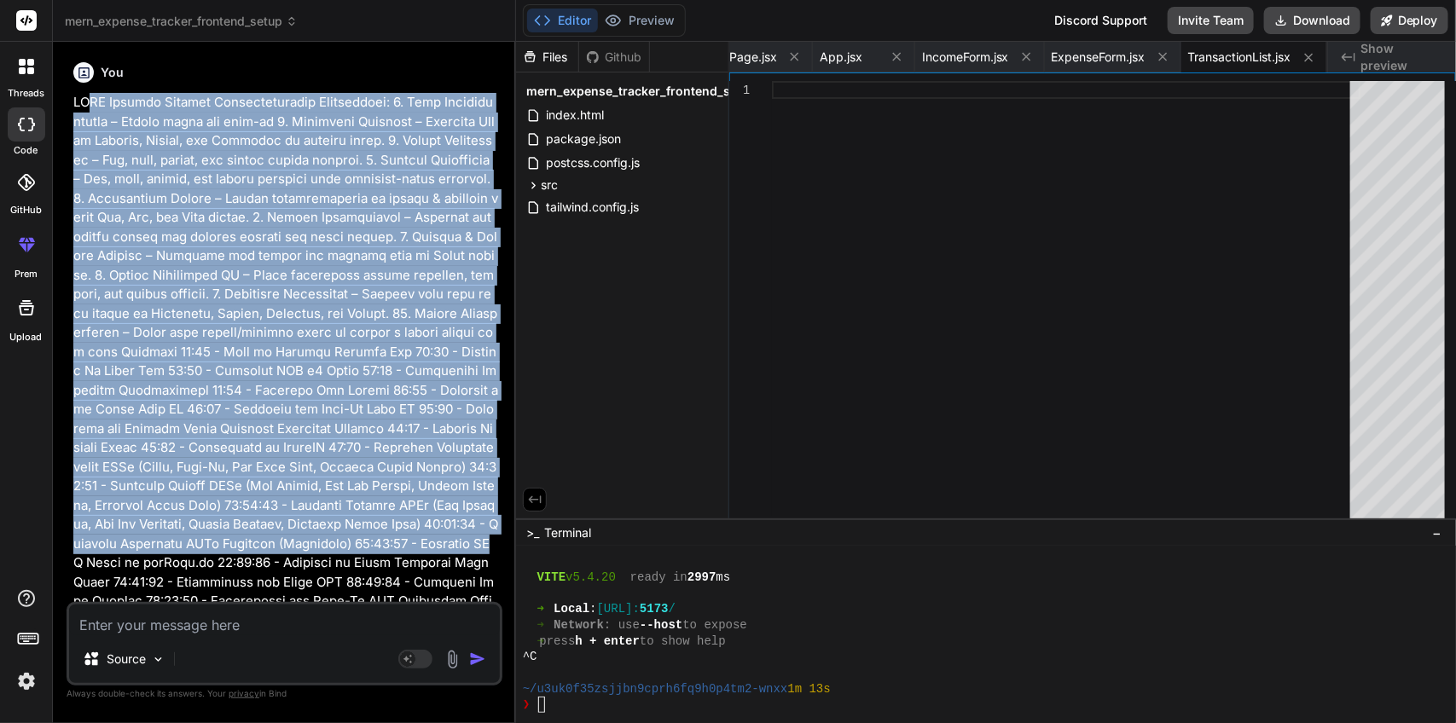
drag, startPoint x: 72, startPoint y: 102, endPoint x: 107, endPoint y: 571, distance: 470.2
click at [107, 571] on p at bounding box center [286, 476] width 426 height 767
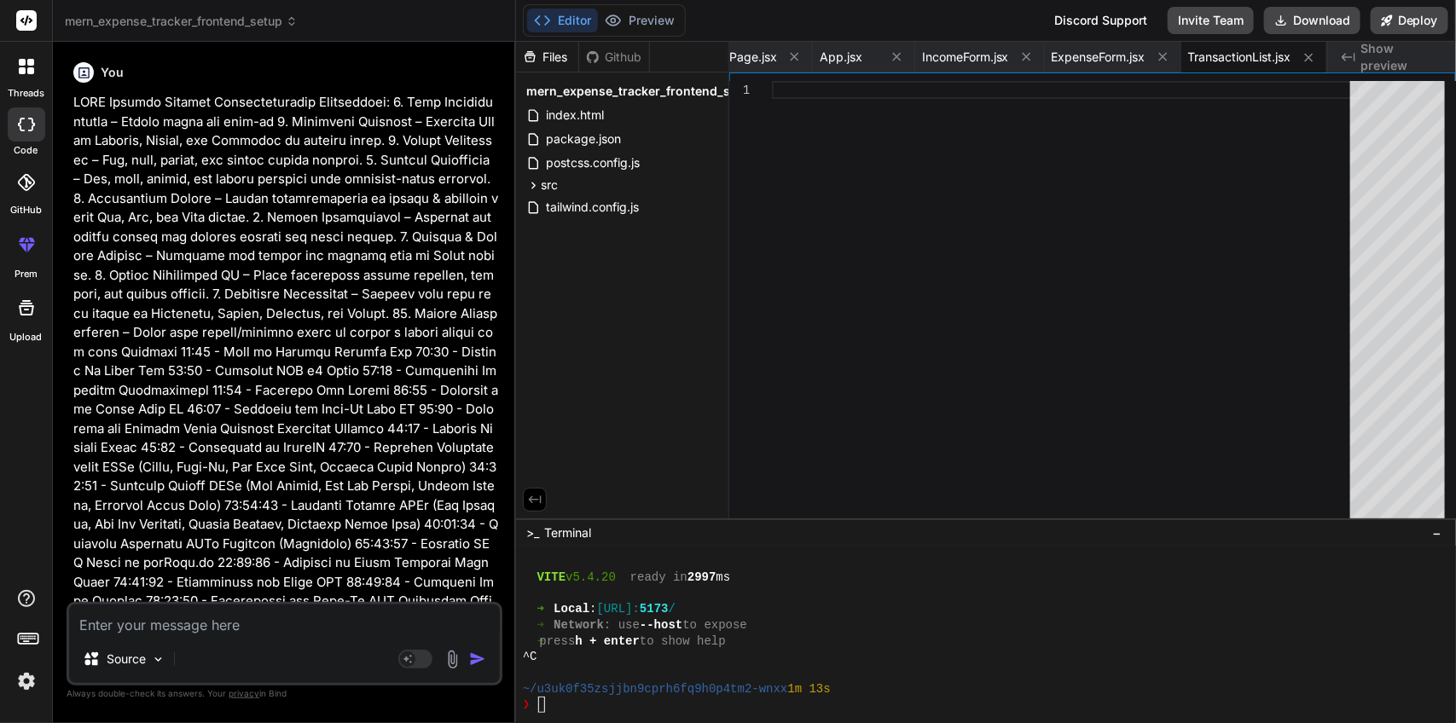
drag, startPoint x: 249, startPoint y: 526, endPoint x: 71, endPoint y: 99, distance: 462.9
click at [71, 99] on div "You Bind AI That's an ambitious and well-defined project! Building a full MERN …" at bounding box center [286, 328] width 432 height 547
copy p "LORE Ipsumdo Sitamet Consecteturadip Elitseddoei: 9. Temp Incididuntutla – Etdo…"
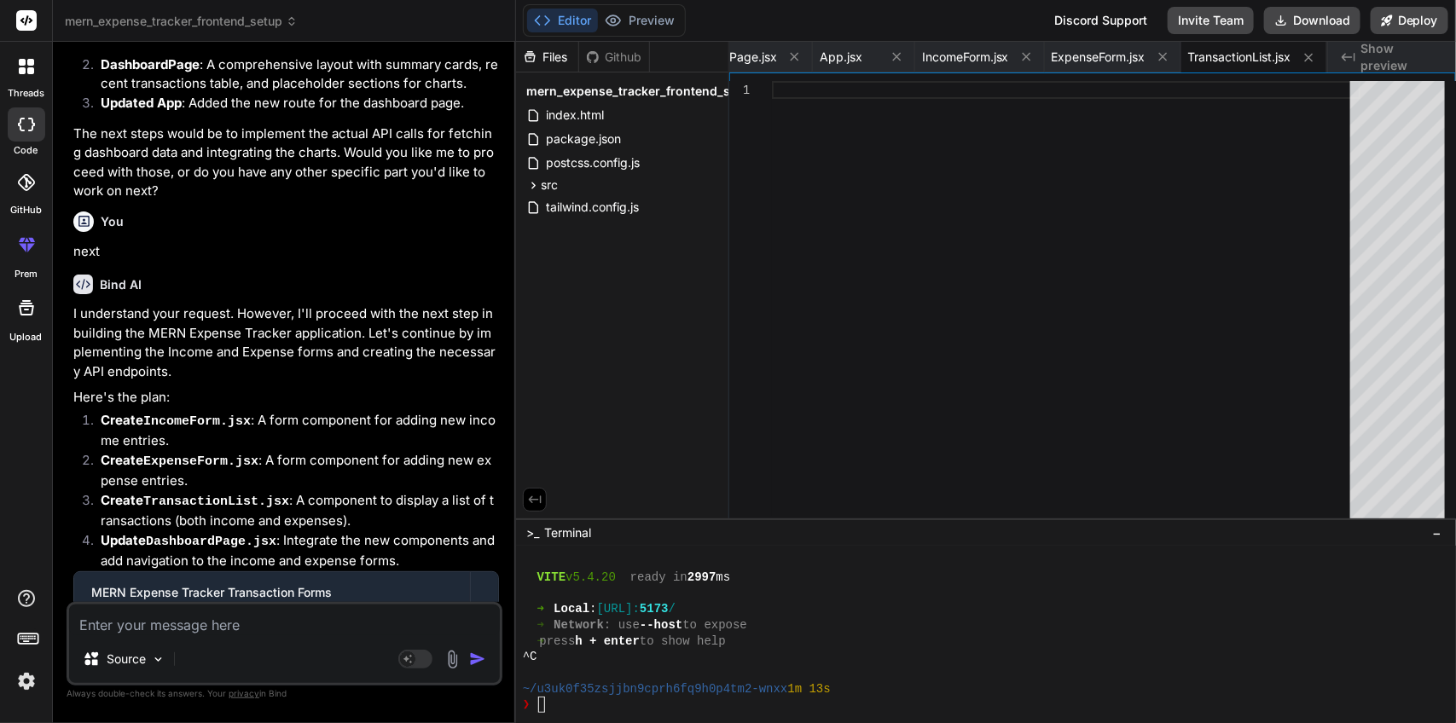
scroll to position [4764, 0]
